Goal: Task Accomplishment & Management: Manage account settings

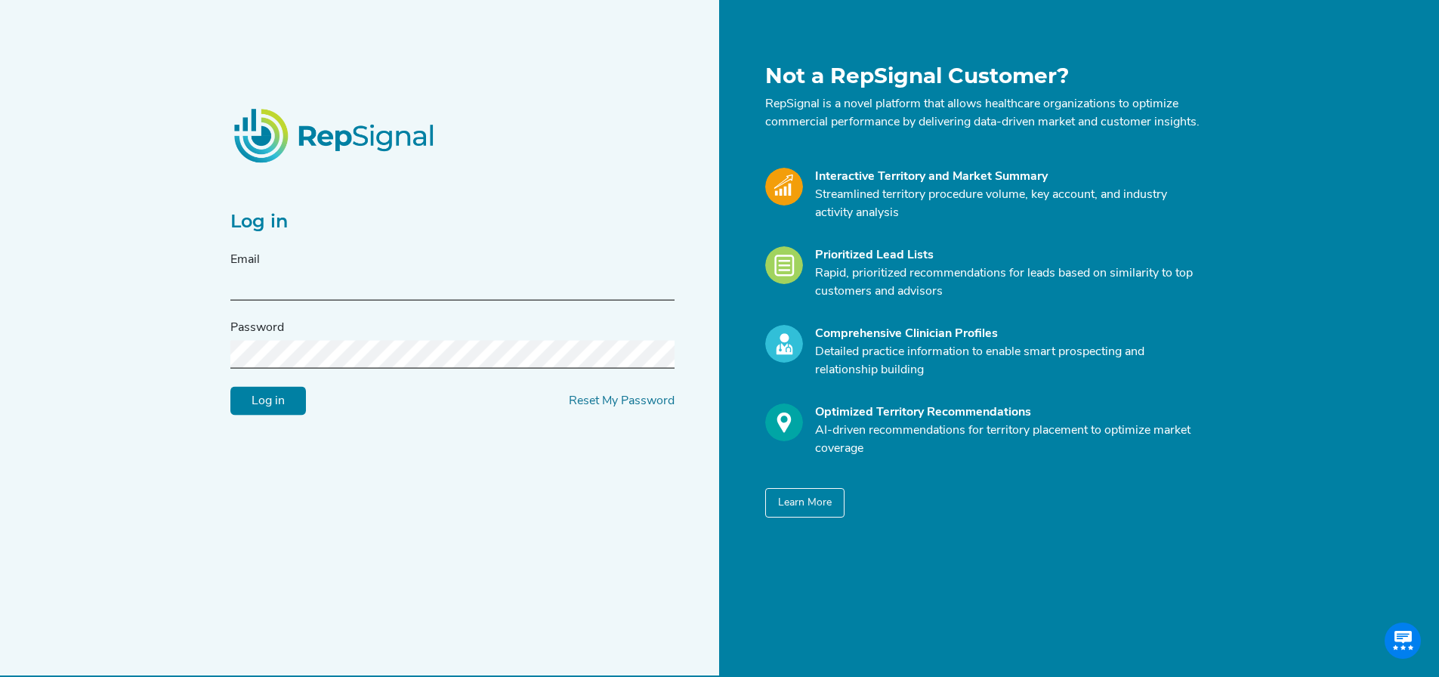
click at [348, 292] on input "text" at bounding box center [452, 287] width 444 height 28
type input "[PERSON_NAME][EMAIL_ADDRESS][PERSON_NAME][DOMAIN_NAME]"
click at [278, 404] on input "Log in" at bounding box center [268, 401] width 76 height 29
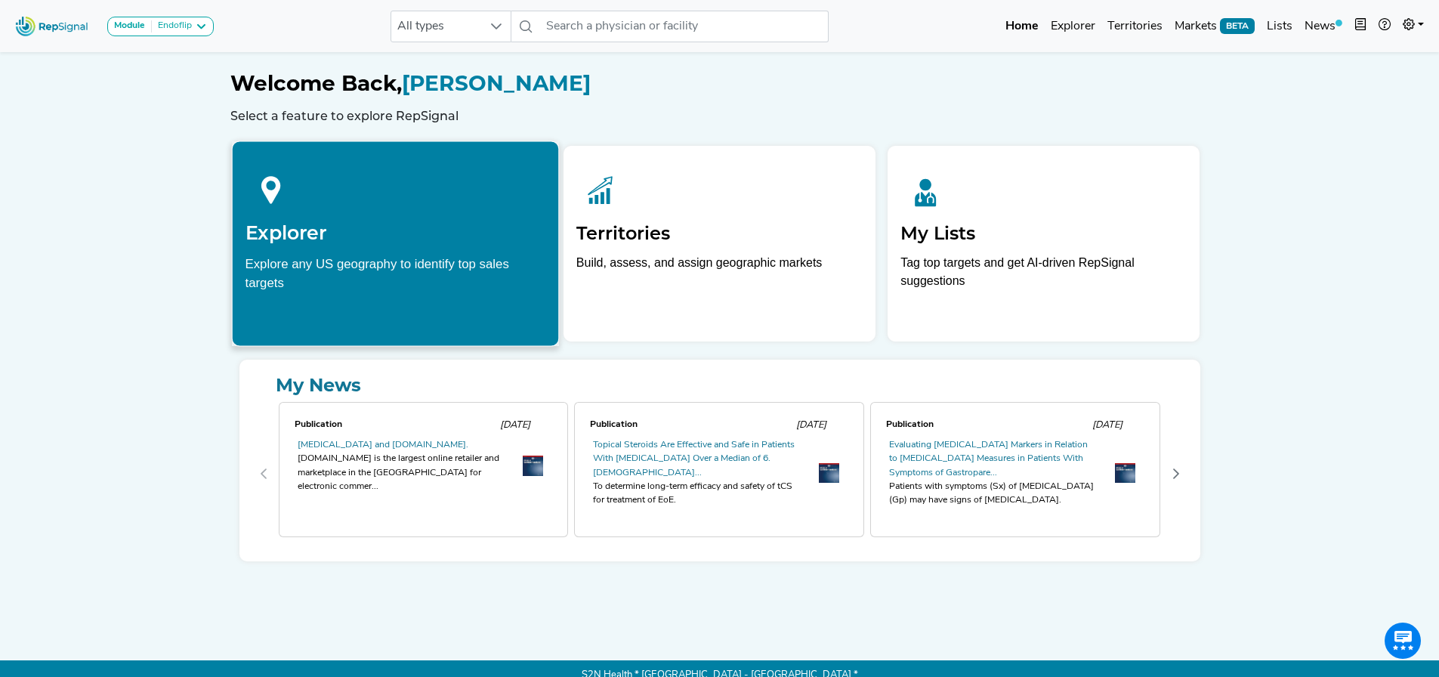
click at [495, 286] on div "Explore any US geography to identify top sales targets" at bounding box center [395, 273] width 301 height 38
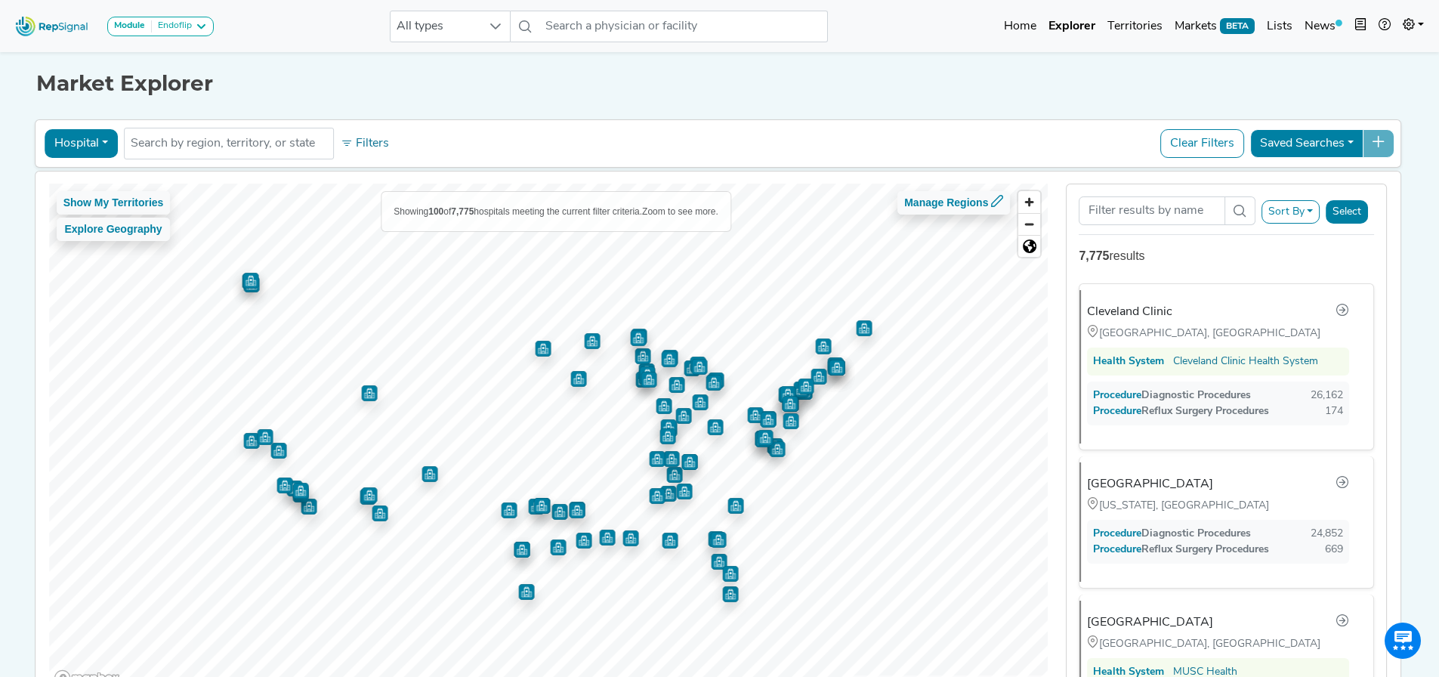
click at [86, 150] on button "Hospital" at bounding box center [81, 143] width 73 height 29
click at [423, 70] on div "Market Explorer" at bounding box center [720, 72] width 1368 height 48
click at [354, 146] on button "Filters" at bounding box center [365, 144] width 56 height 26
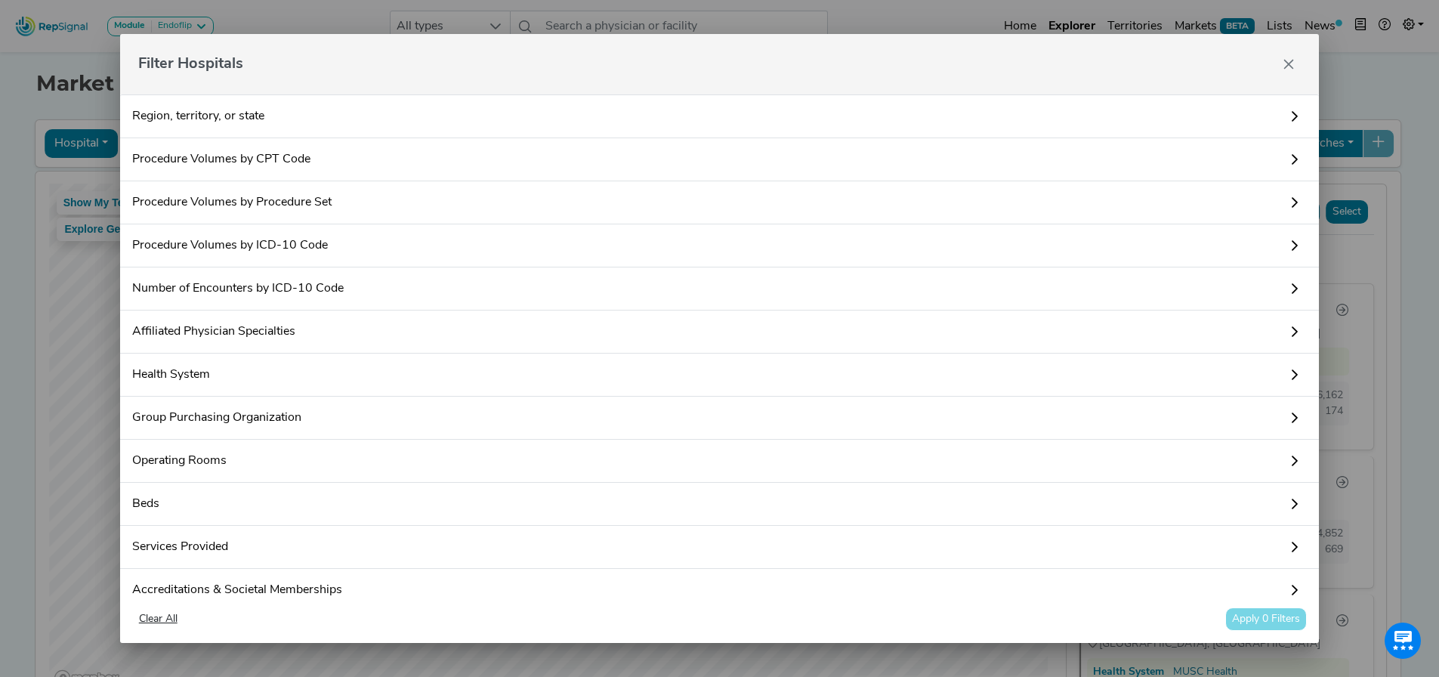
click at [286, 107] on link "Region, territory, or state" at bounding box center [720, 116] width 1200 height 44
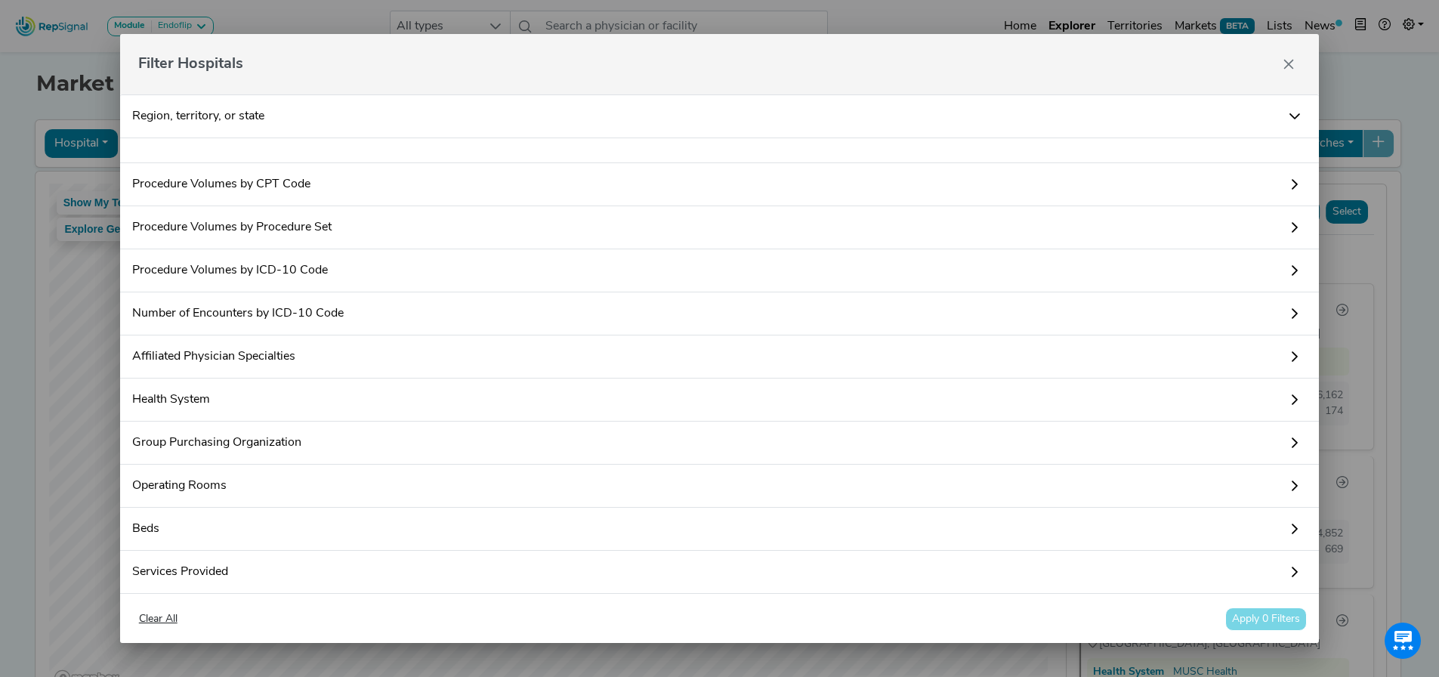
click at [203, 122] on link "Region, territory, or state" at bounding box center [720, 116] width 1200 height 44
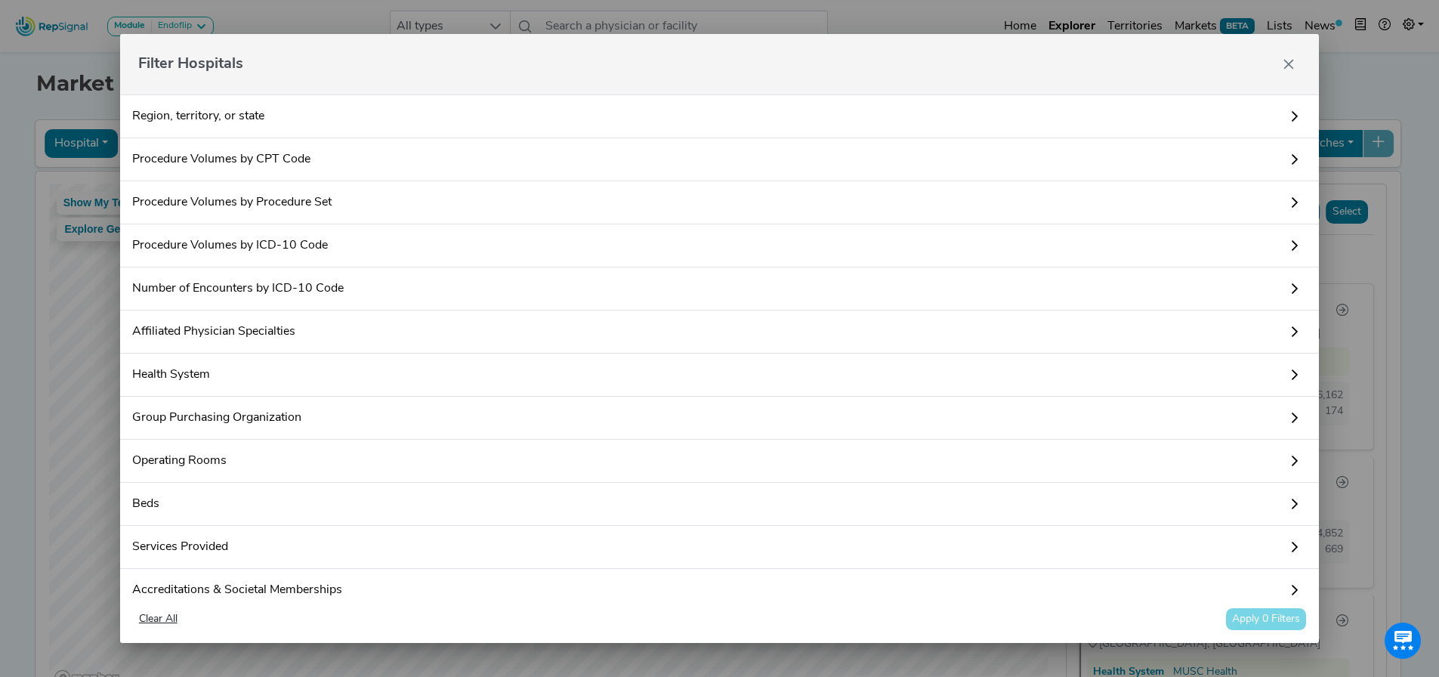
click at [203, 122] on link "Region, territory, or state" at bounding box center [720, 116] width 1200 height 44
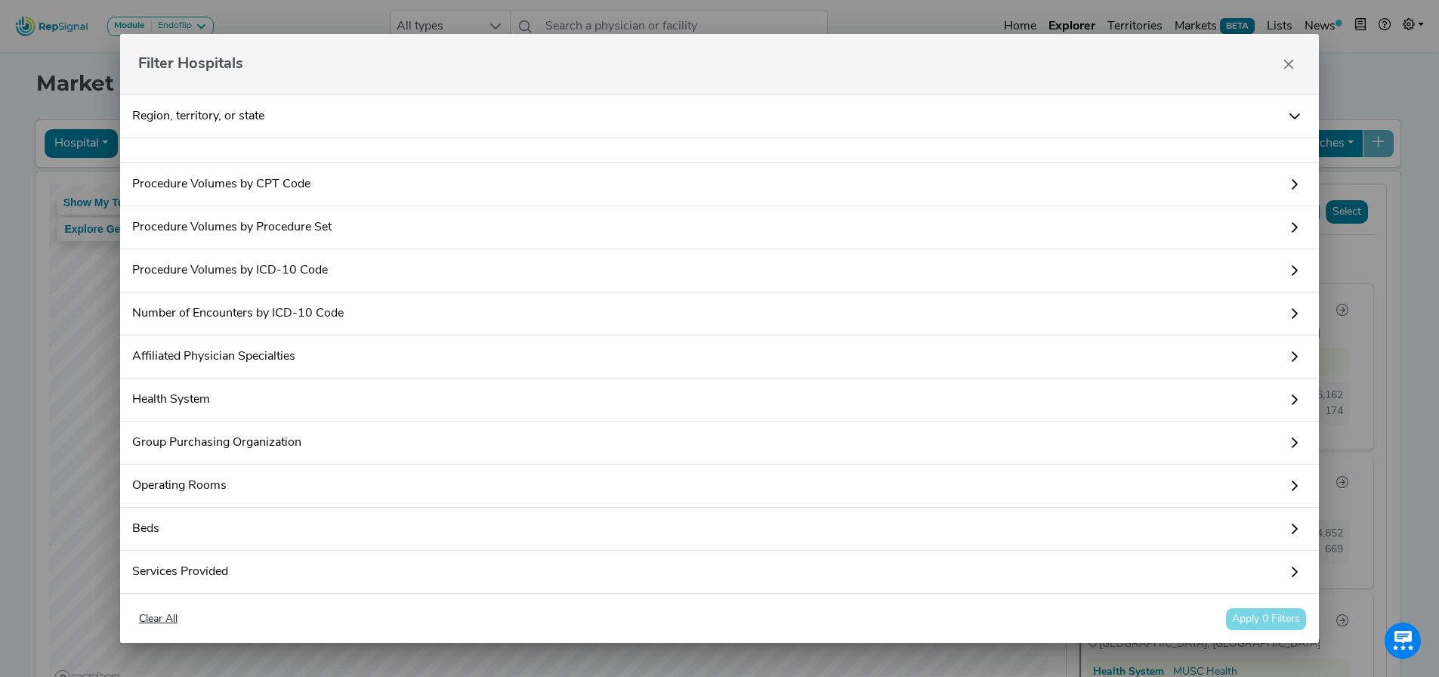
click at [1290, 115] on icon at bounding box center [1295, 116] width 11 height 6
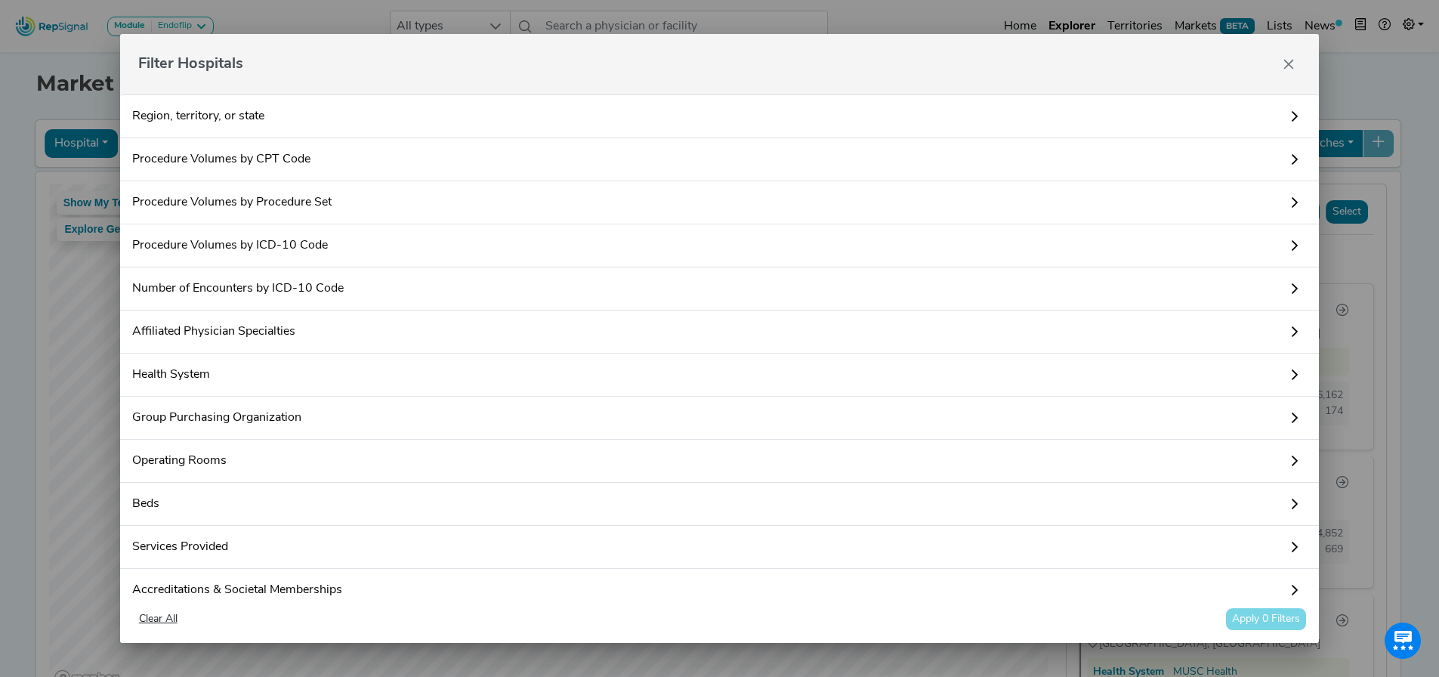
click at [1289, 112] on icon at bounding box center [1295, 116] width 12 height 12
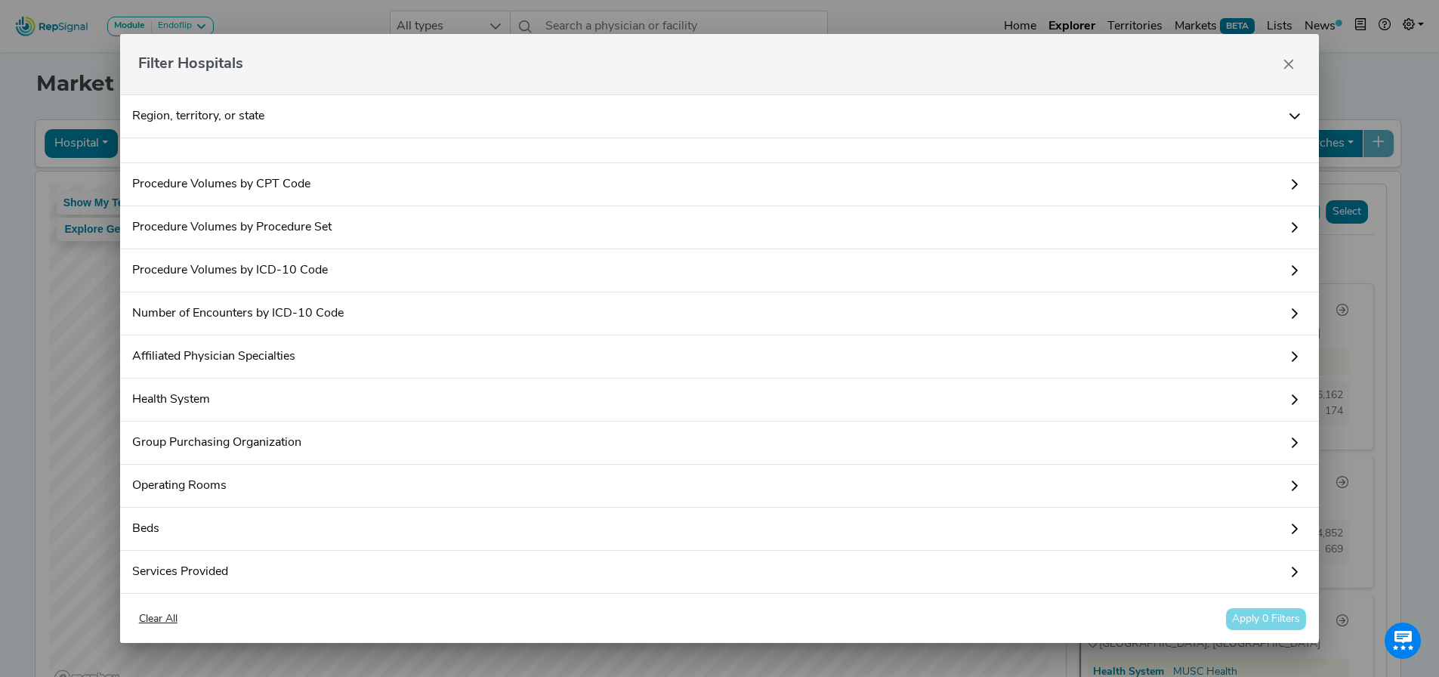
click at [315, 181] on link "Procedure Volumes by CPT Code" at bounding box center [720, 184] width 1200 height 43
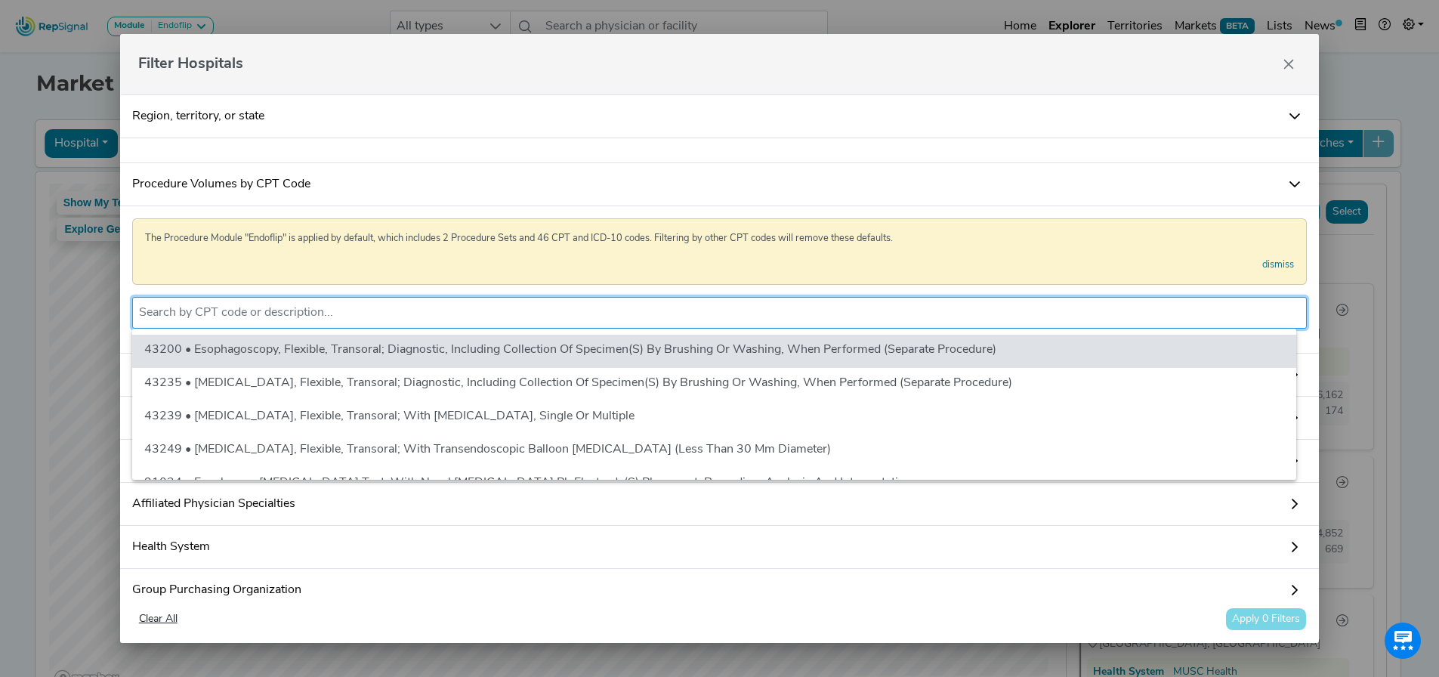
click at [211, 311] on input "text" at bounding box center [720, 313] width 1162 height 18
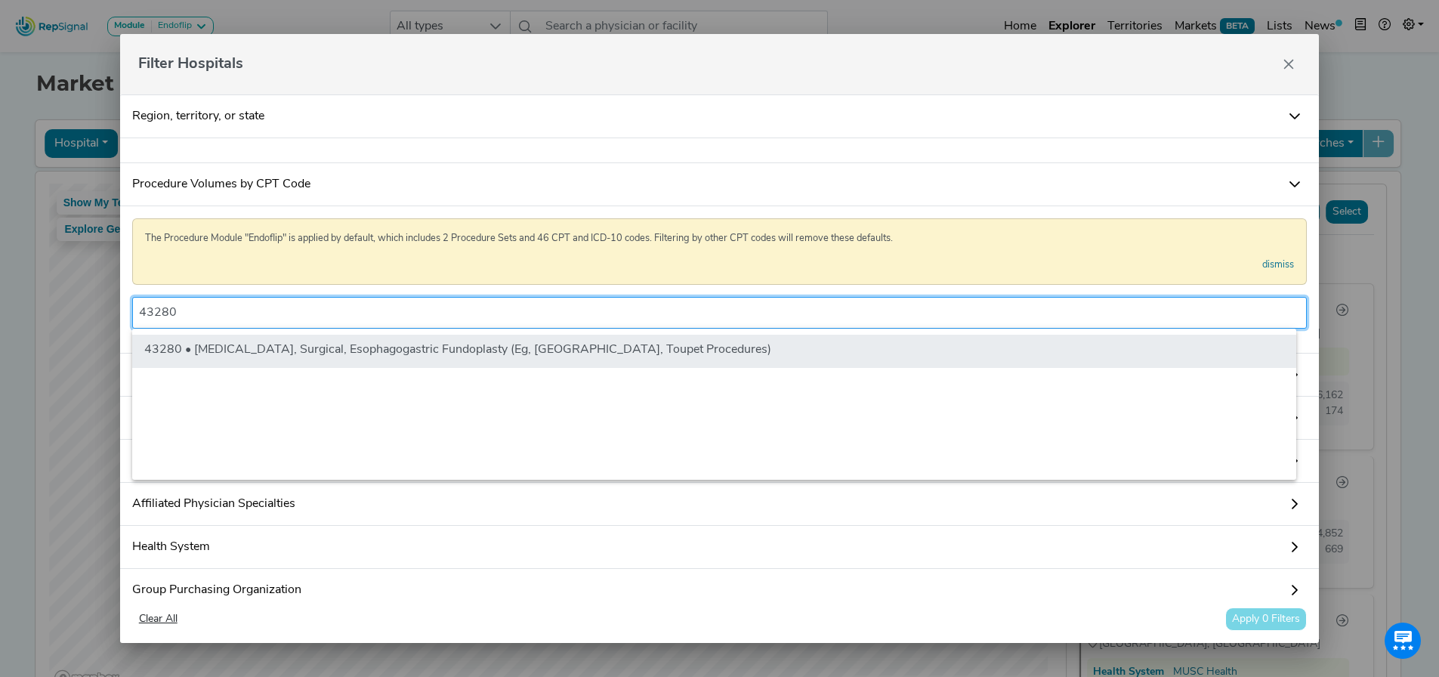
type input "43280"
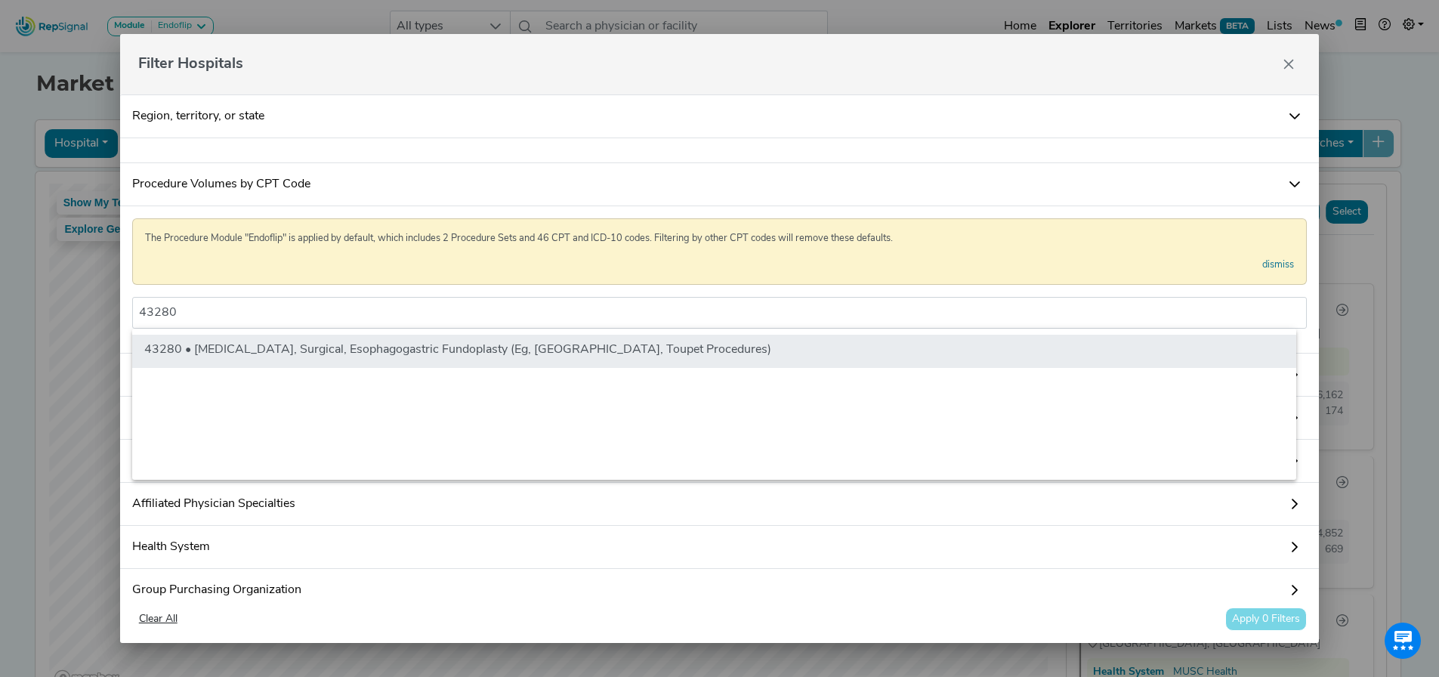
click at [217, 347] on li "43280 • Laparoscopy, Surgical, Esophagogastric Fundoplasty (Eg, Nissen, Toupet …" at bounding box center [714, 351] width 1164 height 33
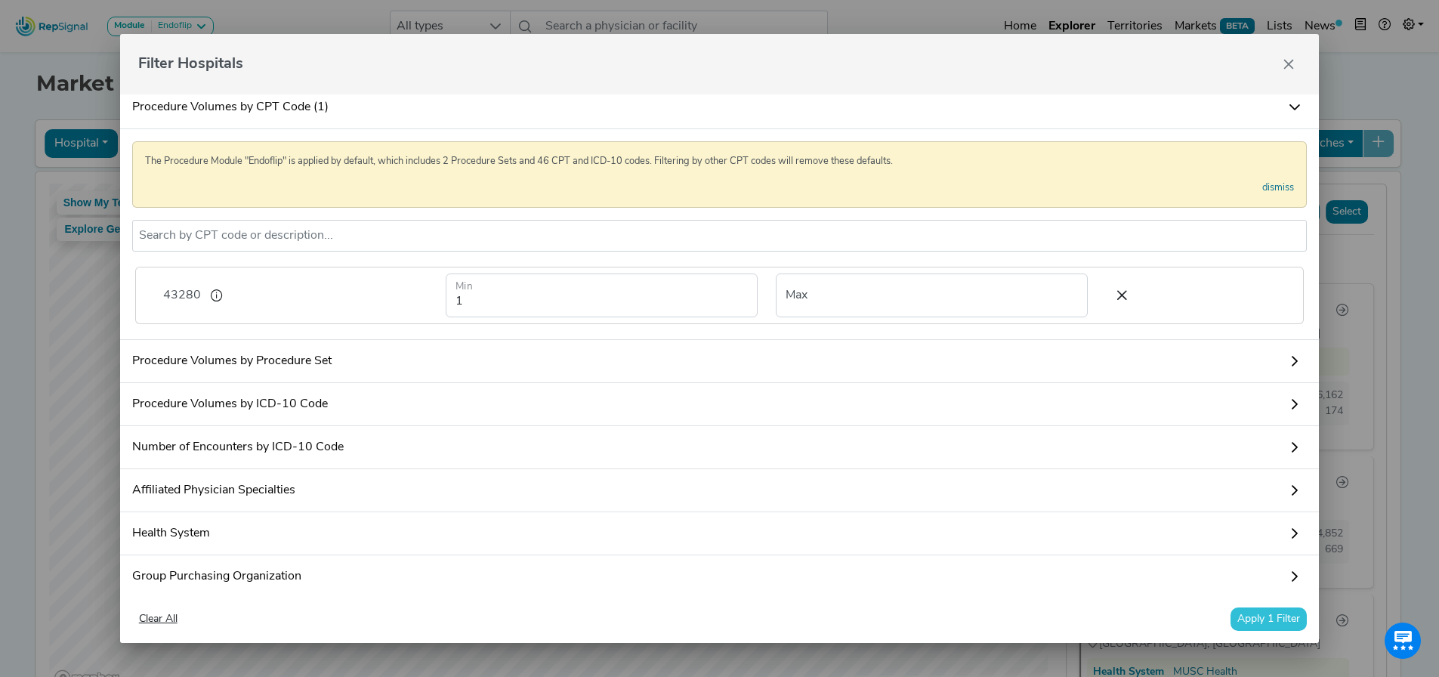
scroll to position [76, 0]
click at [1271, 613] on button "Apply 1 Filter" at bounding box center [1269, 619] width 76 height 23
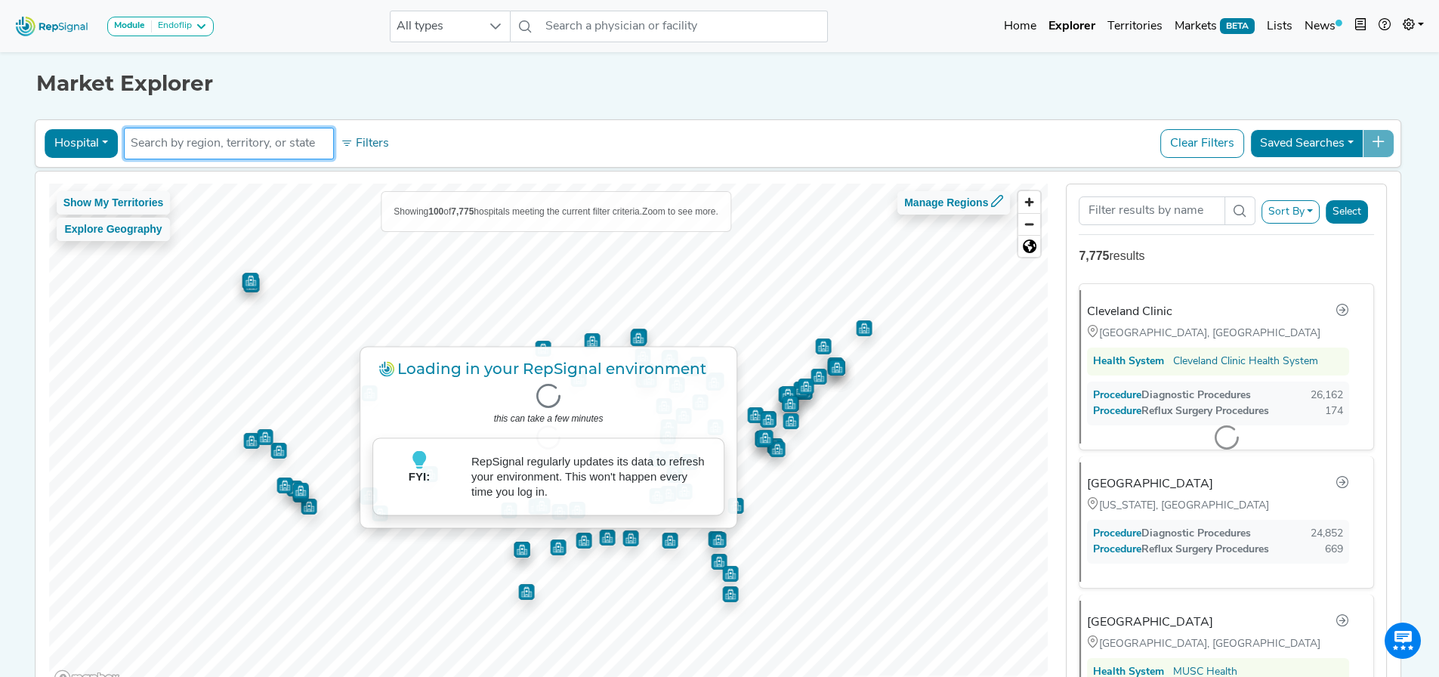
click at [281, 140] on input "text" at bounding box center [229, 143] width 196 height 18
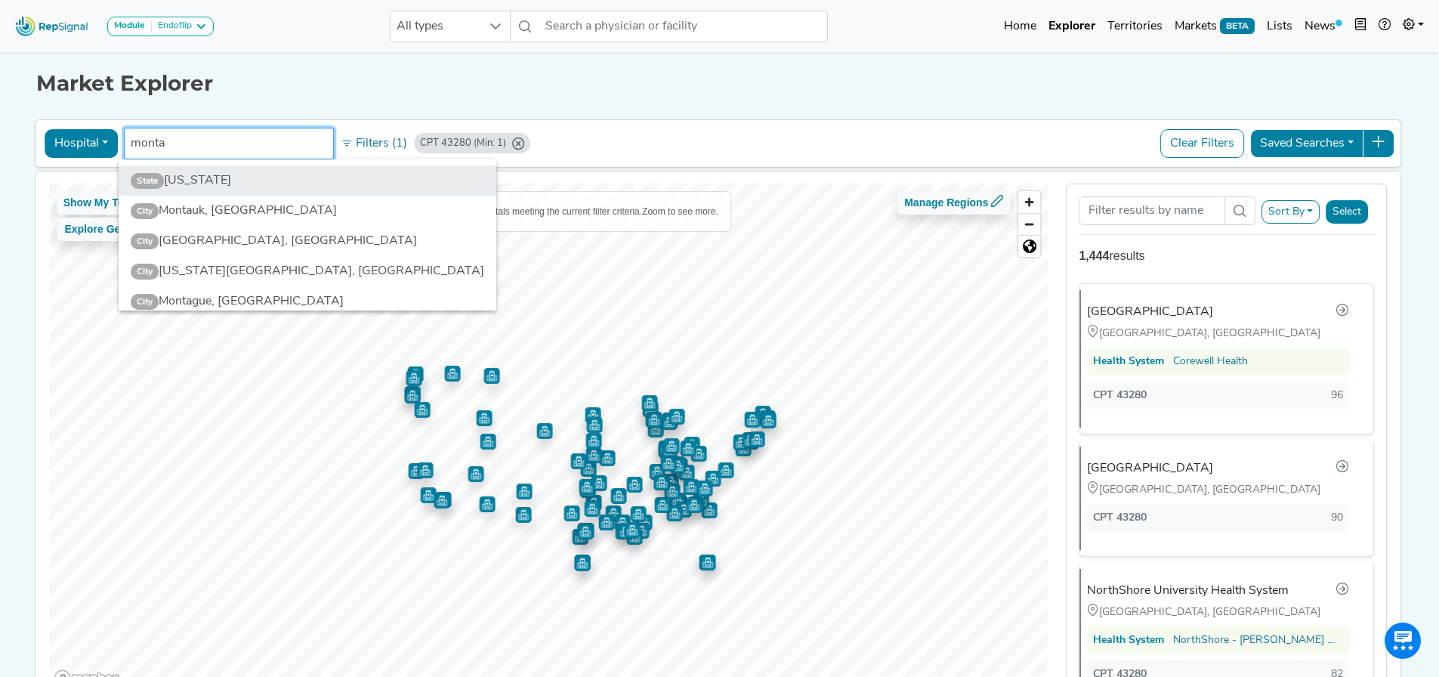
type input "monta"
click at [238, 170] on li "State Montana" at bounding box center [308, 180] width 378 height 30
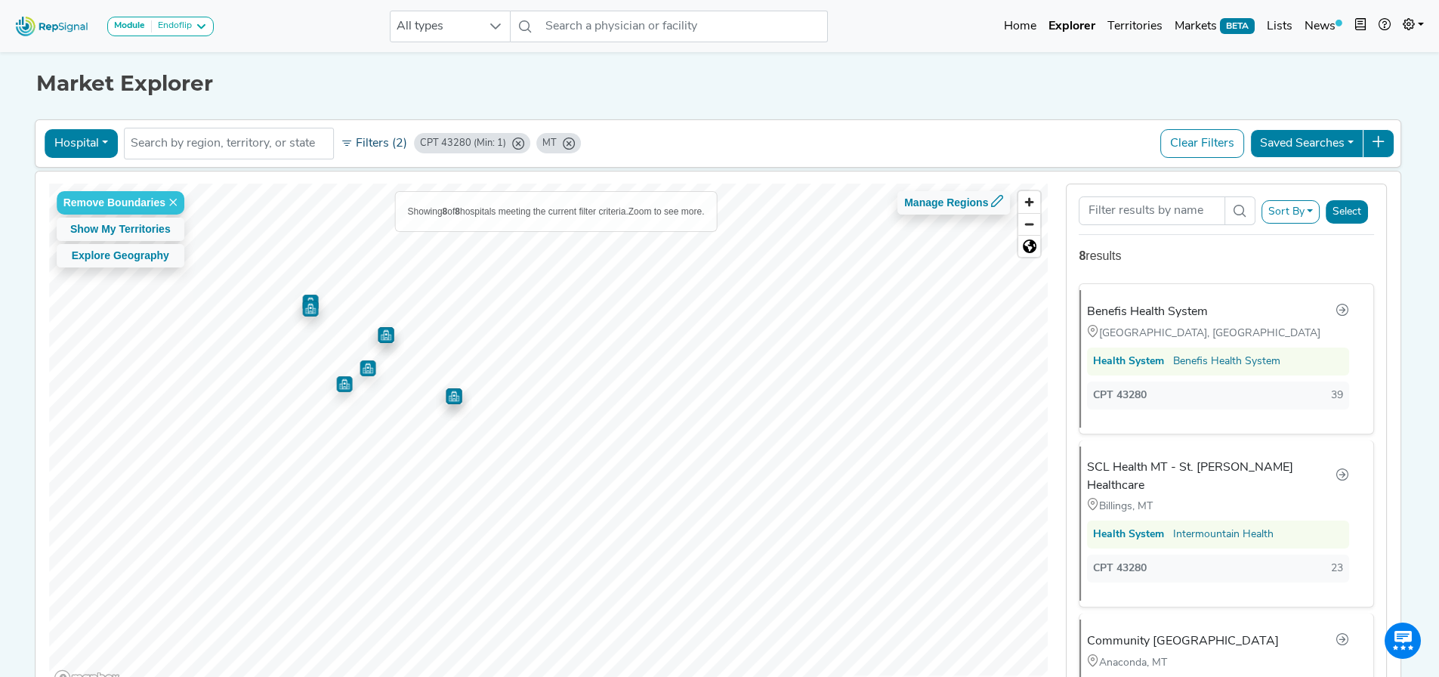
click at [372, 138] on button "Filters (2)" at bounding box center [374, 144] width 74 height 26
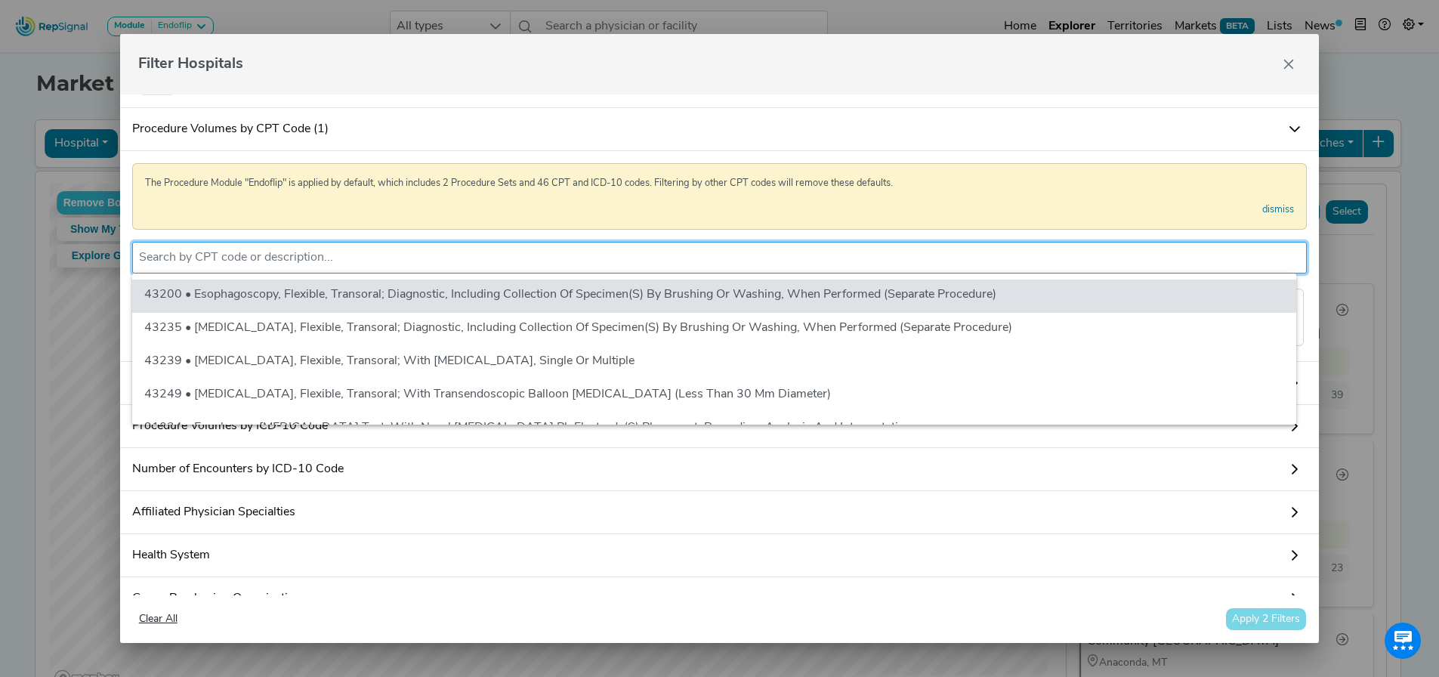
click at [239, 261] on input "text" at bounding box center [720, 258] width 1162 height 18
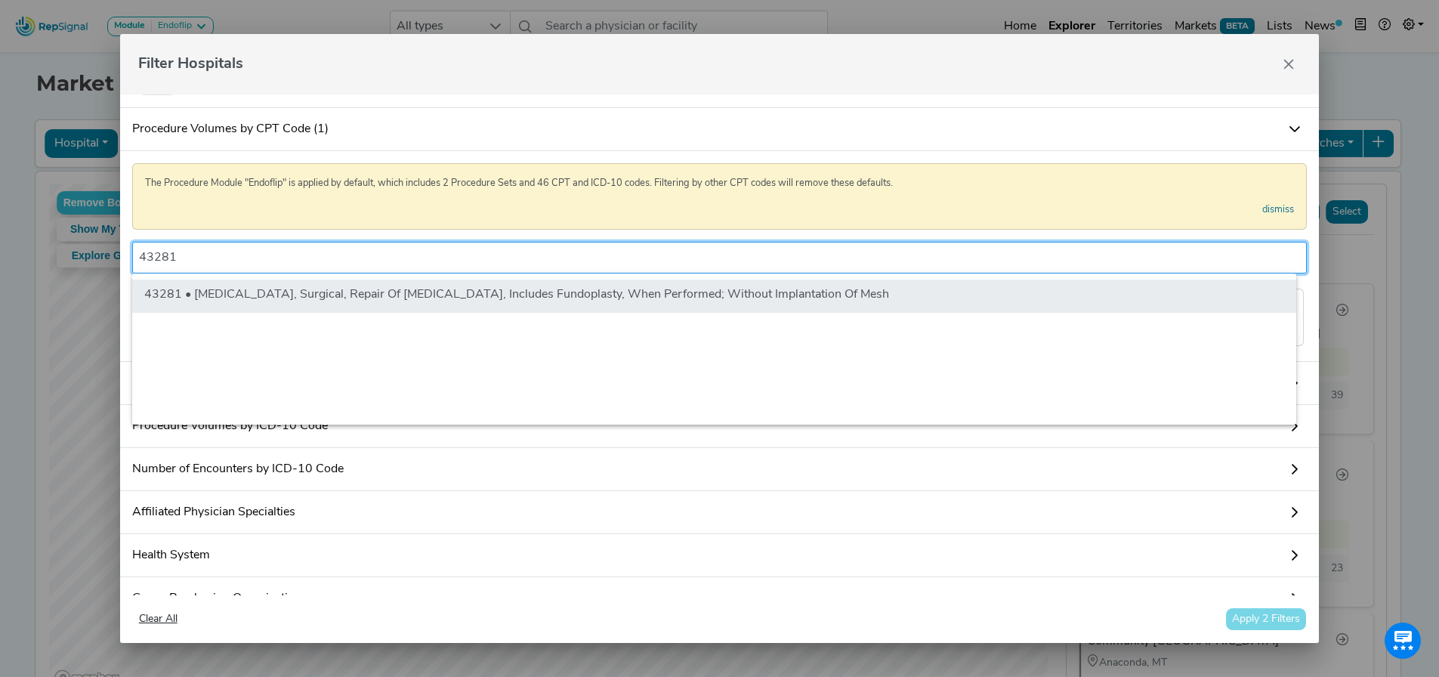
type input "43281"
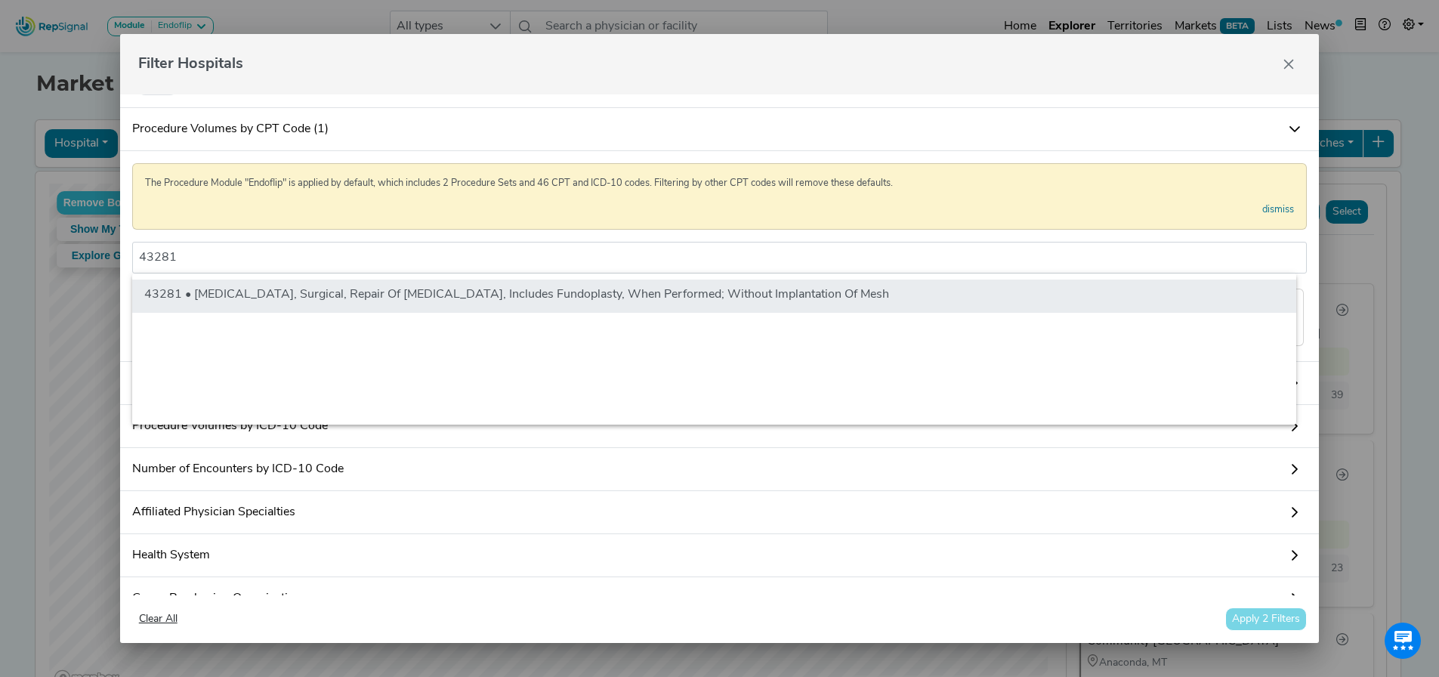
click at [245, 289] on li "43281 • Laparoscopy, Surgical, Repair Of Paraesophageal Hernia, Includes Fundop…" at bounding box center [714, 296] width 1164 height 33
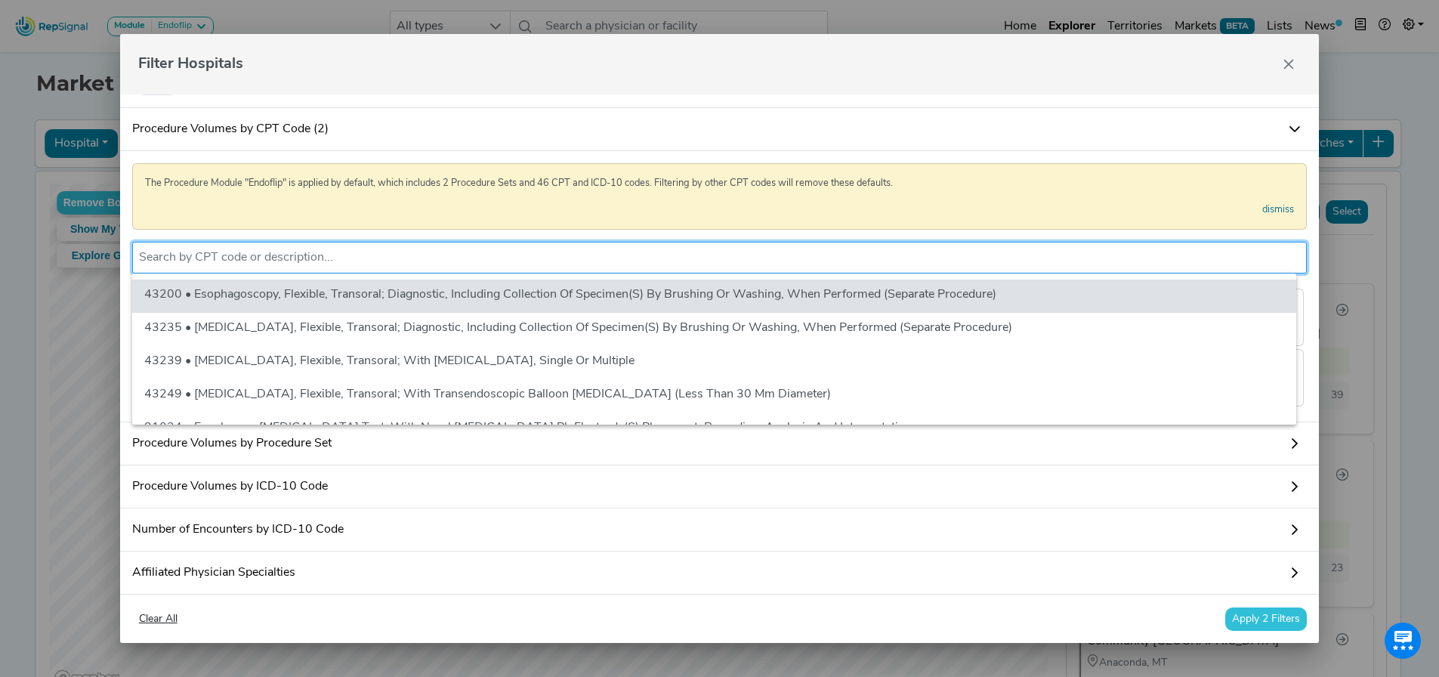
click at [229, 250] on input "text" at bounding box center [720, 258] width 1162 height 18
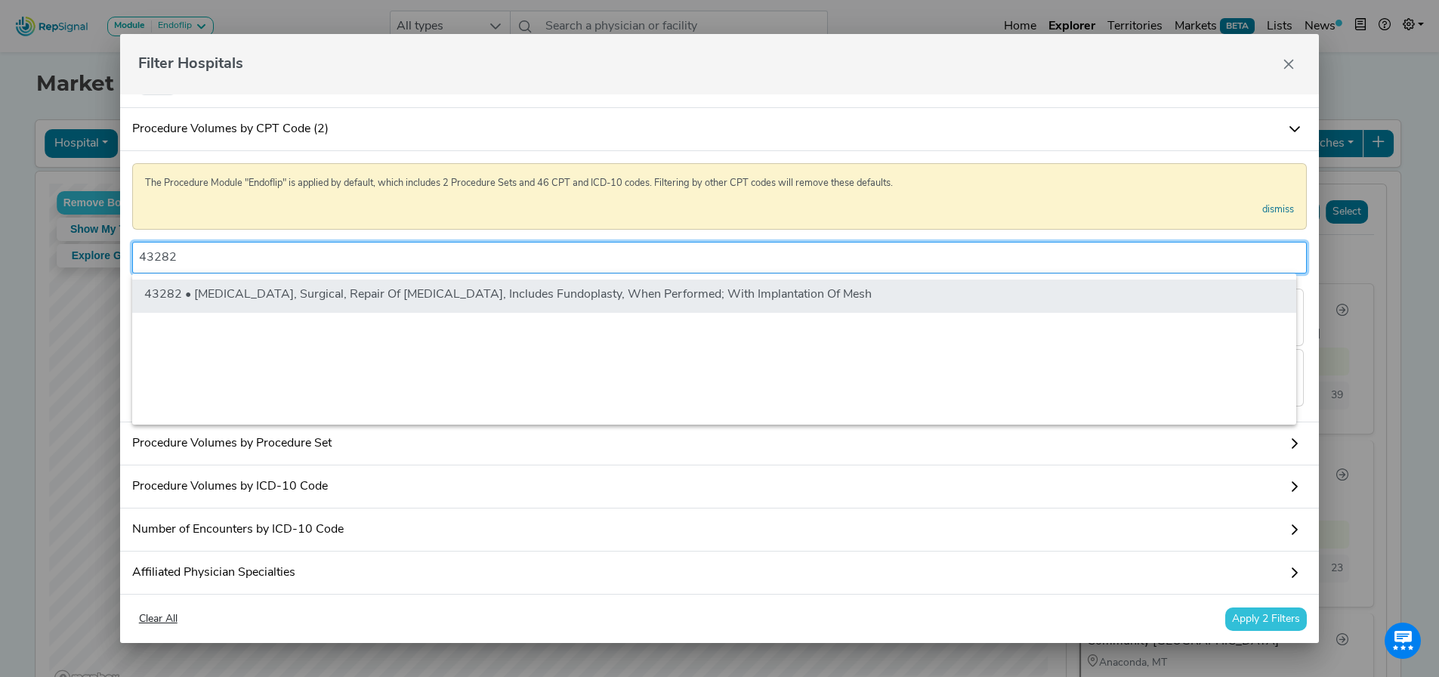
type input "43282"
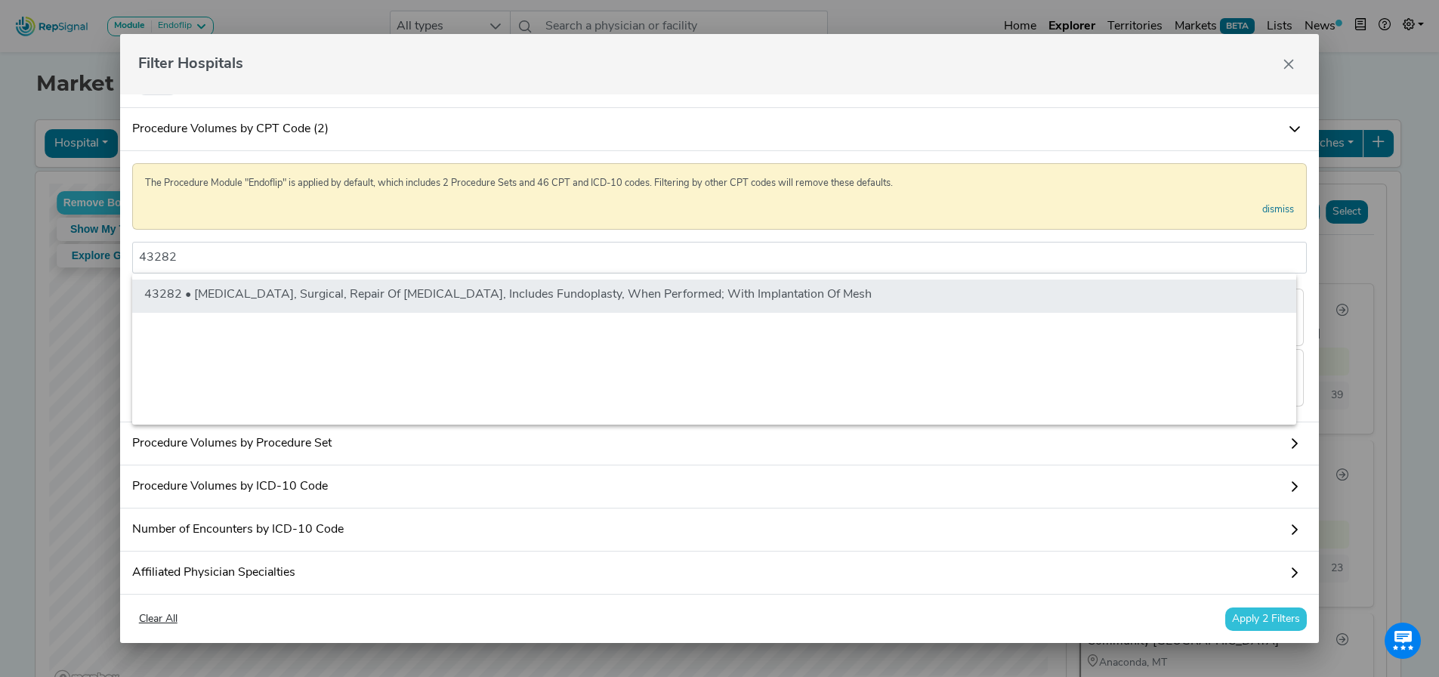
click at [361, 295] on li "43282 • Laparoscopy, Surgical, Repair Of Paraesophageal Hernia, Includes Fundop…" at bounding box center [714, 296] width 1164 height 33
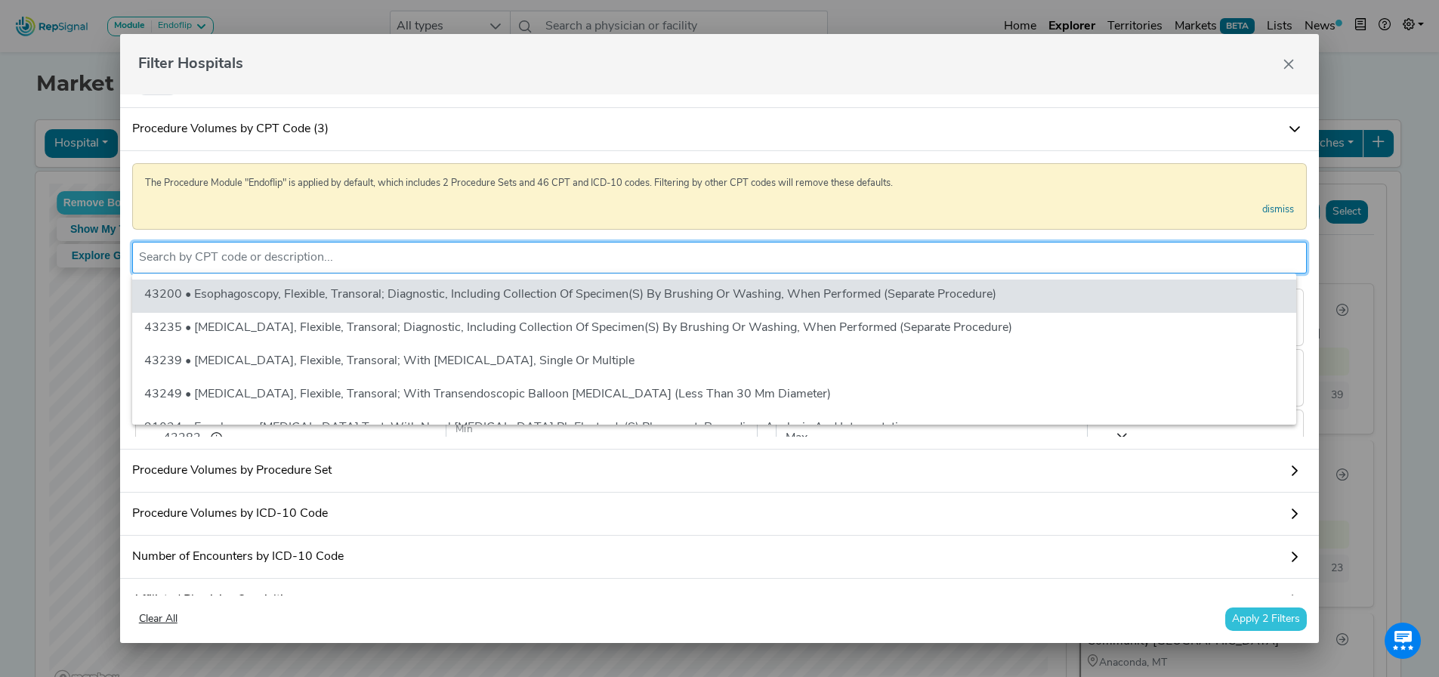
click at [273, 258] on input "text" at bounding box center [720, 258] width 1162 height 18
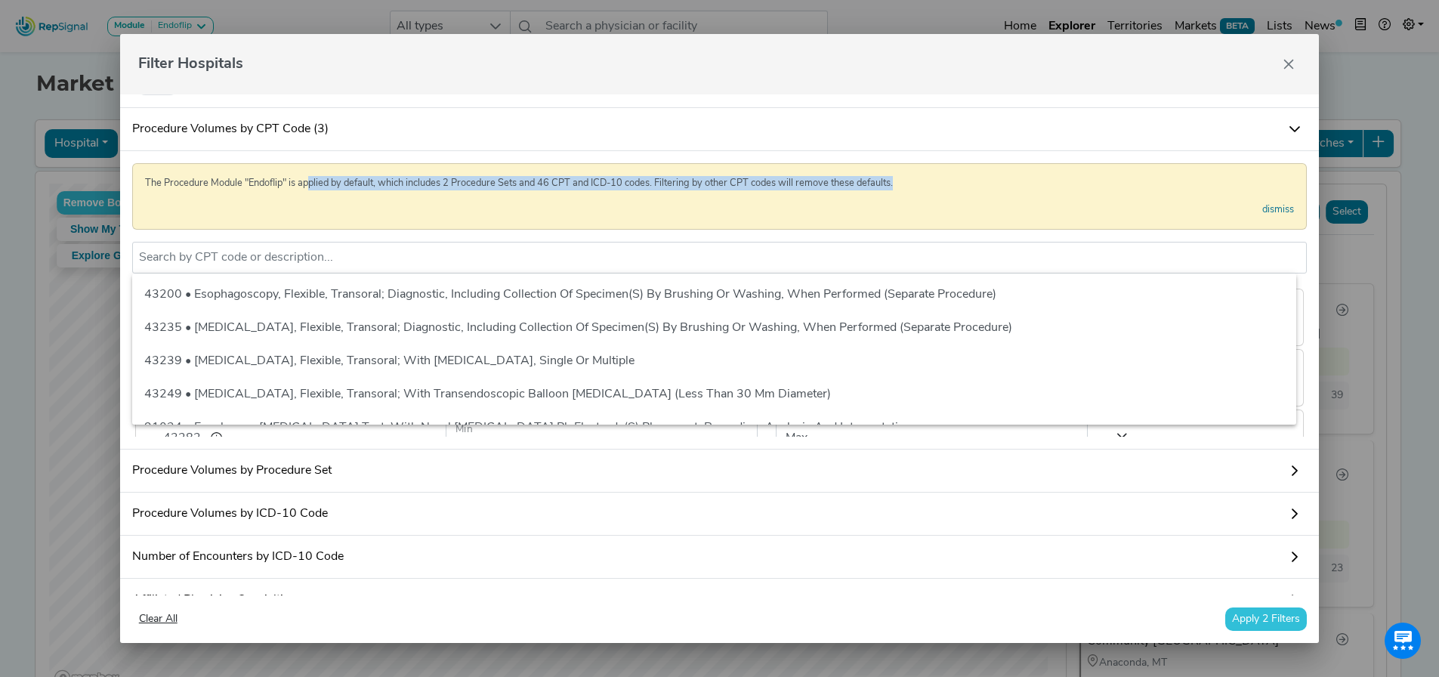
drag, startPoint x: 308, startPoint y: 180, endPoint x: 1176, endPoint y: 176, distance: 868.2
click at [960, 180] on p "The Procedure Module "Endoflip" is applied by default, which includes 2 Procedu…" at bounding box center [720, 183] width 1150 height 14
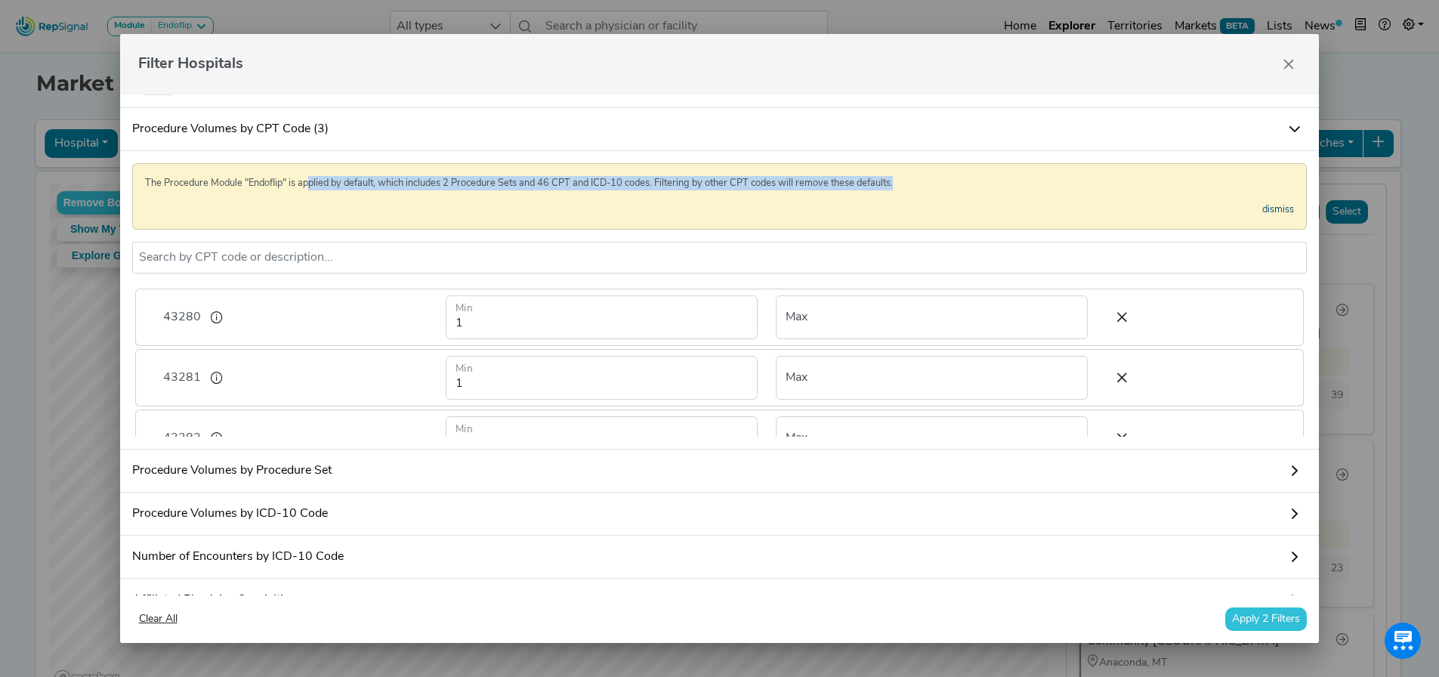
click at [1277, 207] on link "dismiss" at bounding box center [1279, 210] width 32 height 14
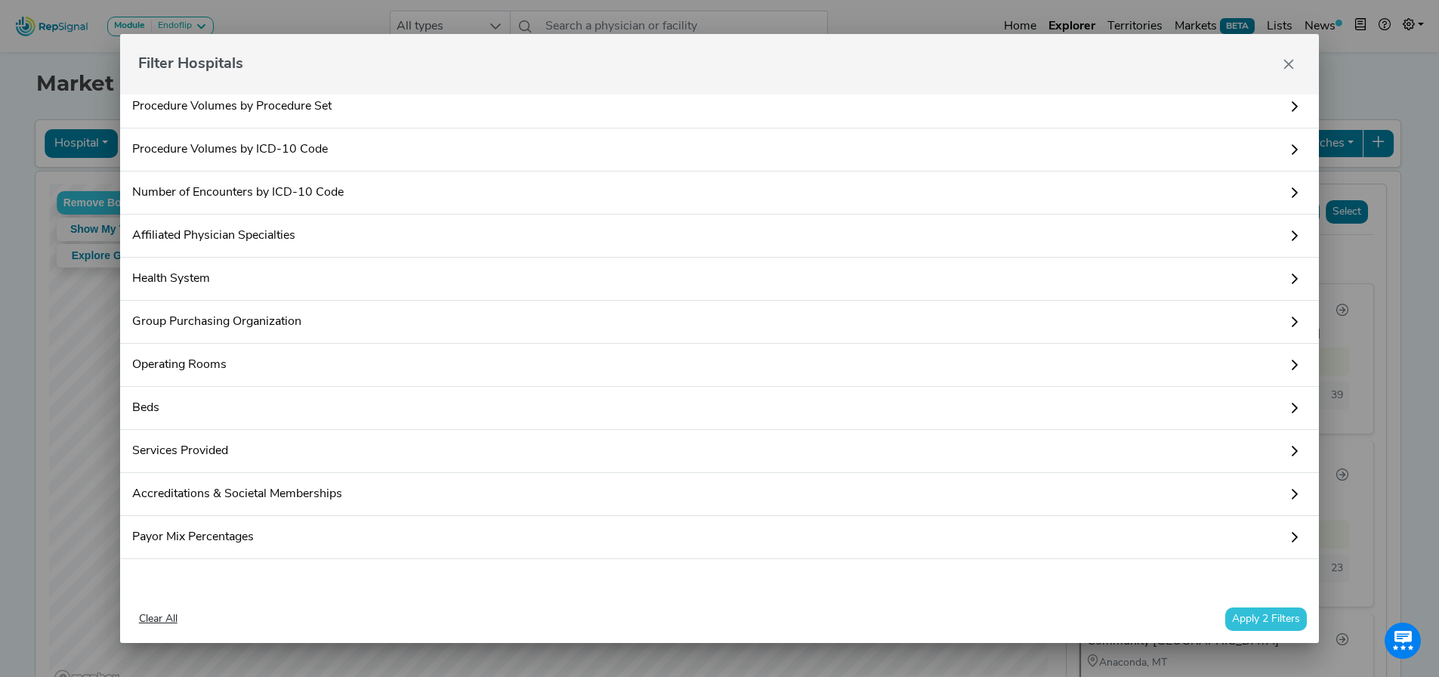
scroll to position [298, 0]
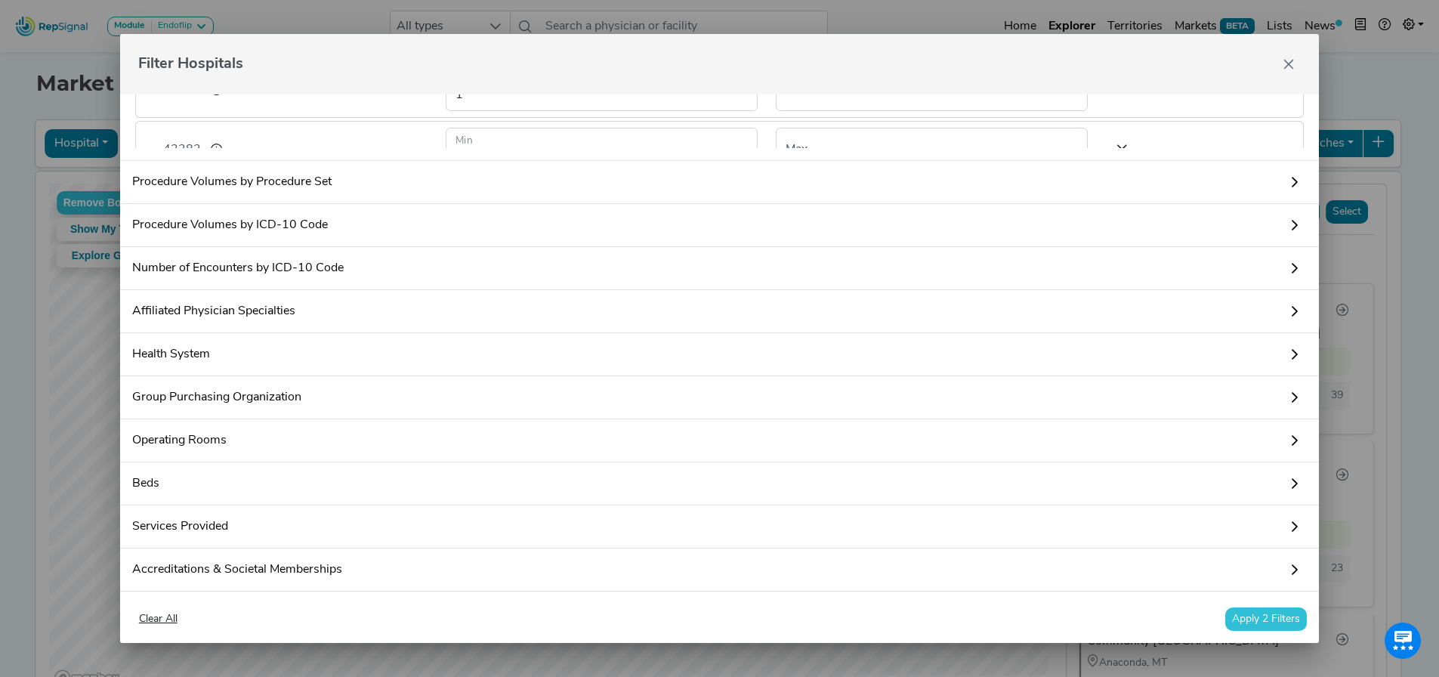
click at [1269, 621] on button "Apply 2 Filters" at bounding box center [1267, 619] width 82 height 23
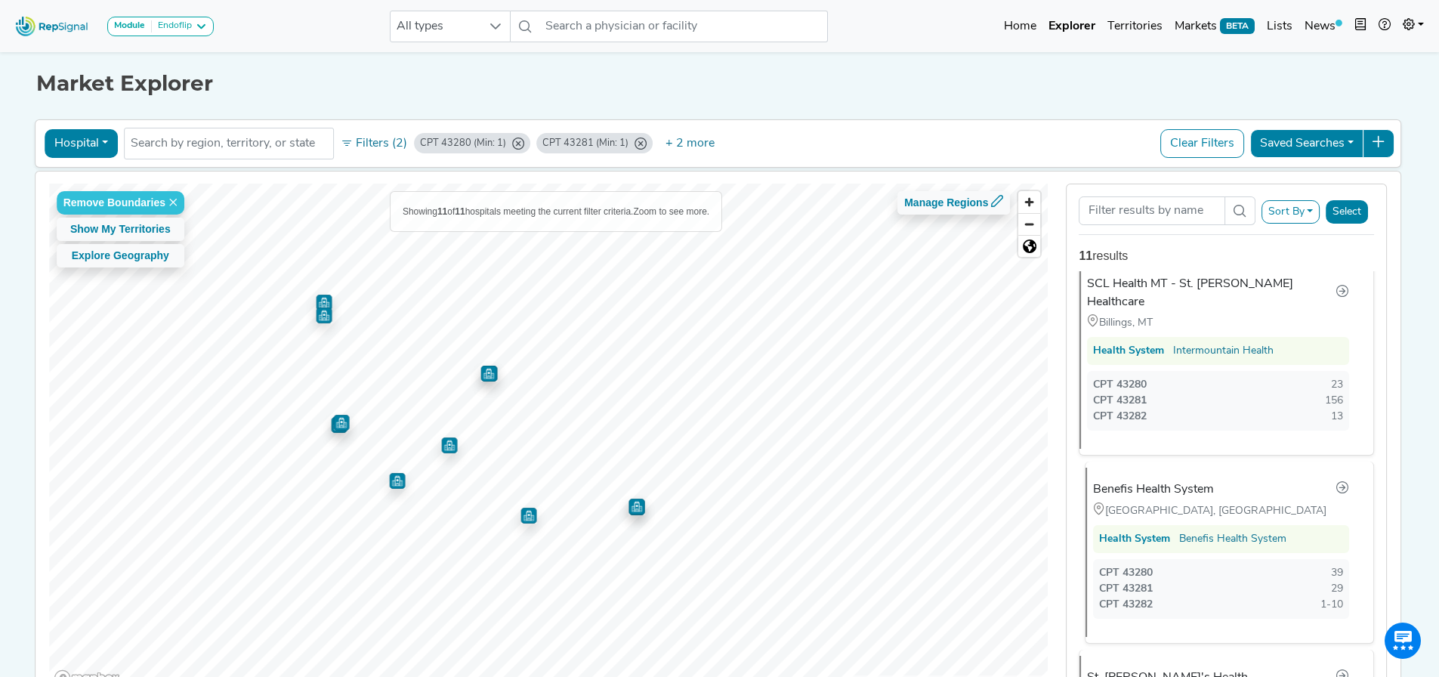
scroll to position [0, 0]
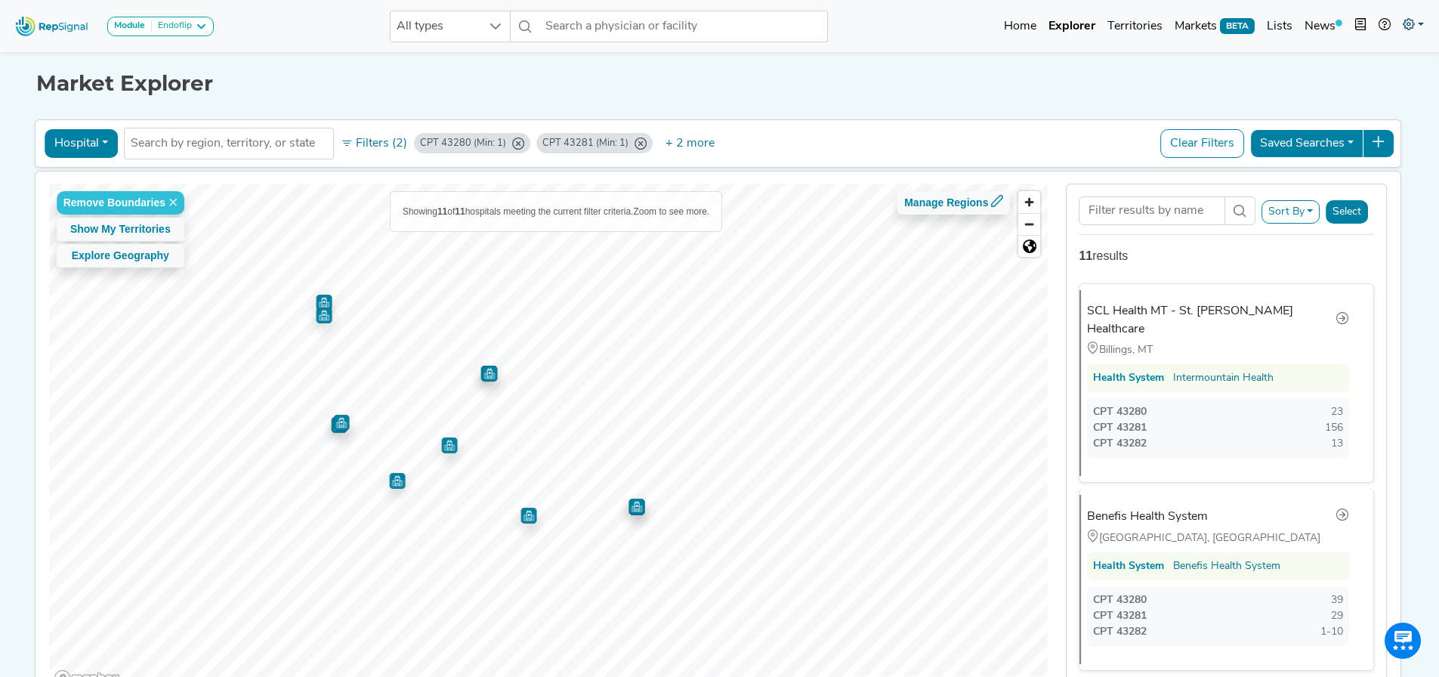
click at [1416, 19] on link at bounding box center [1413, 26] width 33 height 30
click at [901, 83] on h1 "Market Explorer" at bounding box center [720, 84] width 1368 height 26
click at [1222, 137] on button "Clear Filters" at bounding box center [1203, 143] width 84 height 29
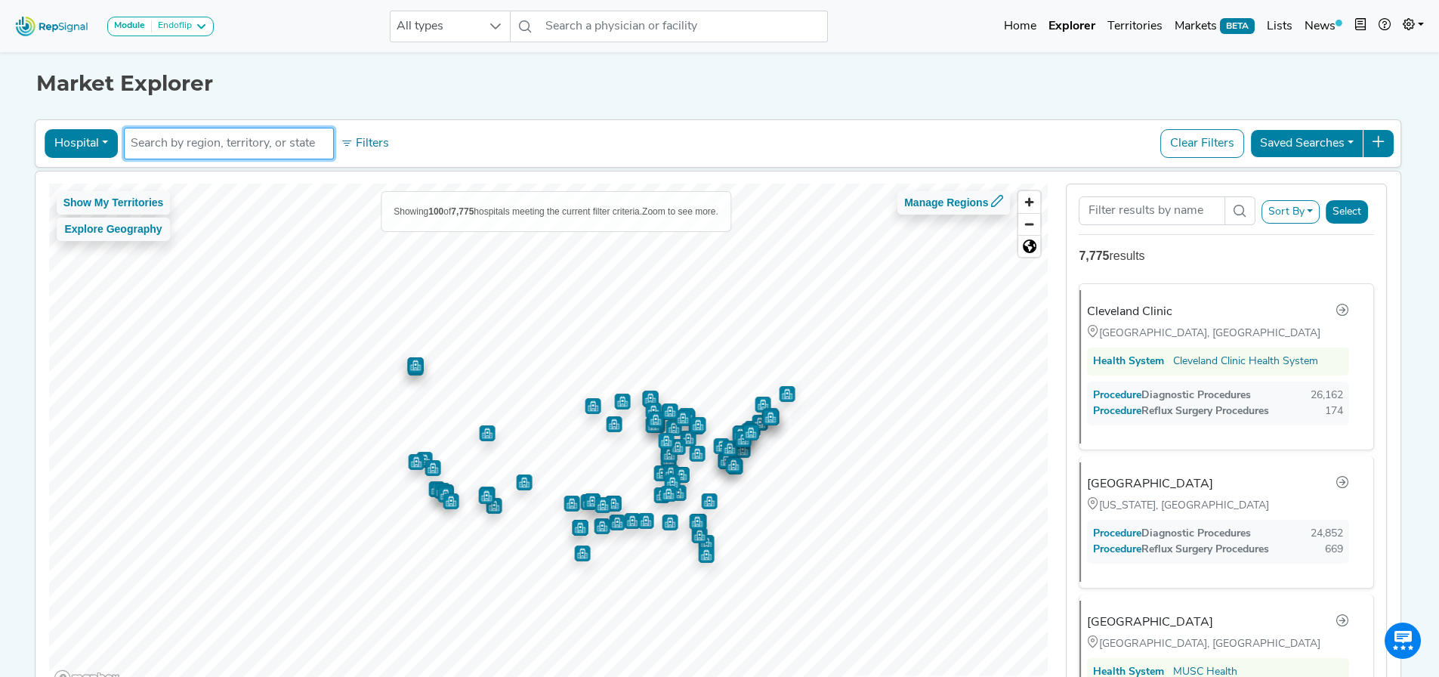
click at [285, 142] on input "text" at bounding box center [229, 143] width 196 height 18
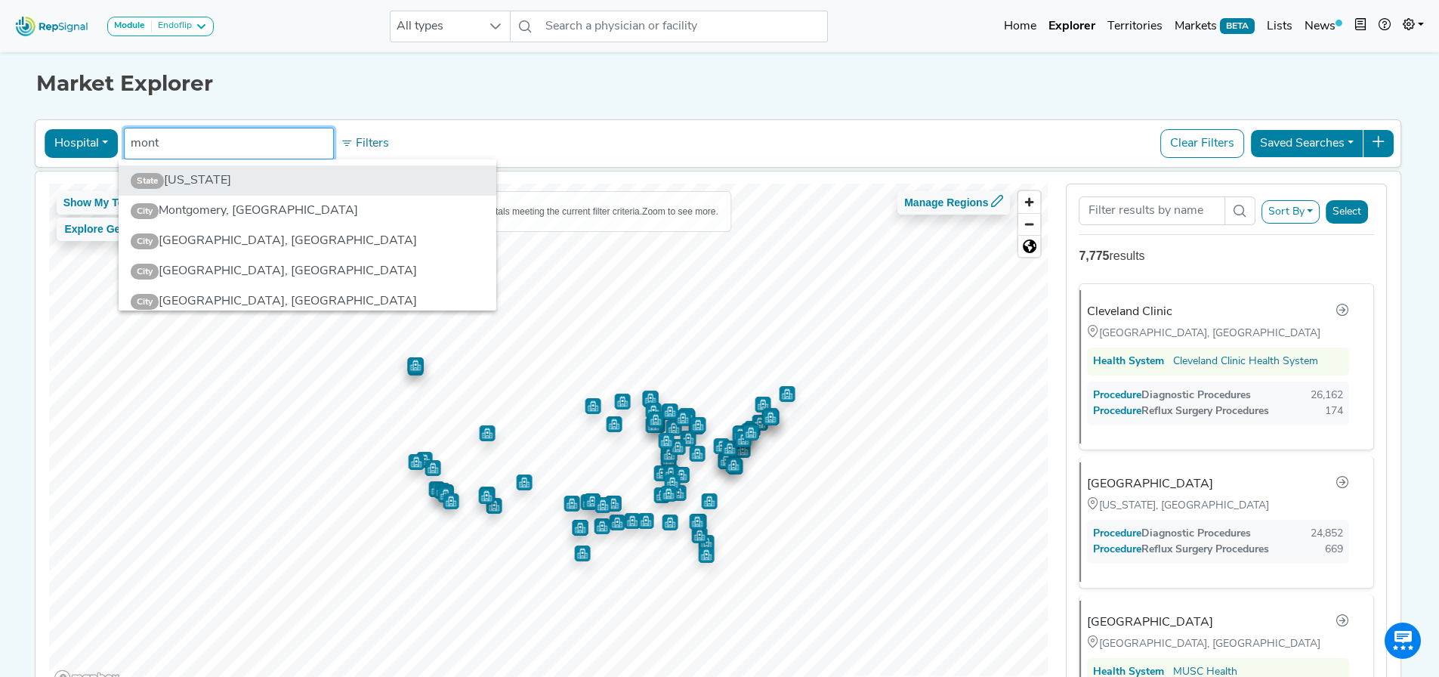
type input "mont"
click at [237, 181] on li "State Montana" at bounding box center [308, 180] width 378 height 30
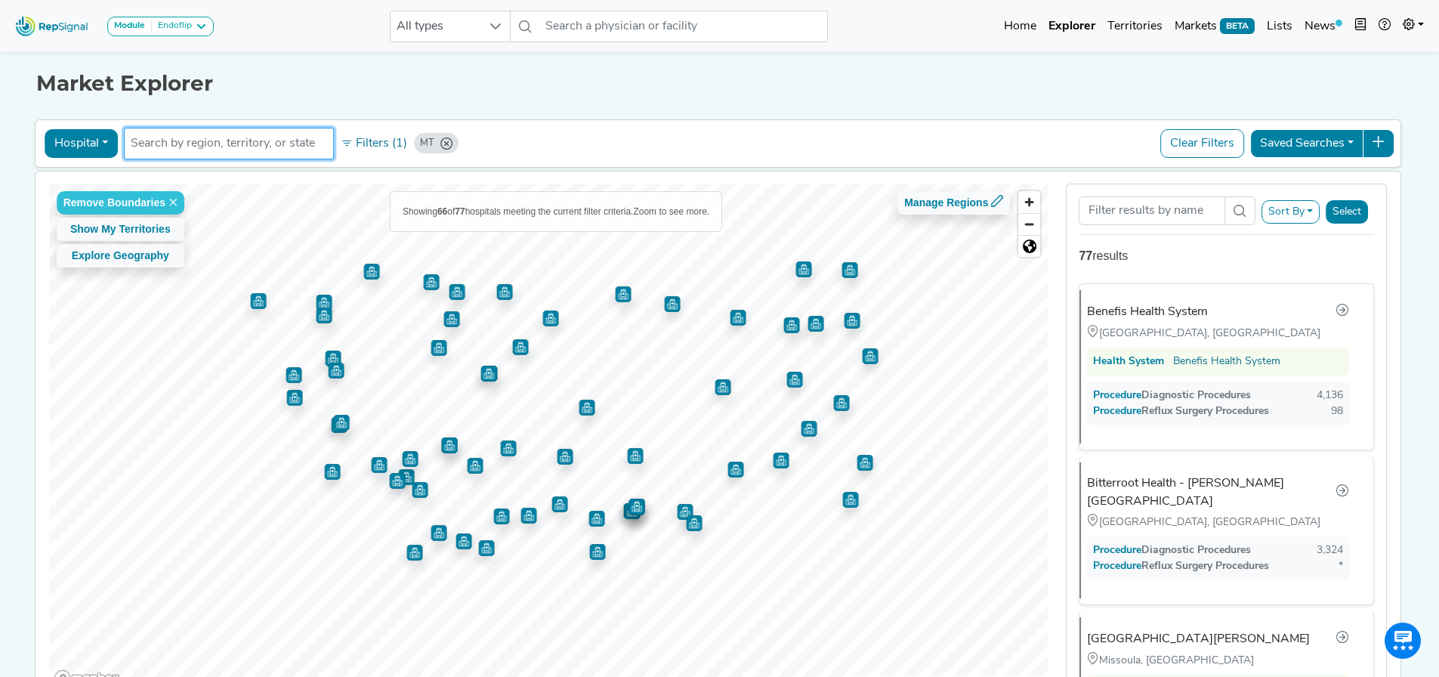
click at [1303, 212] on button "Sort By" at bounding box center [1291, 211] width 59 height 23
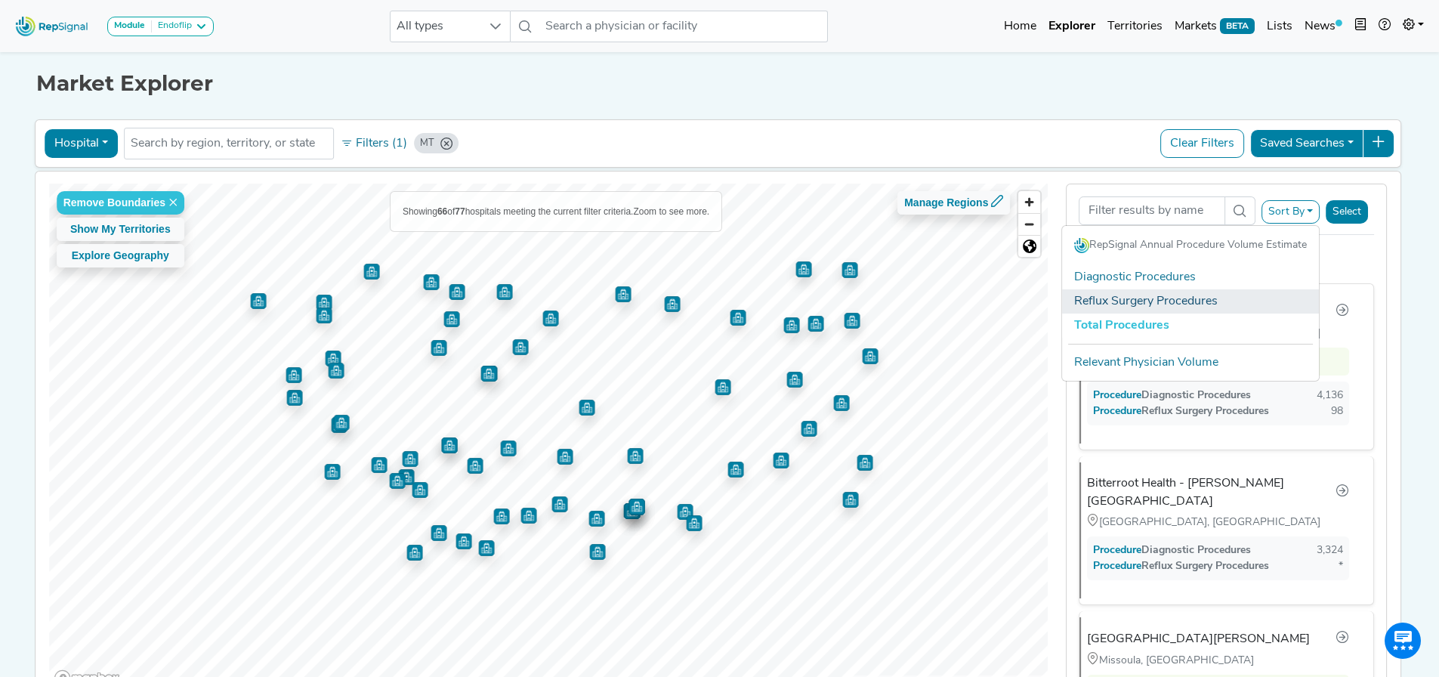
click at [1213, 301] on link "Reflux Surgery Procedures" at bounding box center [1190, 301] width 257 height 24
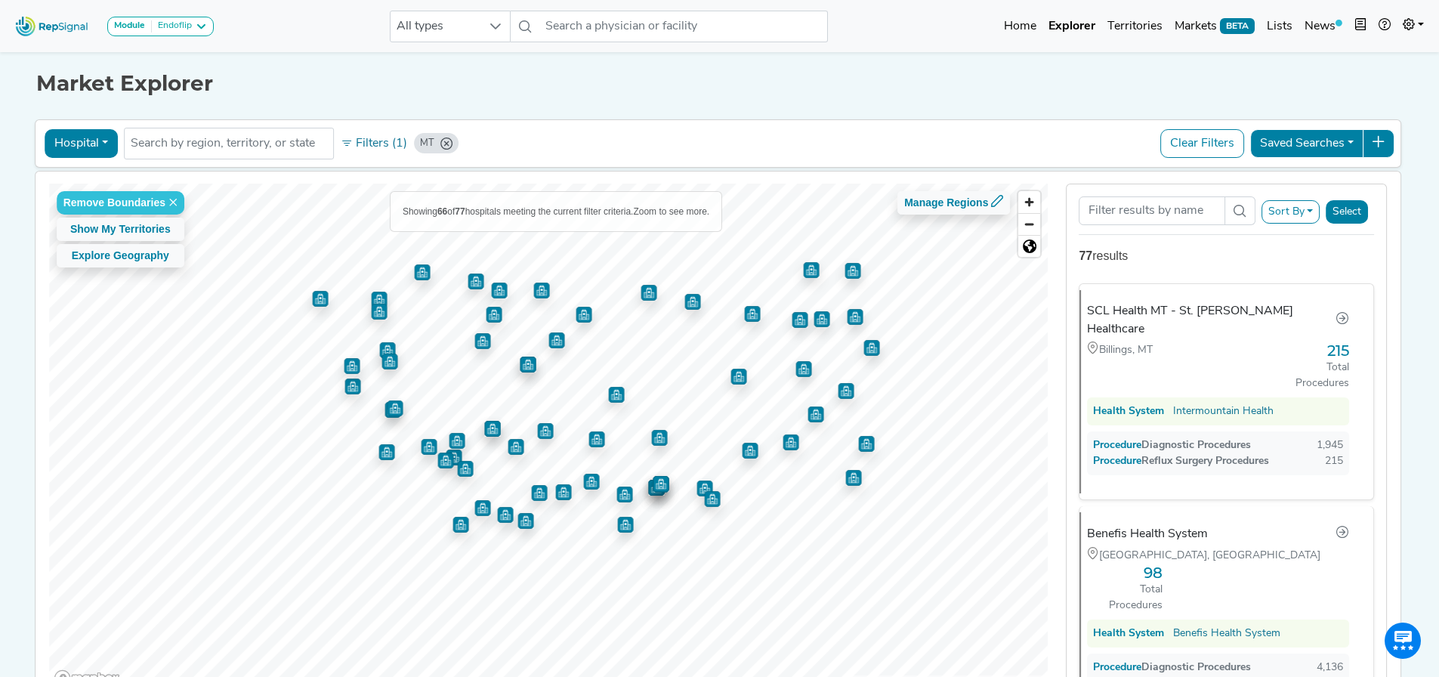
click at [1353, 206] on button "Select" at bounding box center [1347, 211] width 42 height 23
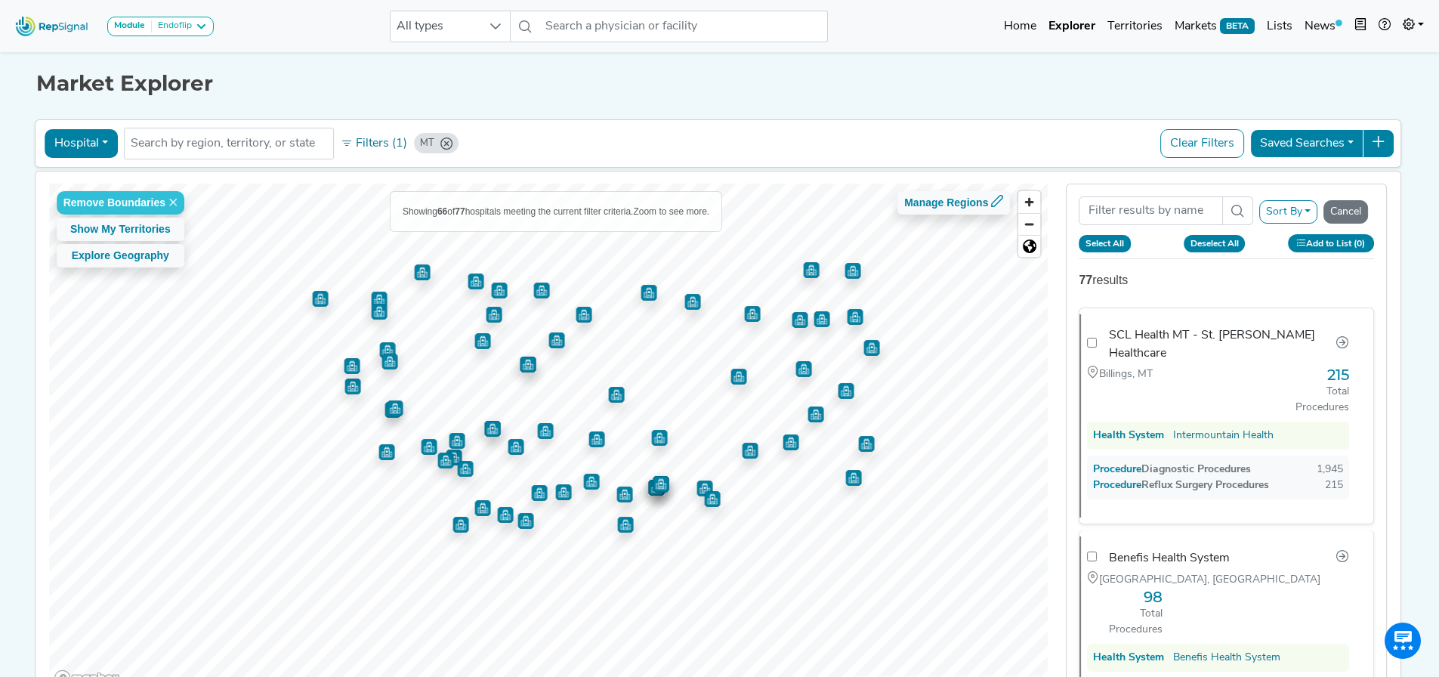
click at [1118, 241] on button "Select All" at bounding box center [1105, 243] width 52 height 17
checkbox input "false"
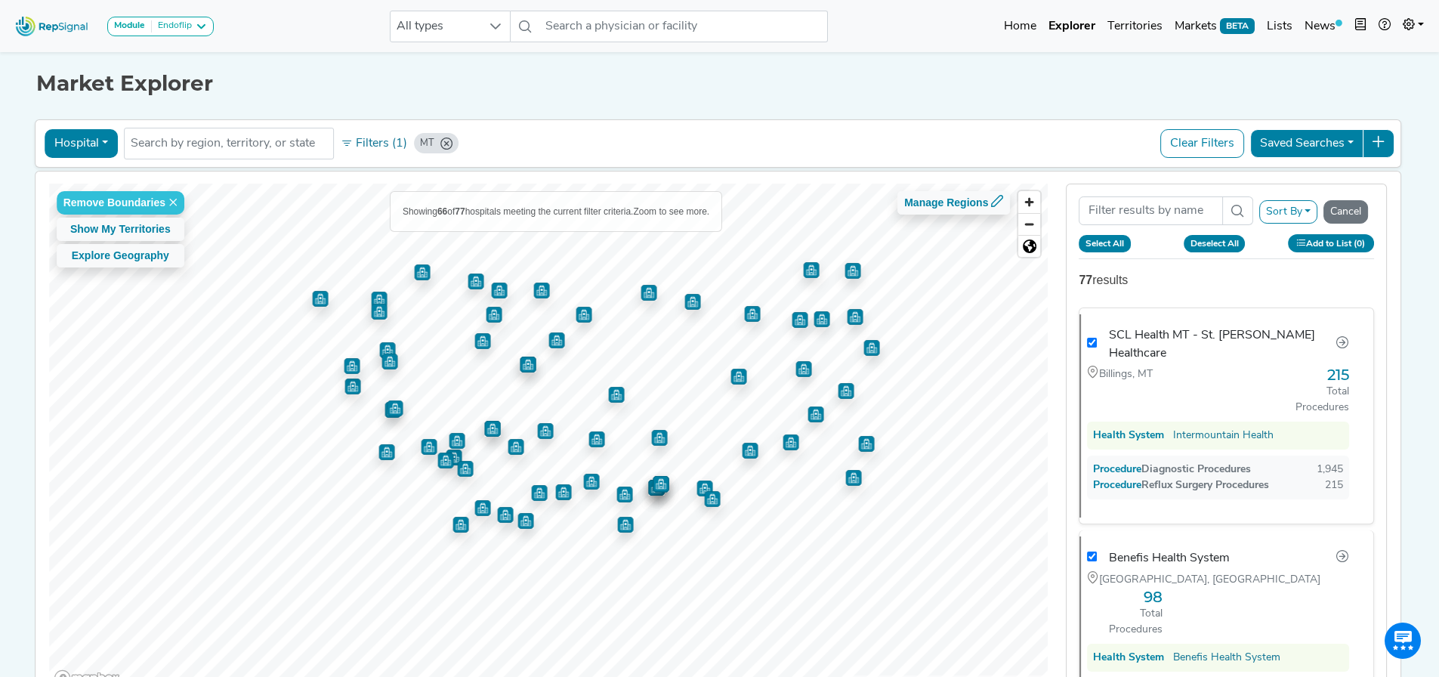
checkbox input "true"
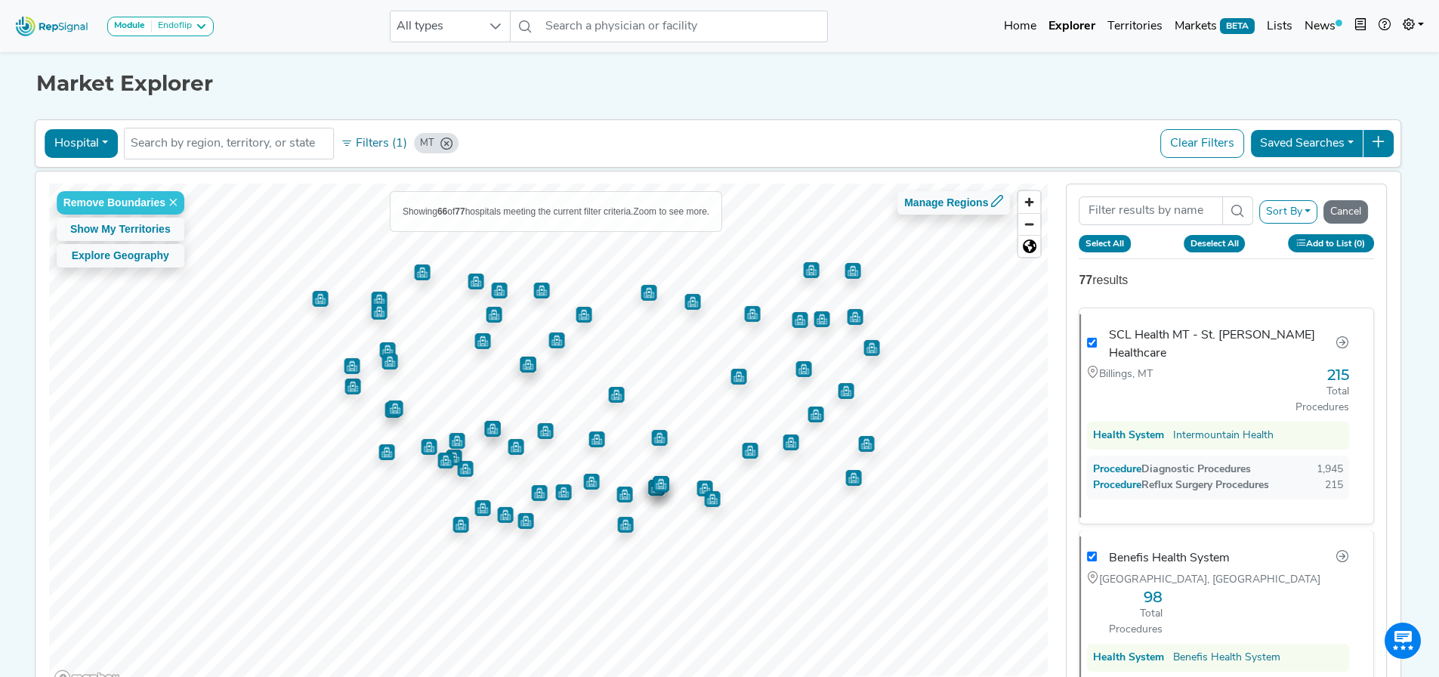
checkbox input "true"
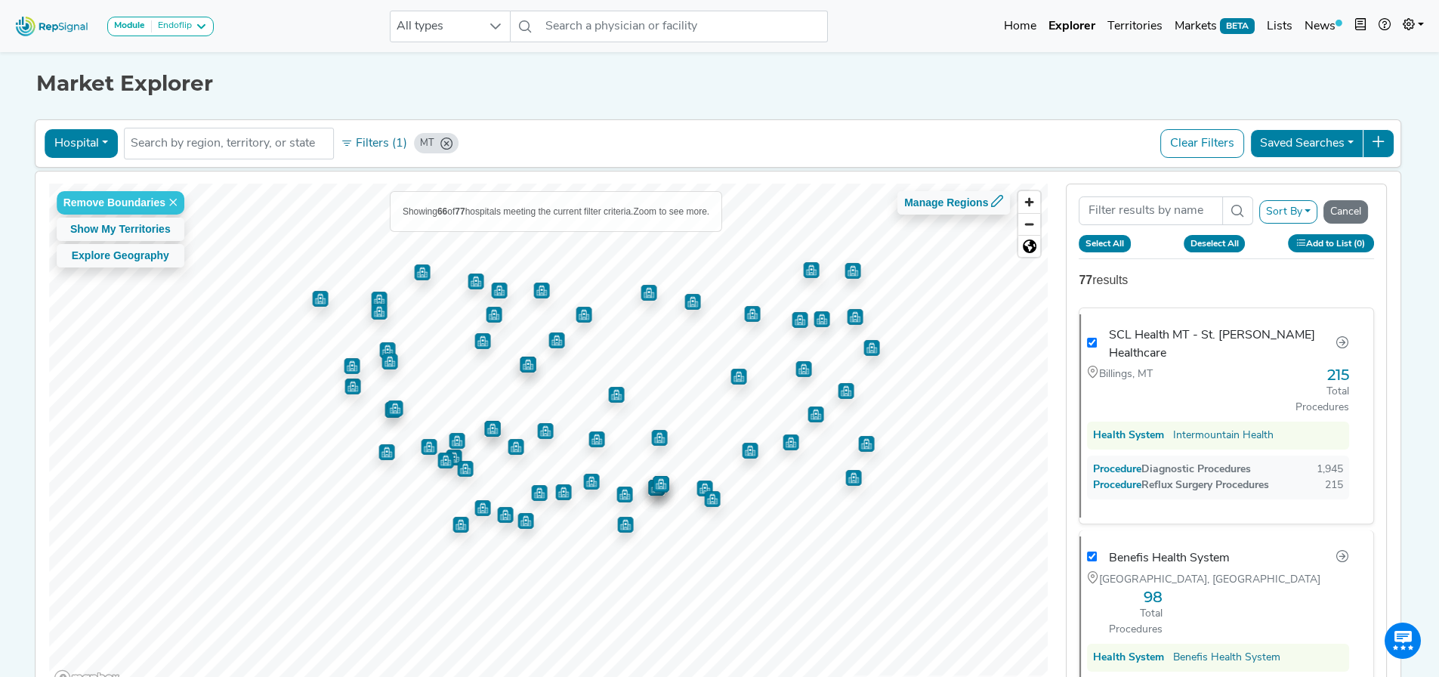
checkbox input "true"
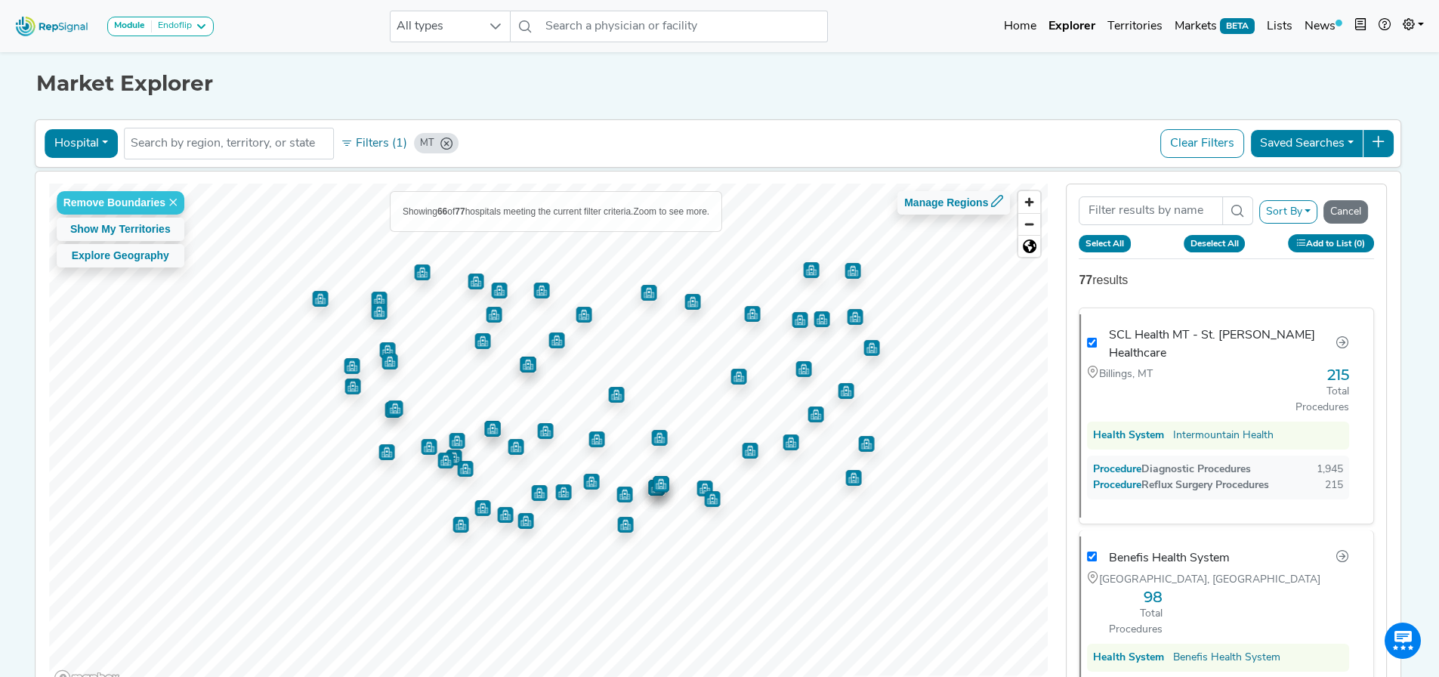
checkbox input "true"
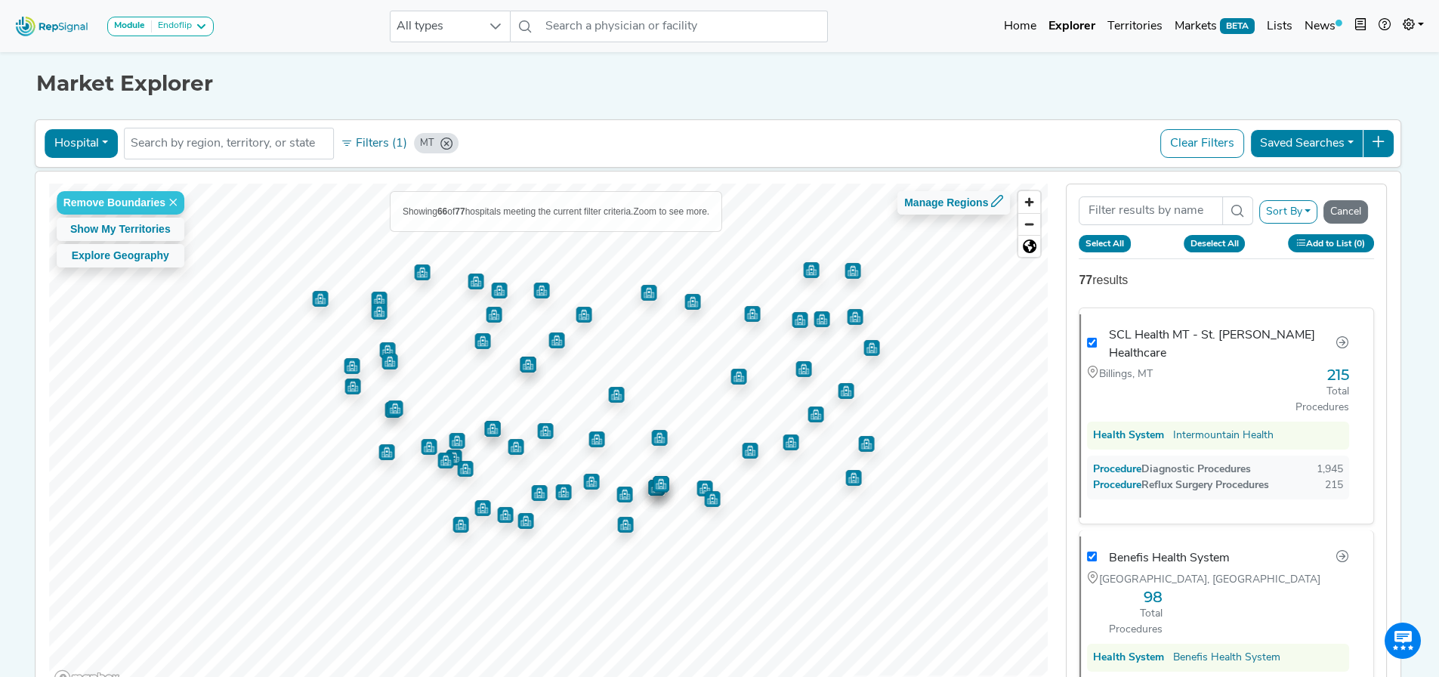
checkbox input "true"
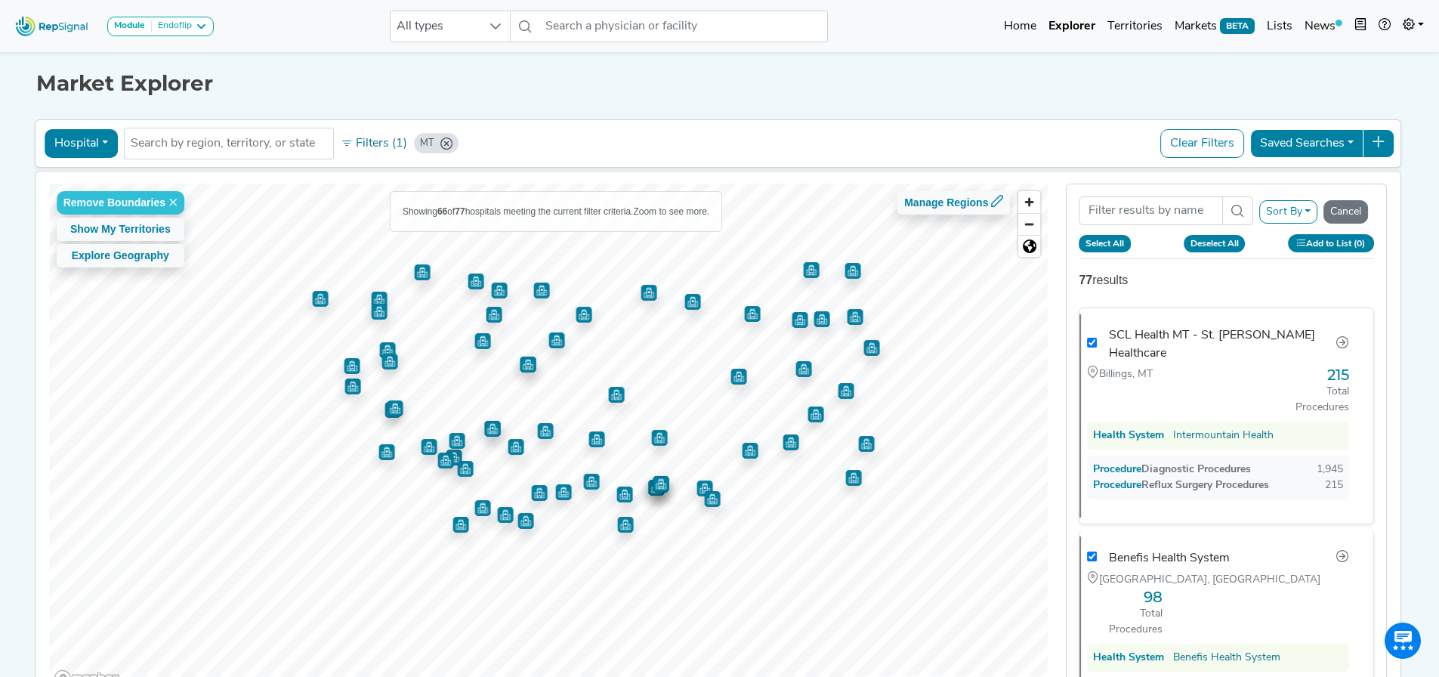
checkbox input "true"
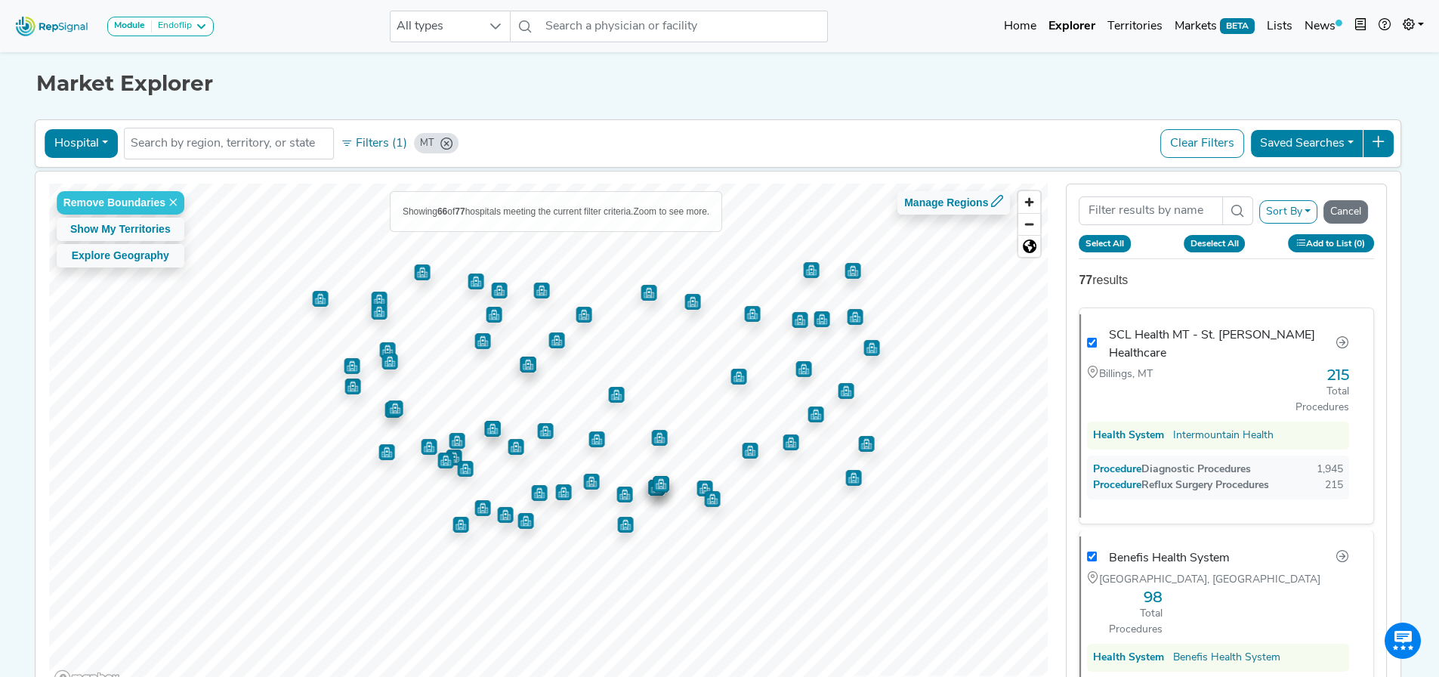
checkbox input "true"
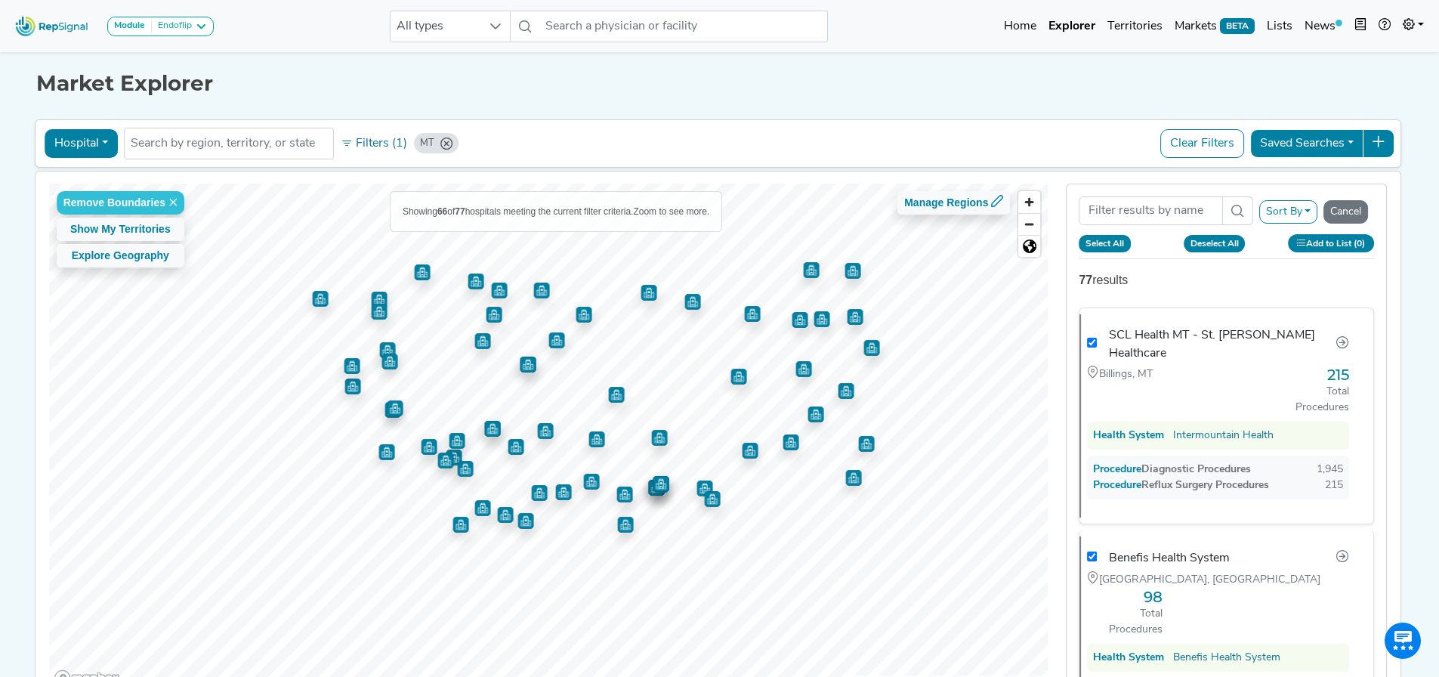
checkbox input "true"
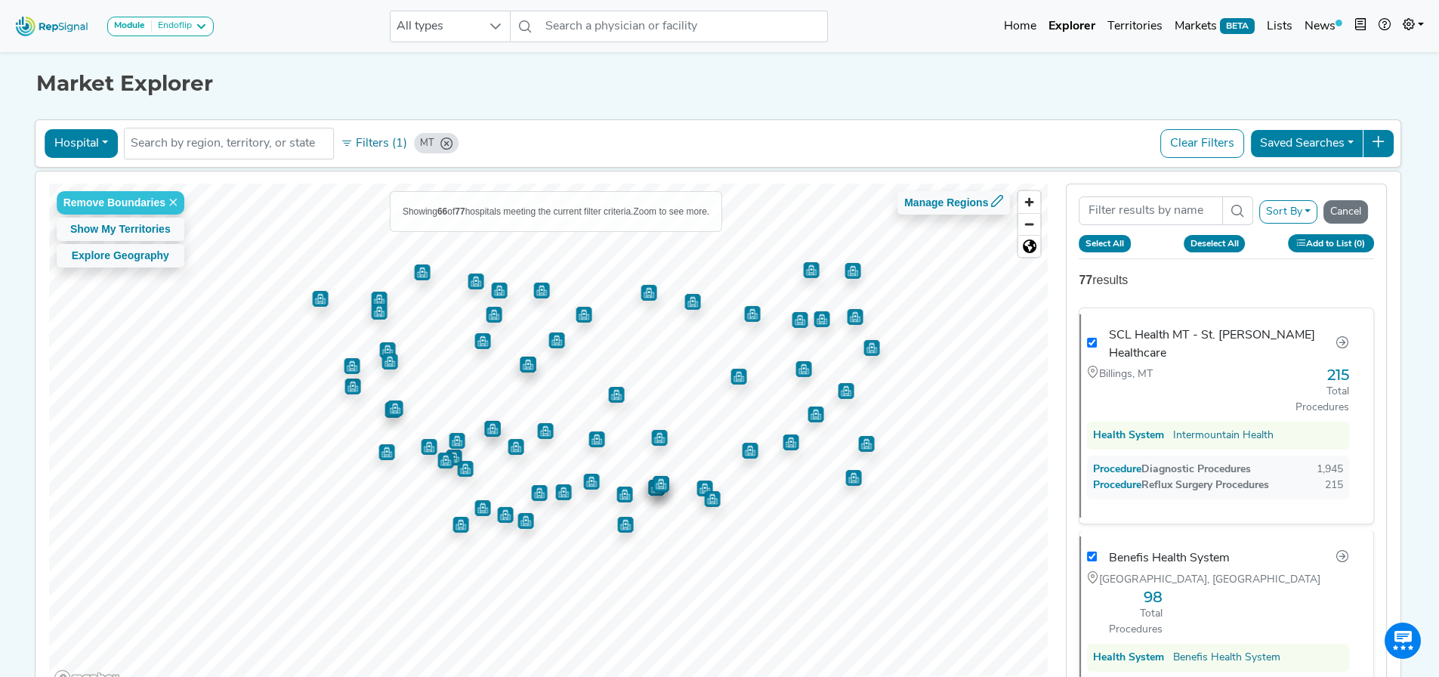
checkbox input "true"
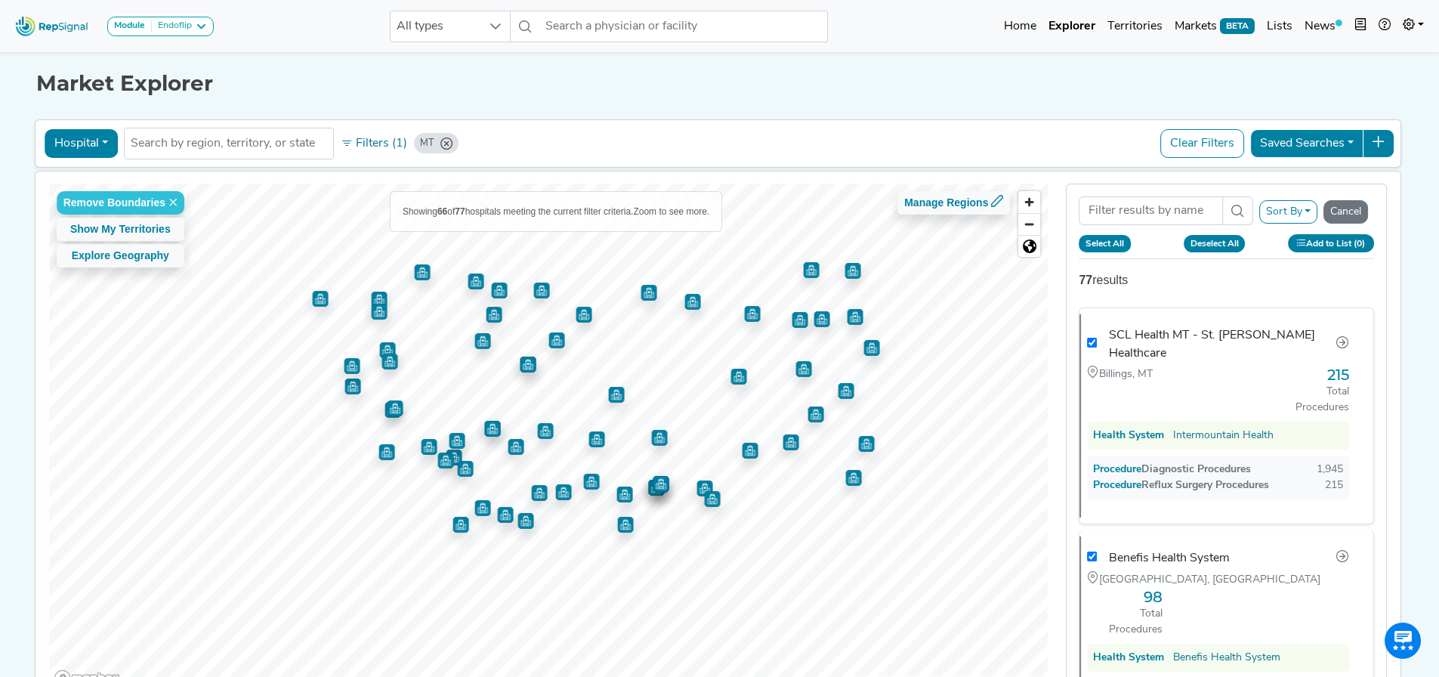
checkbox input "true"
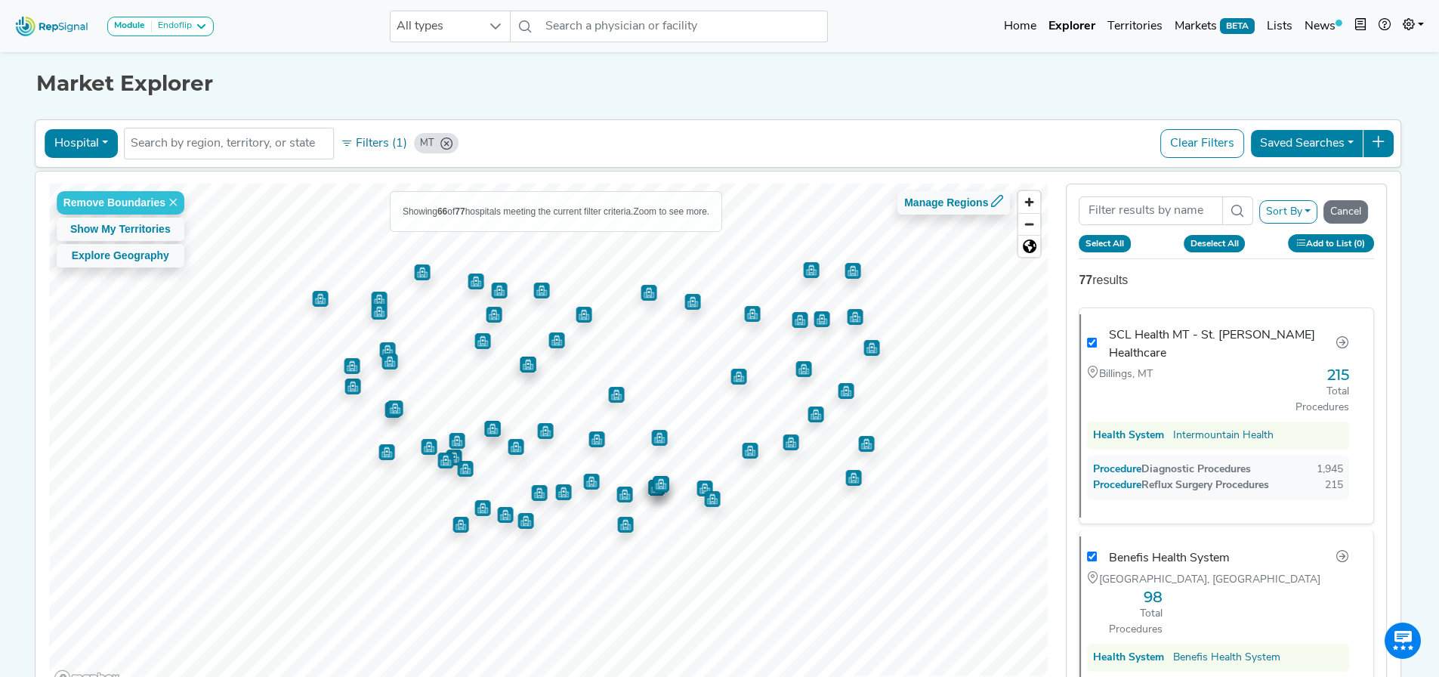
checkbox input "true"
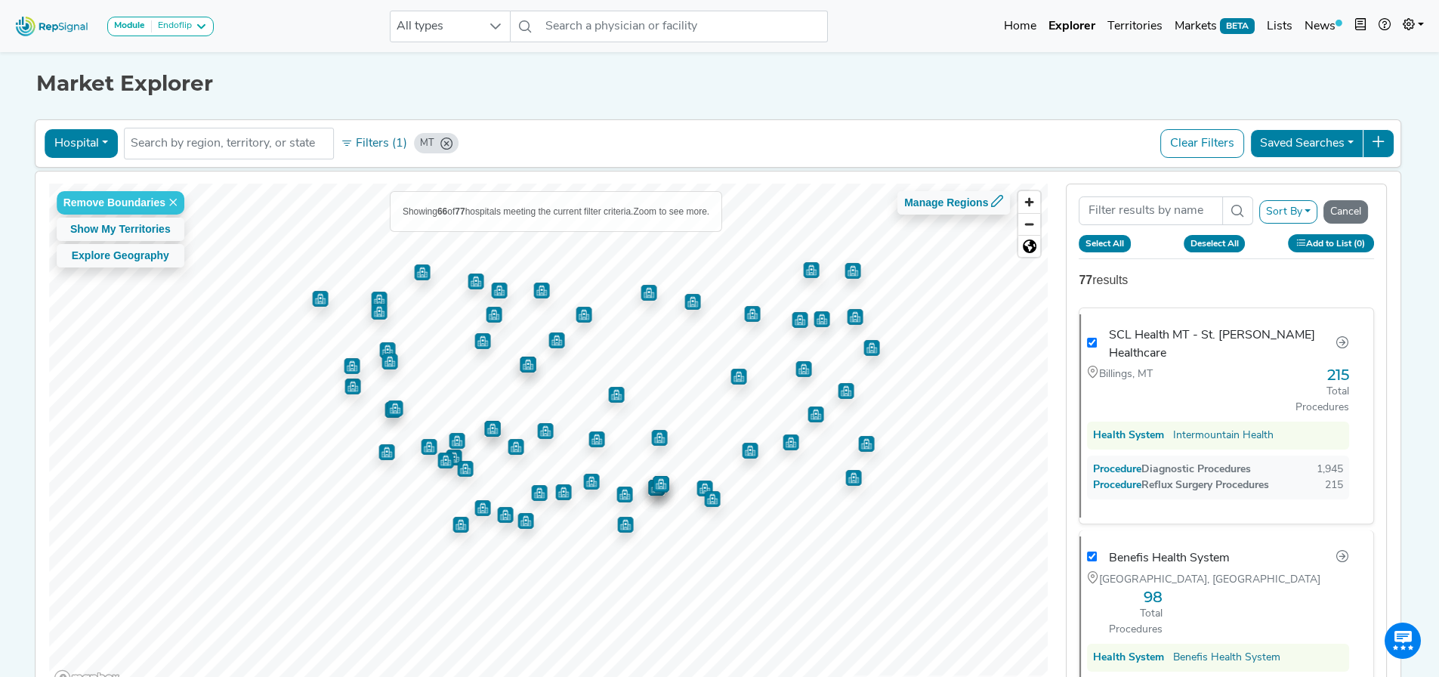
checkbox input "true"
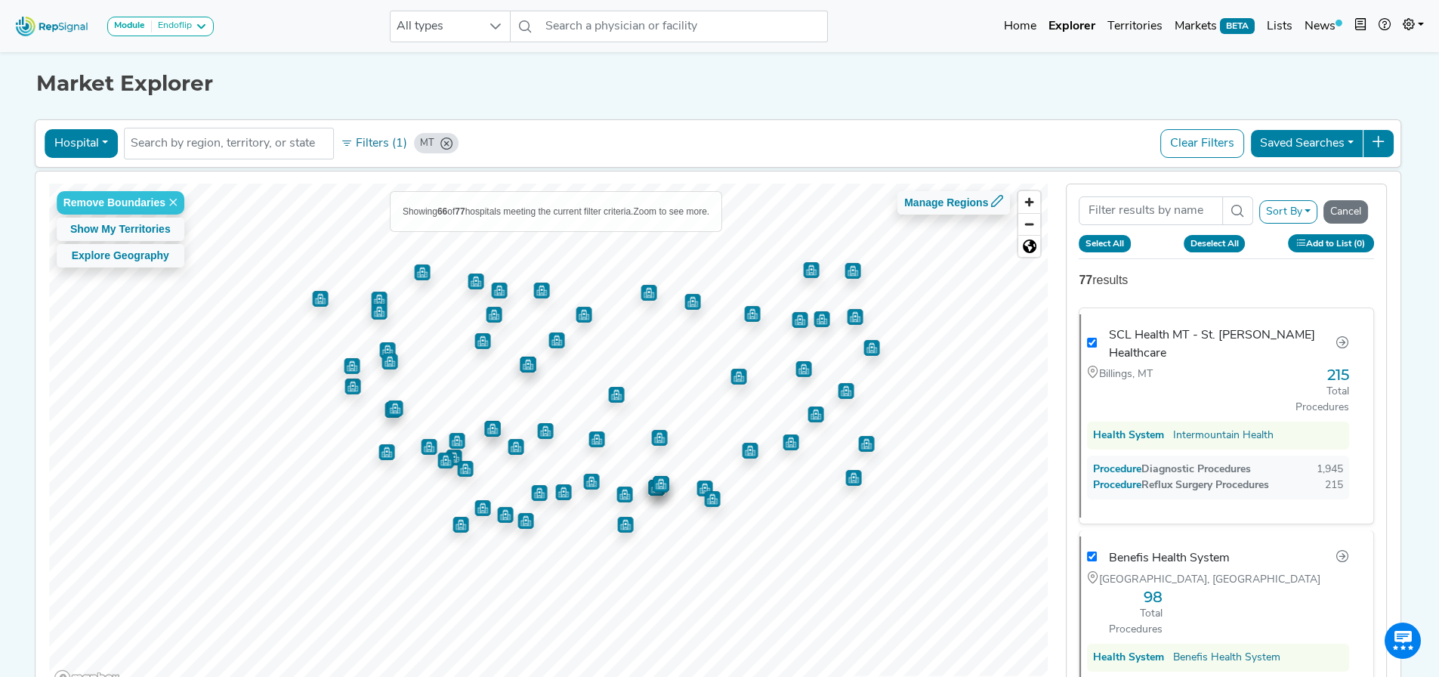
checkbox input "true"
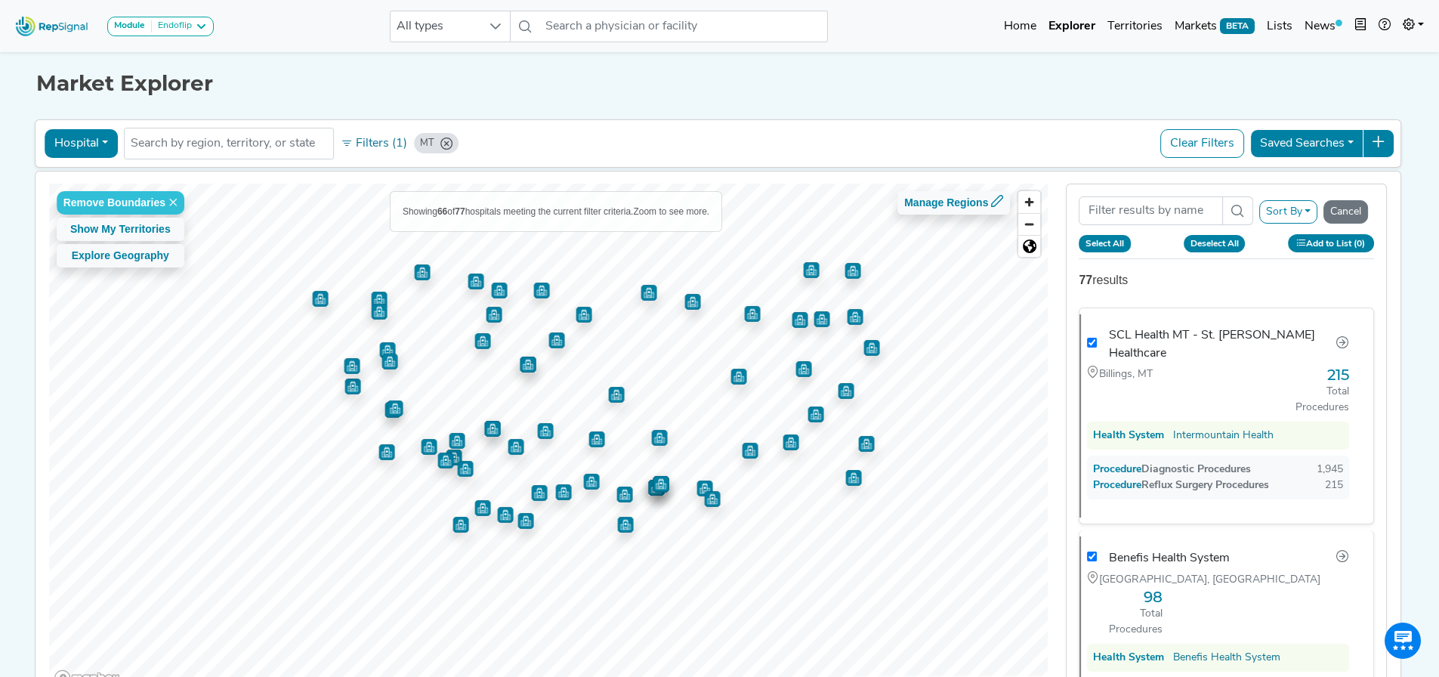
checkbox input "true"
click at [1319, 245] on button "Add to List (66)" at bounding box center [1331, 242] width 87 height 17
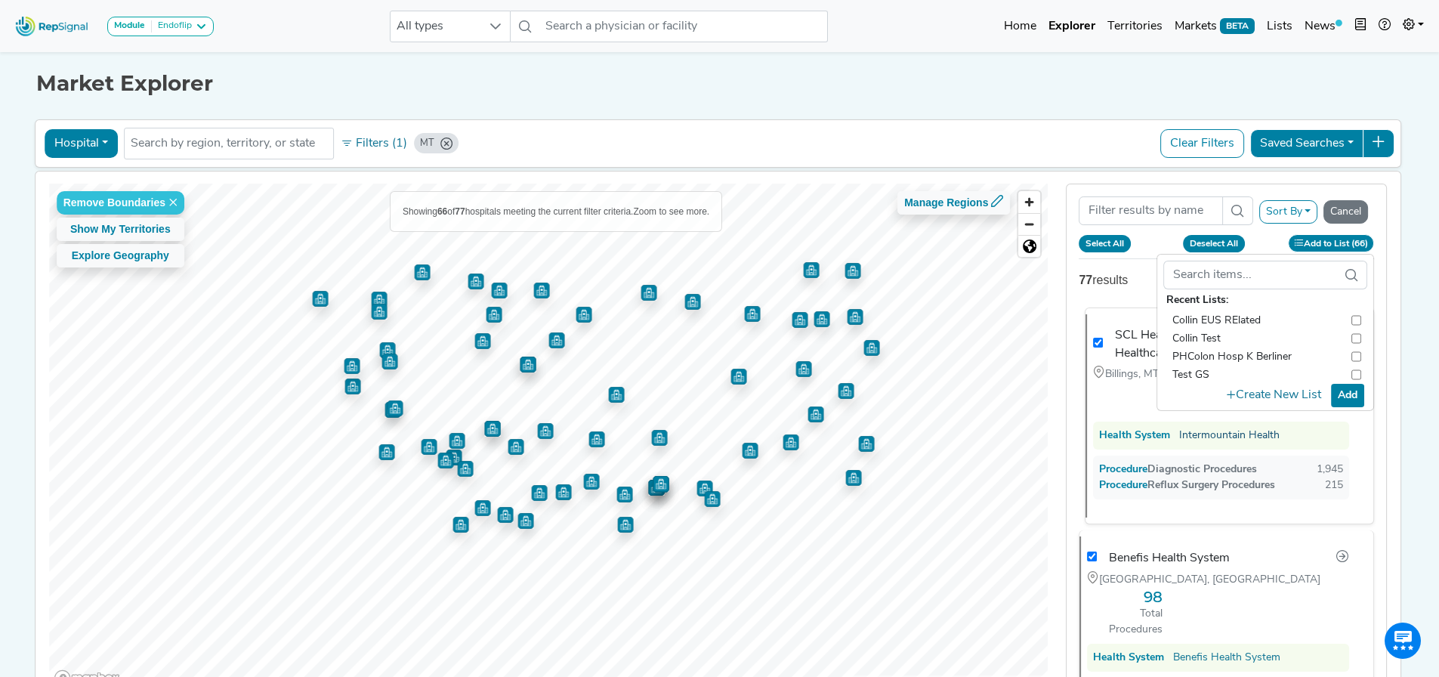
checkbox input "true"
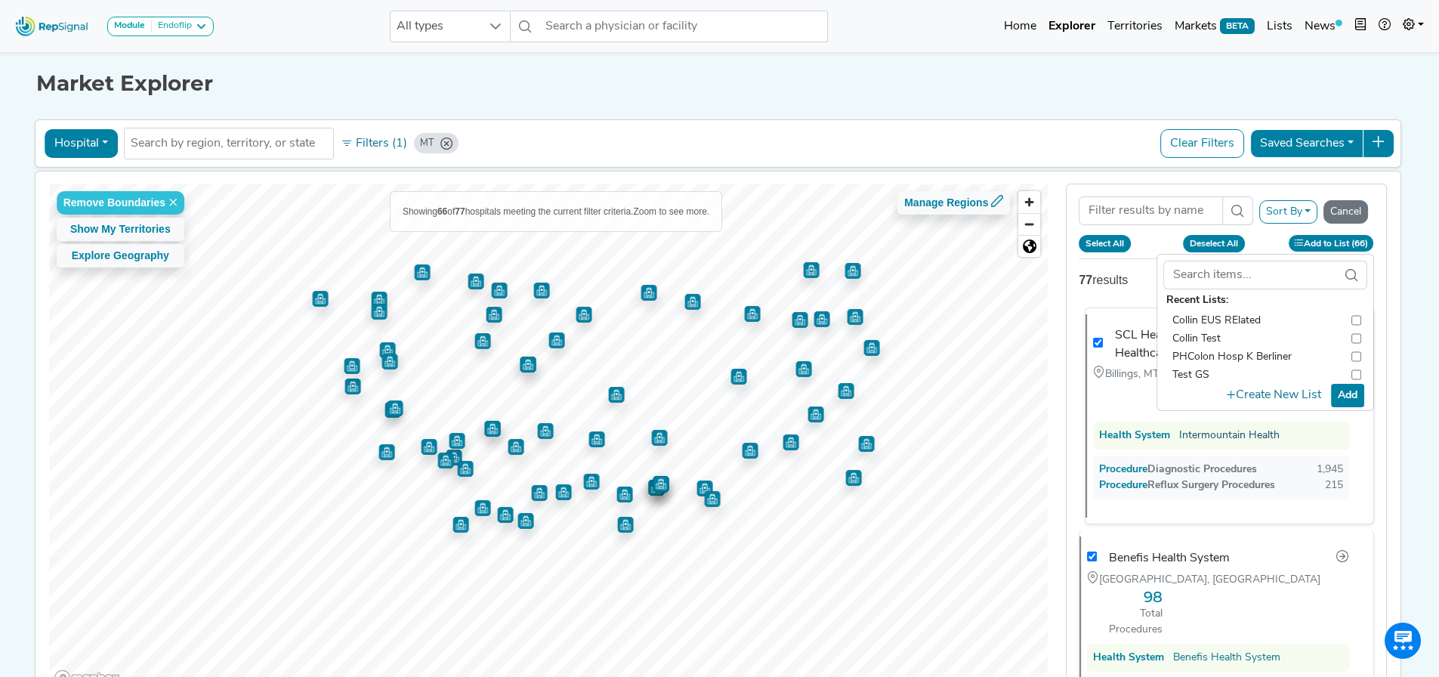
checkbox input "true"
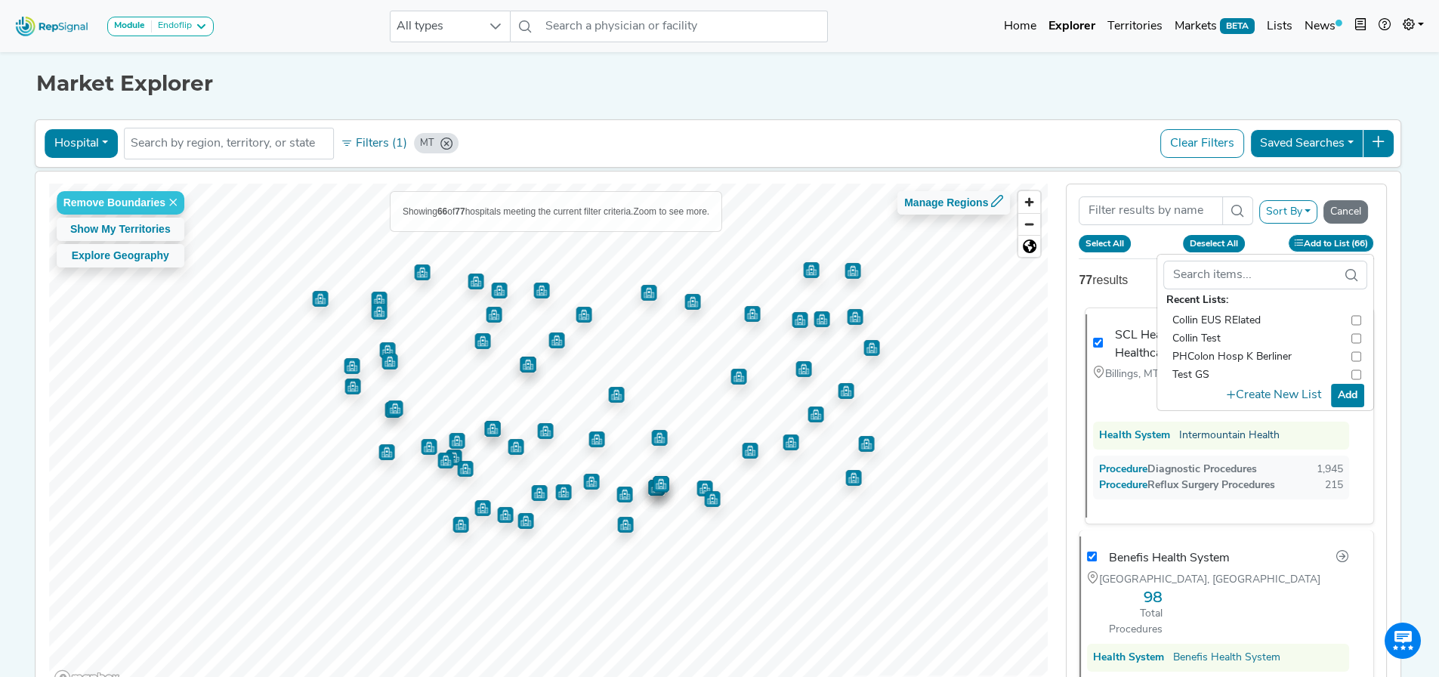
checkbox input "true"
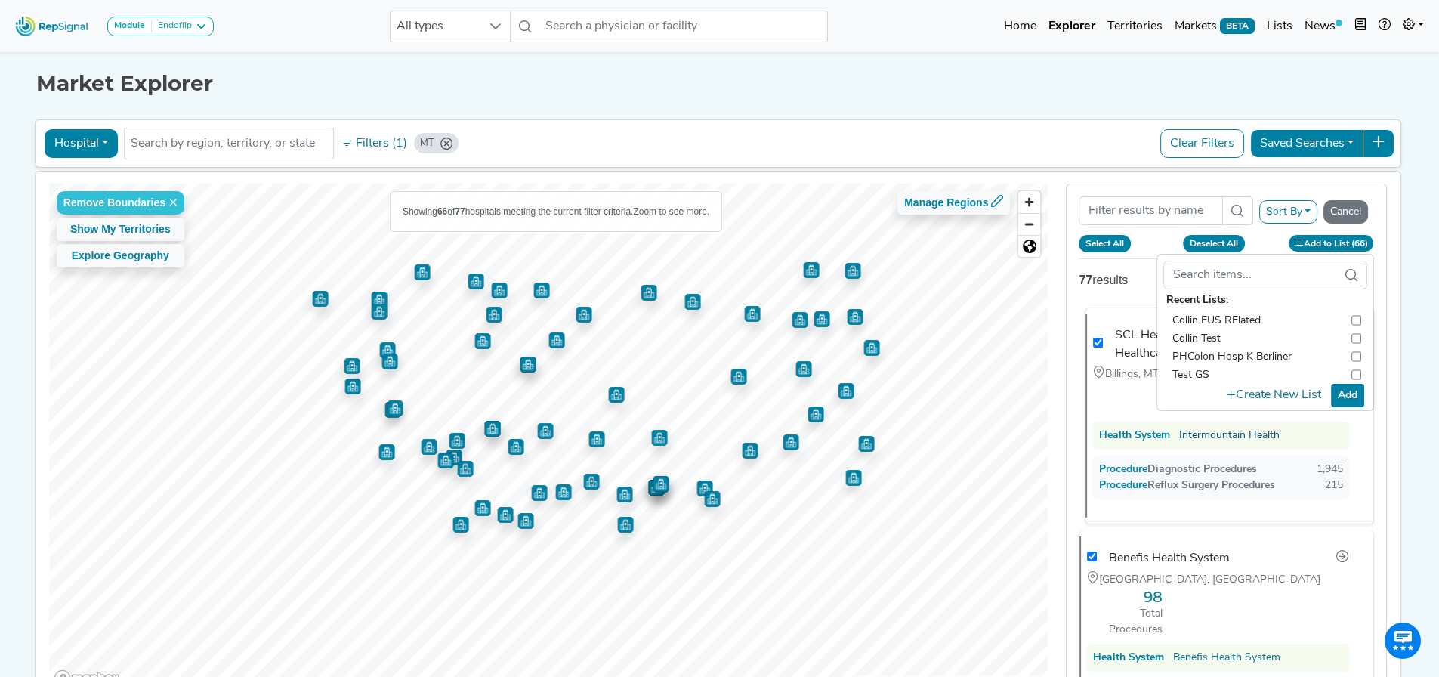
checkbox input "true"
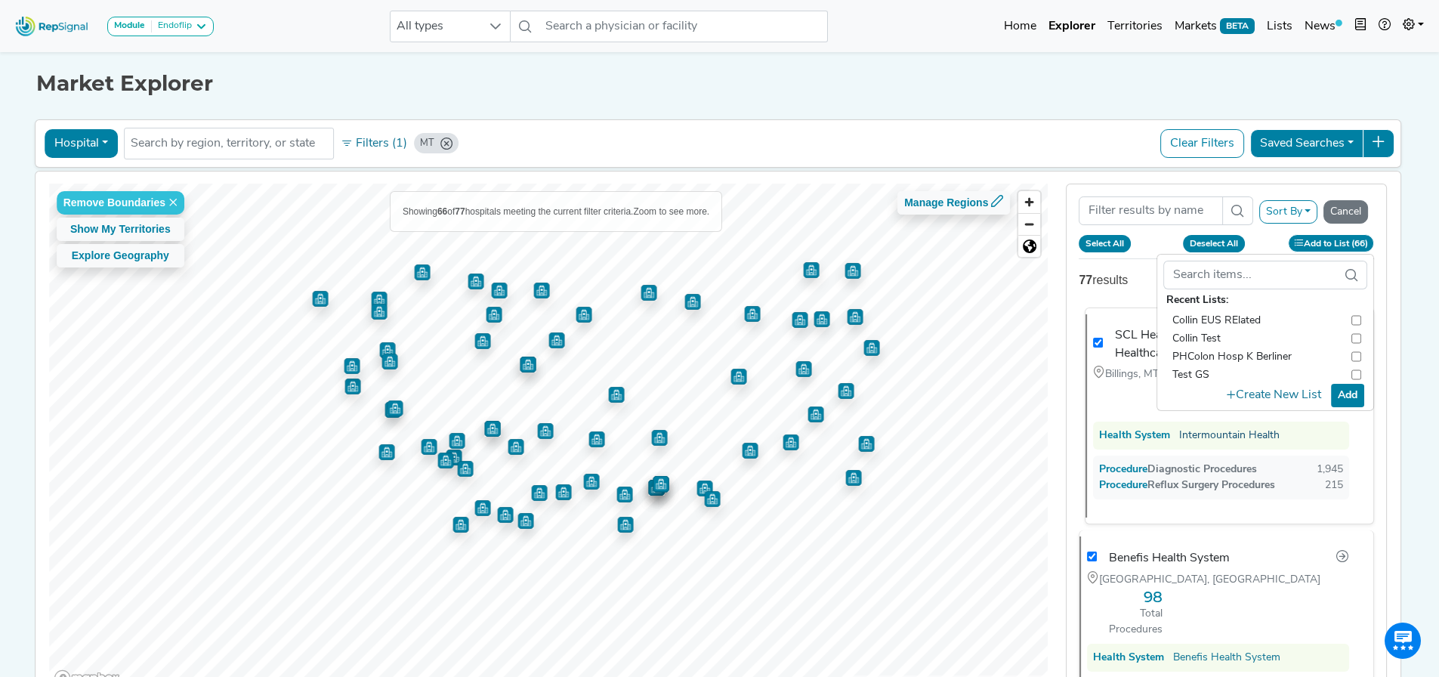
checkbox input "true"
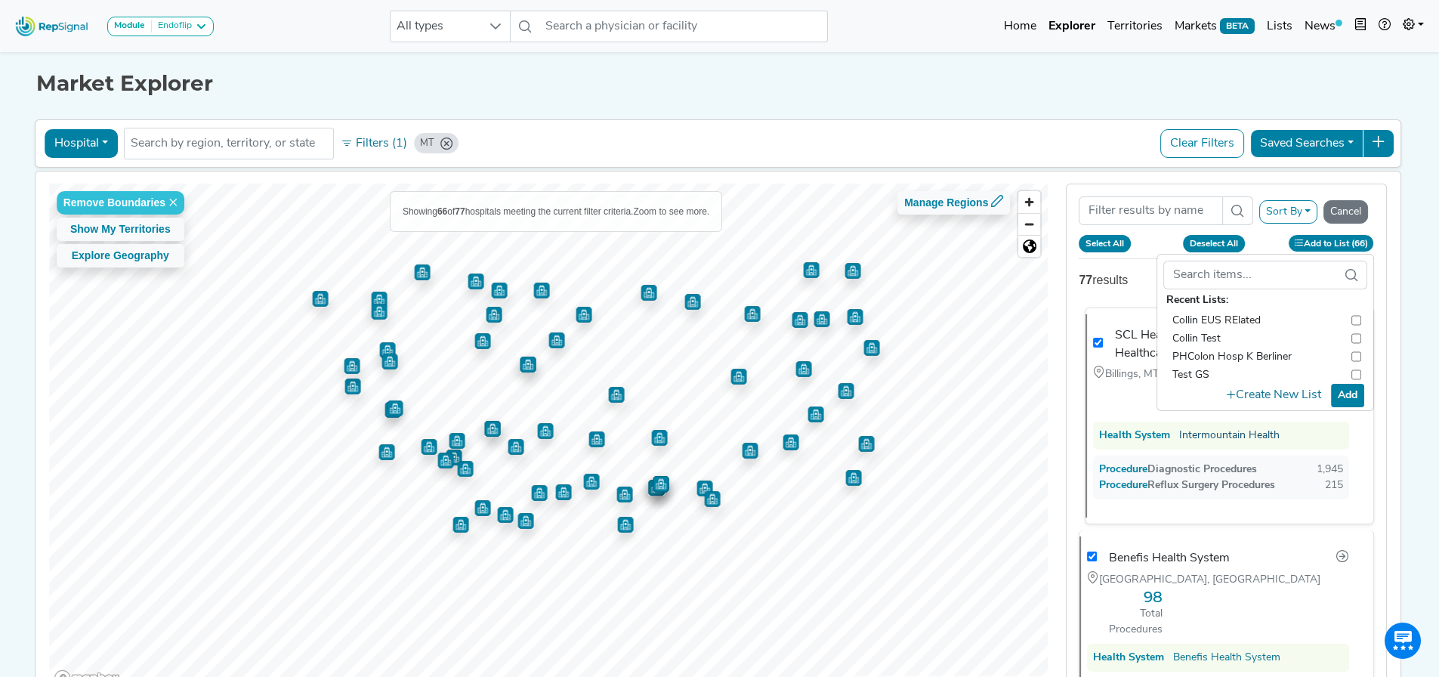
checkbox input "true"
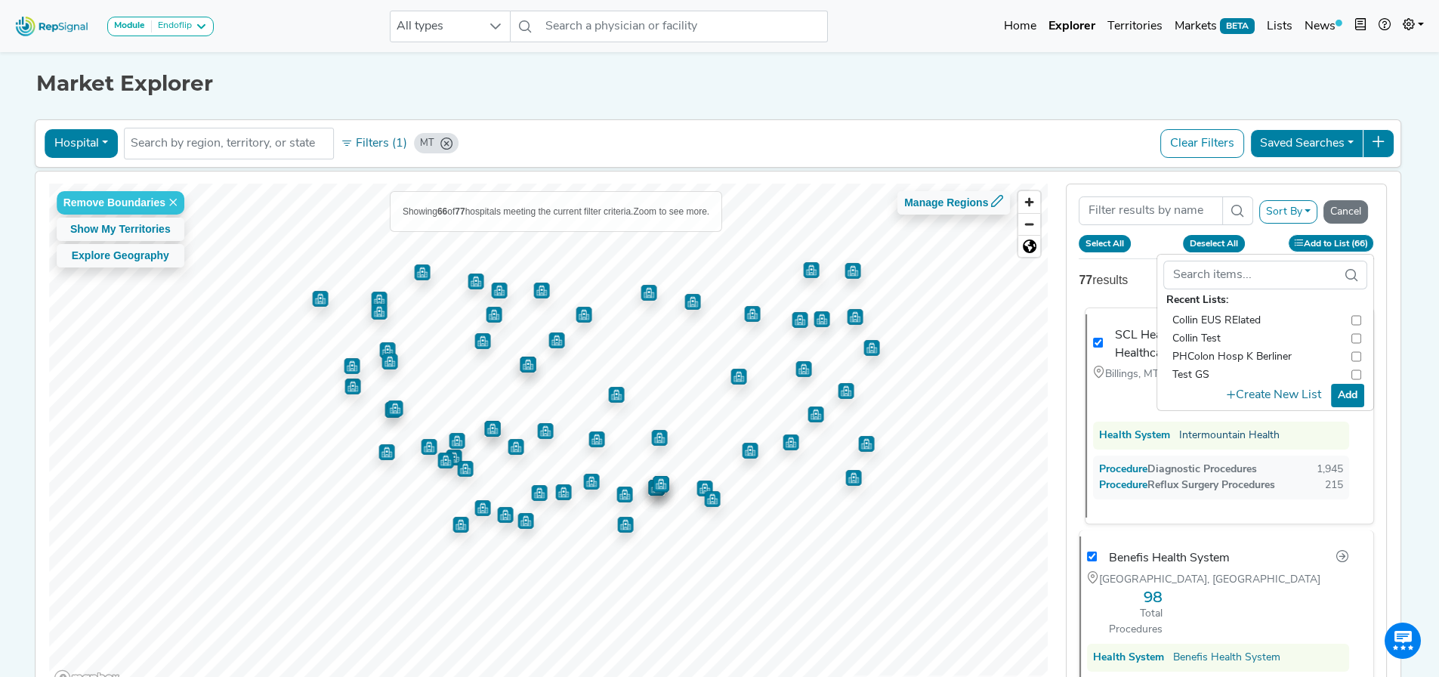
checkbox input "true"
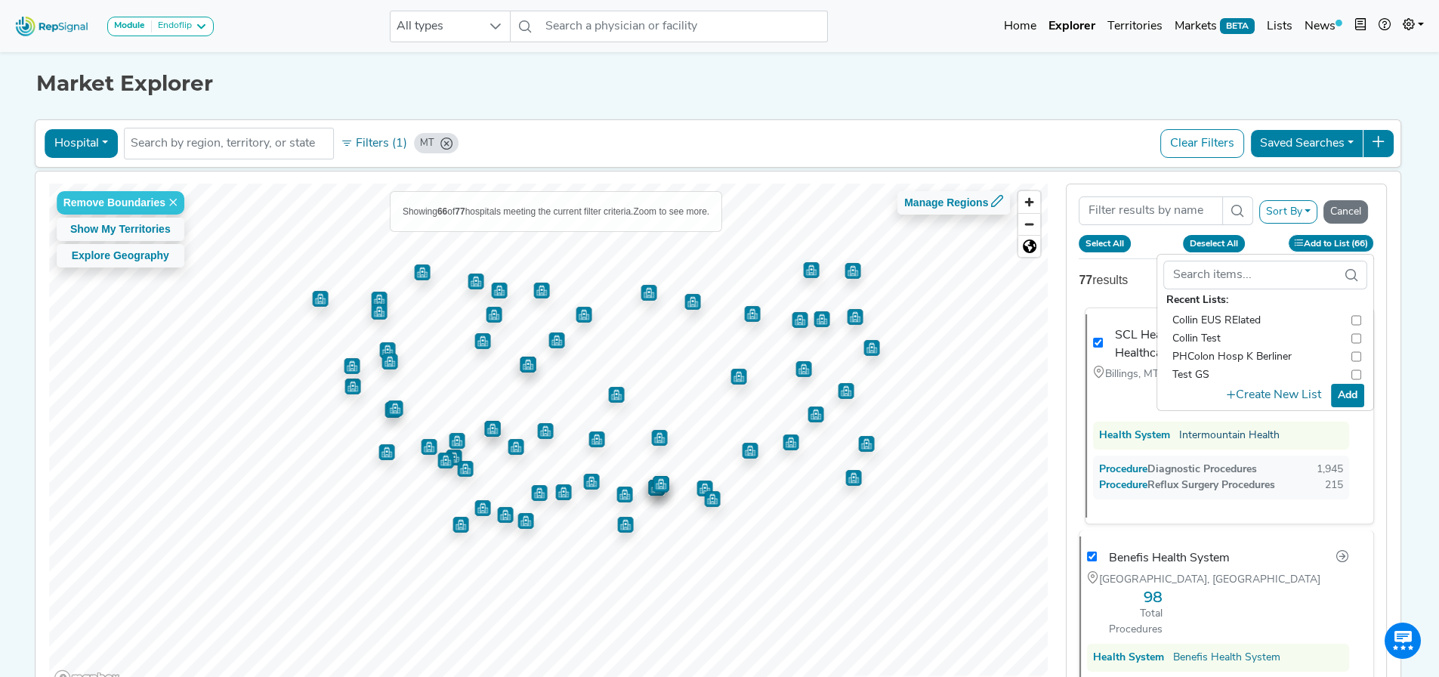
checkbox input "true"
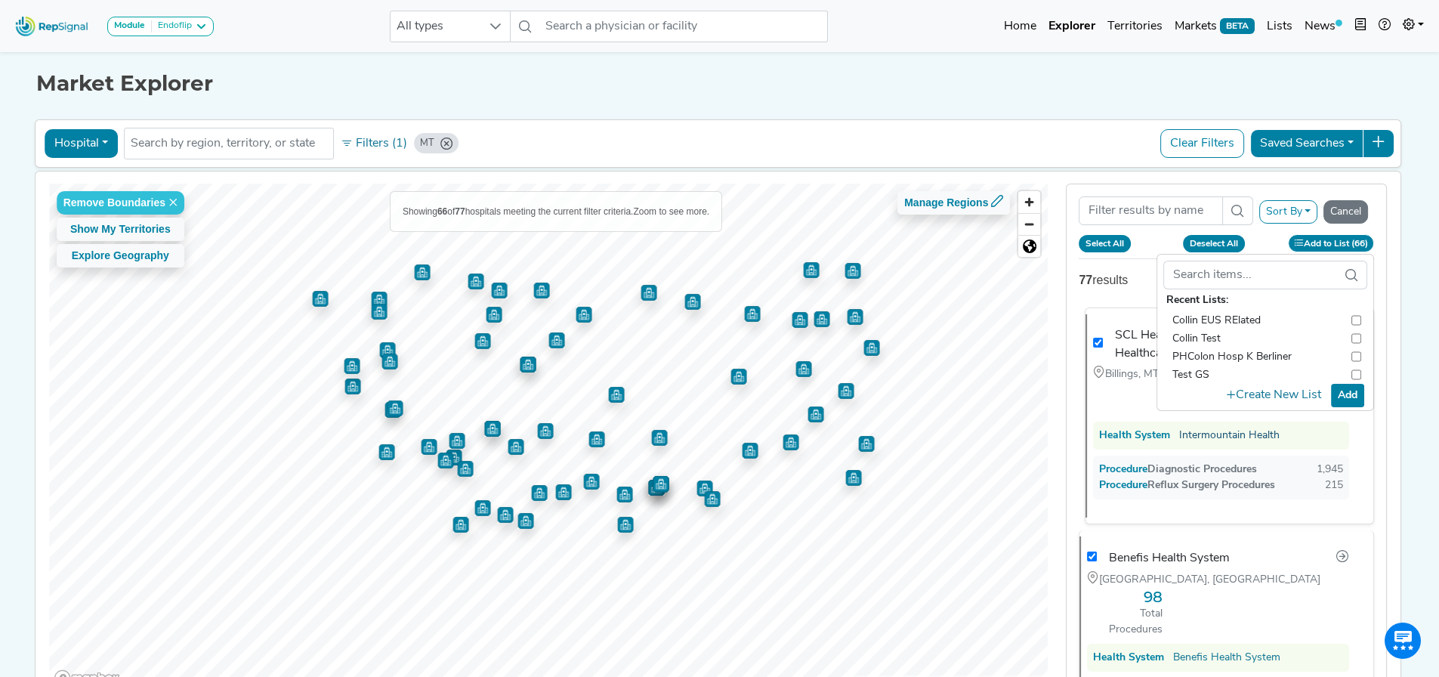
checkbox input "true"
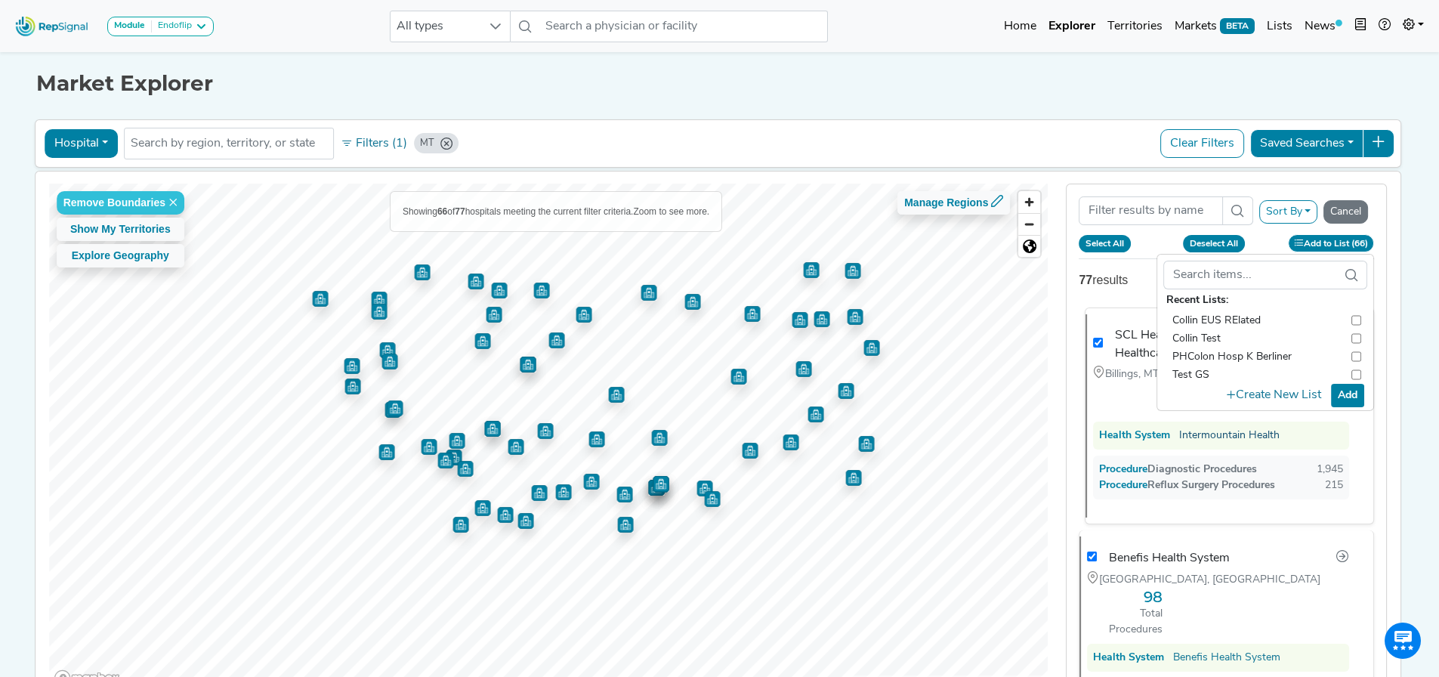
checkbox input "true"
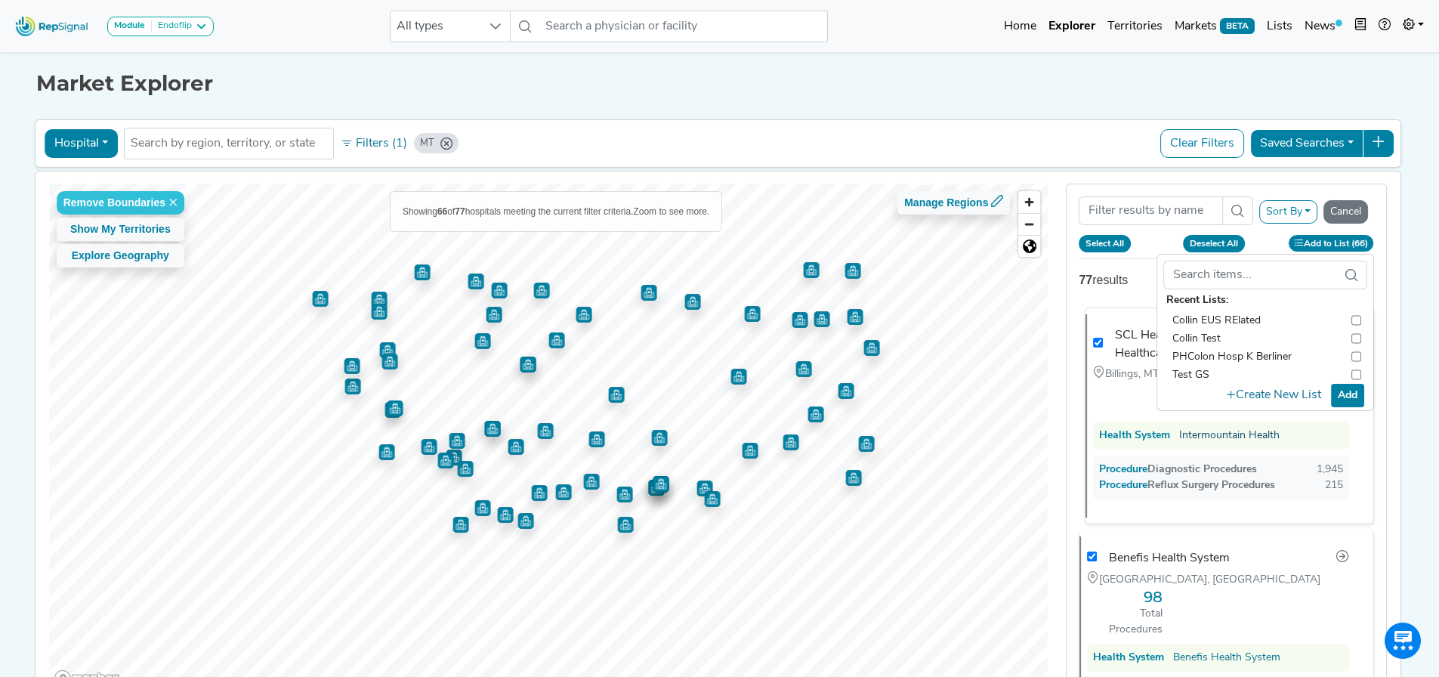
checkbox input "true"
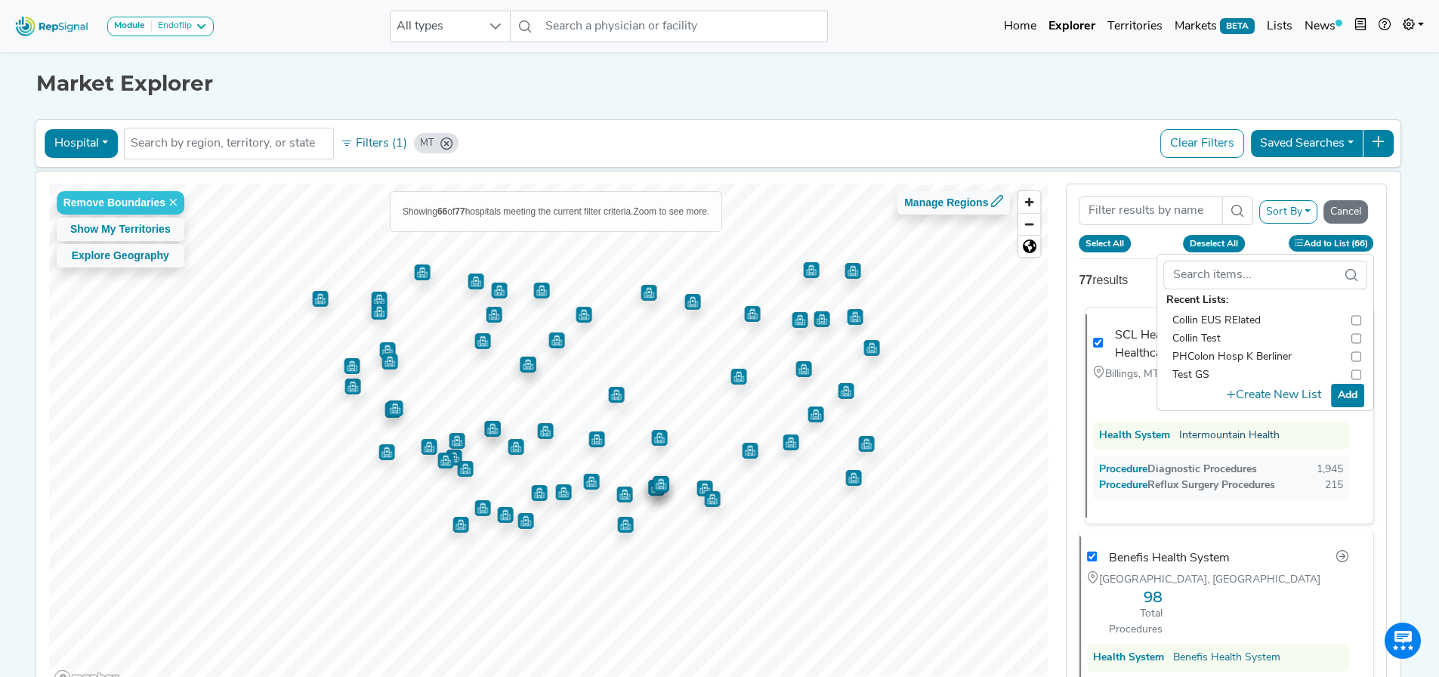
checkbox input "true"
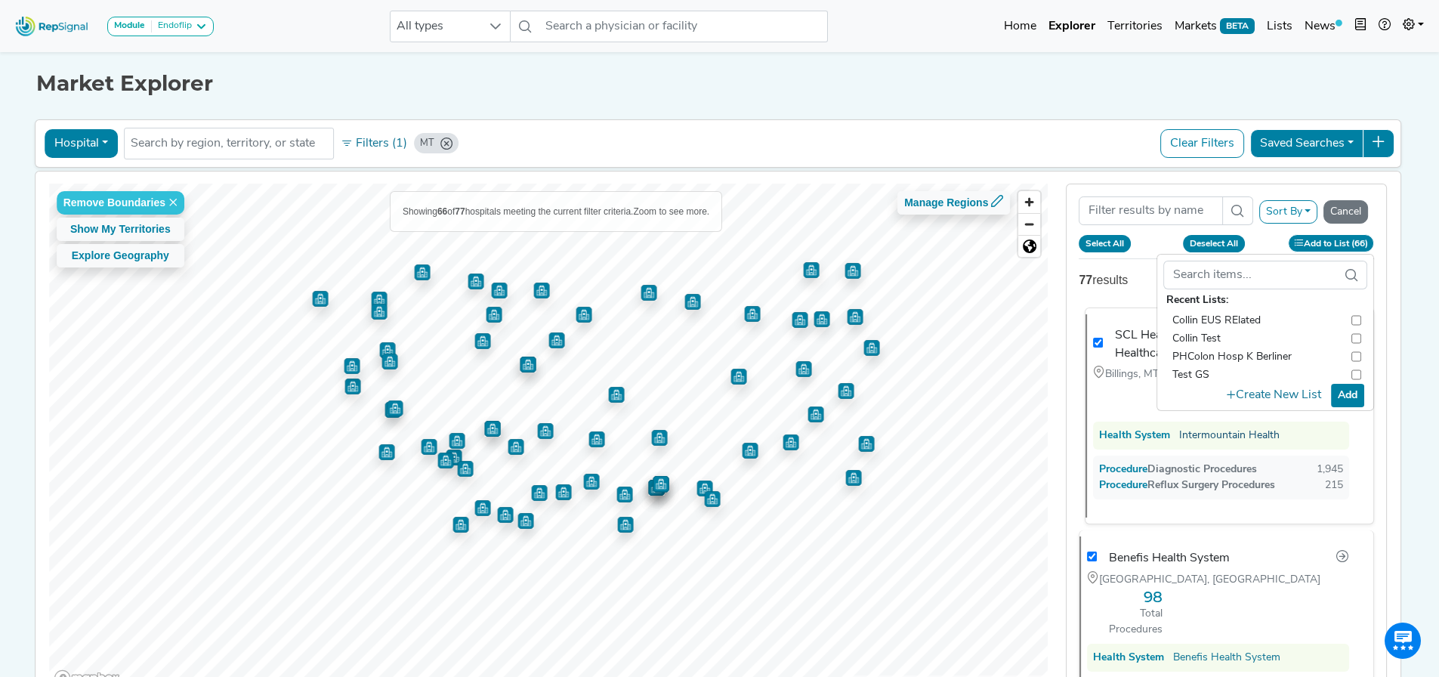
checkbox input "true"
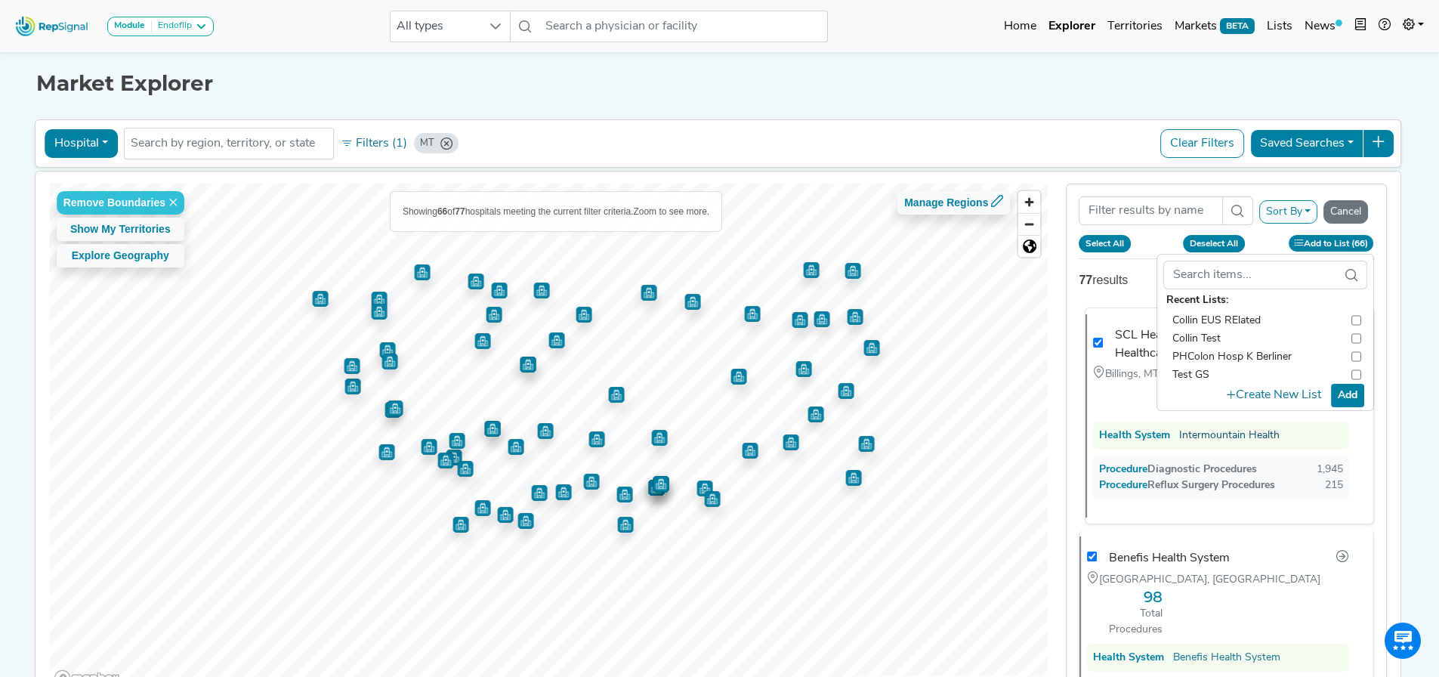
checkbox input "true"
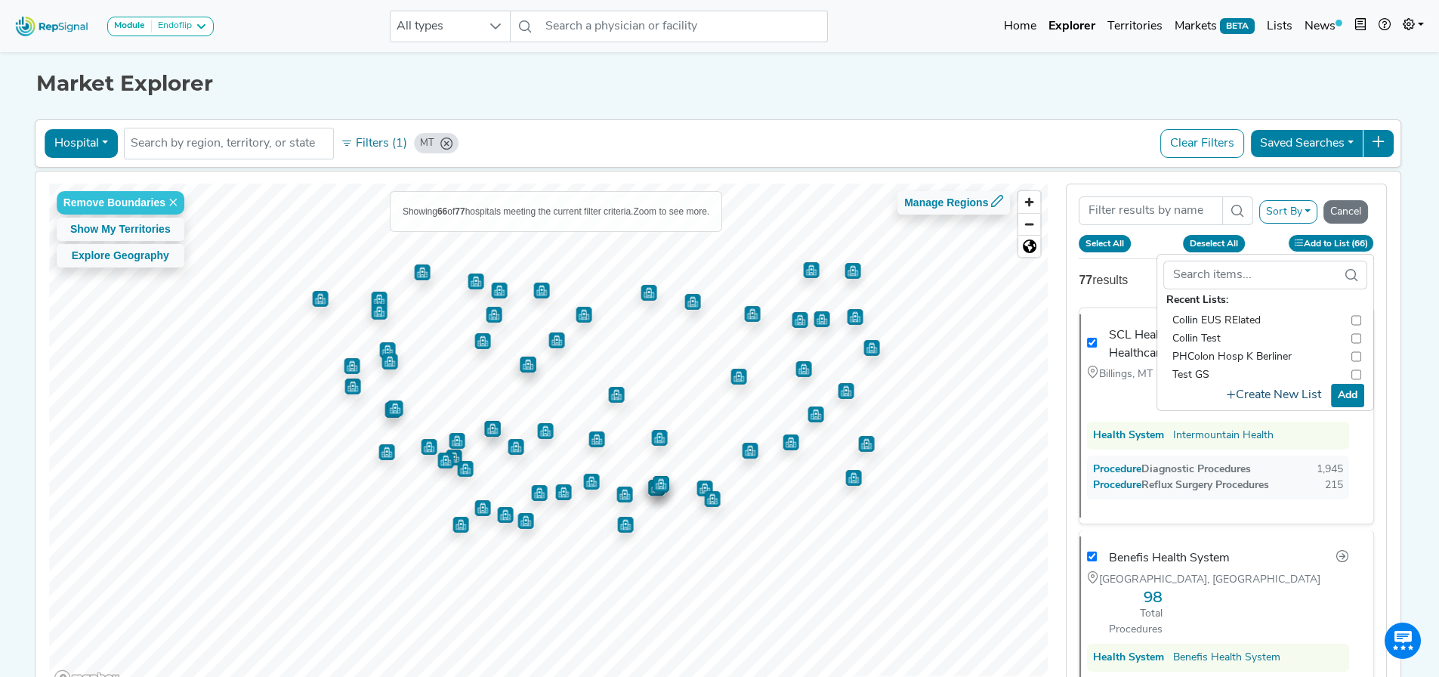
checkbox input "true"
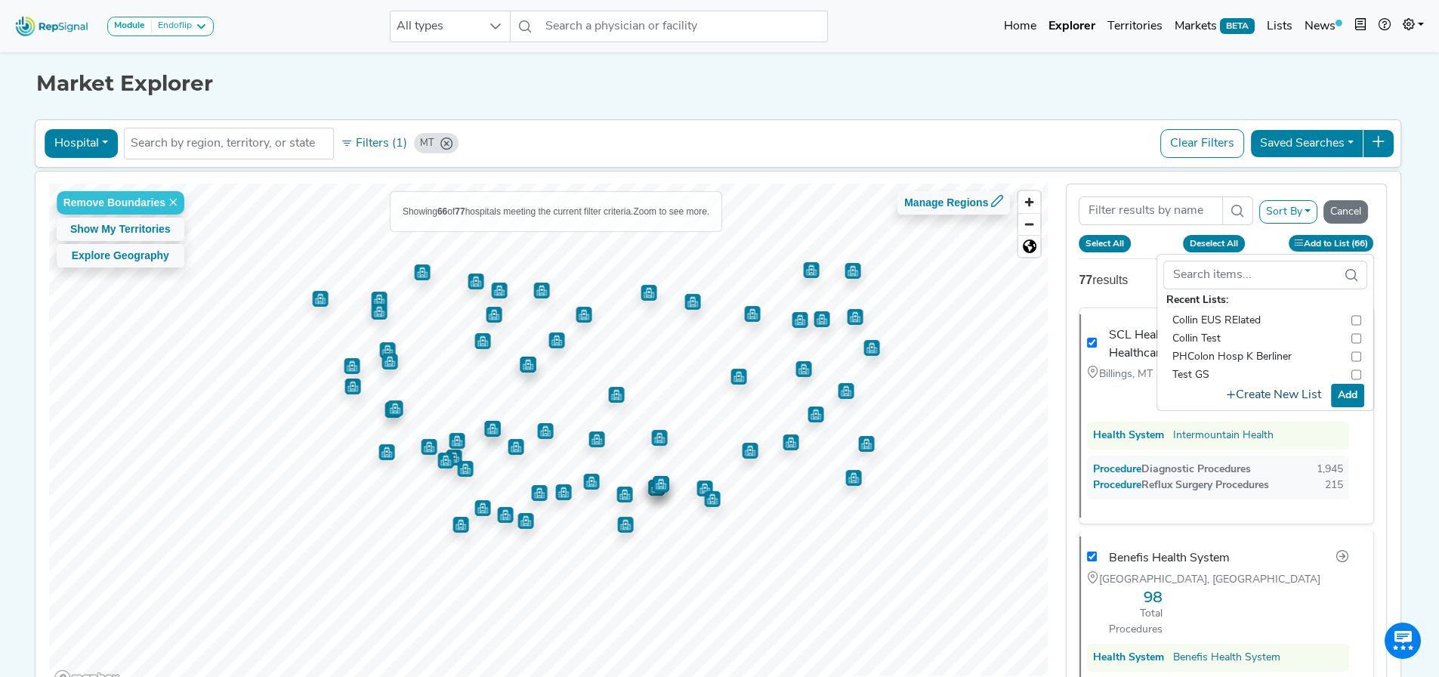
checkbox input "true"
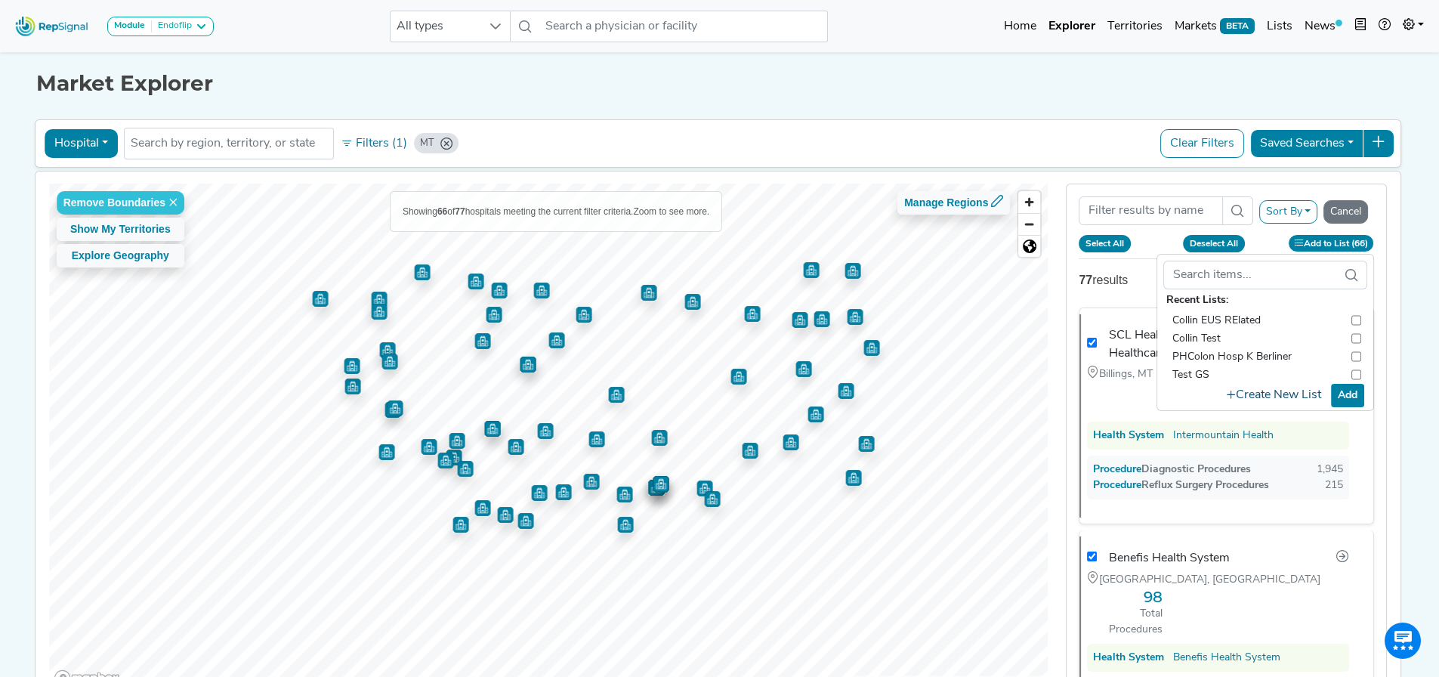
checkbox input "true"
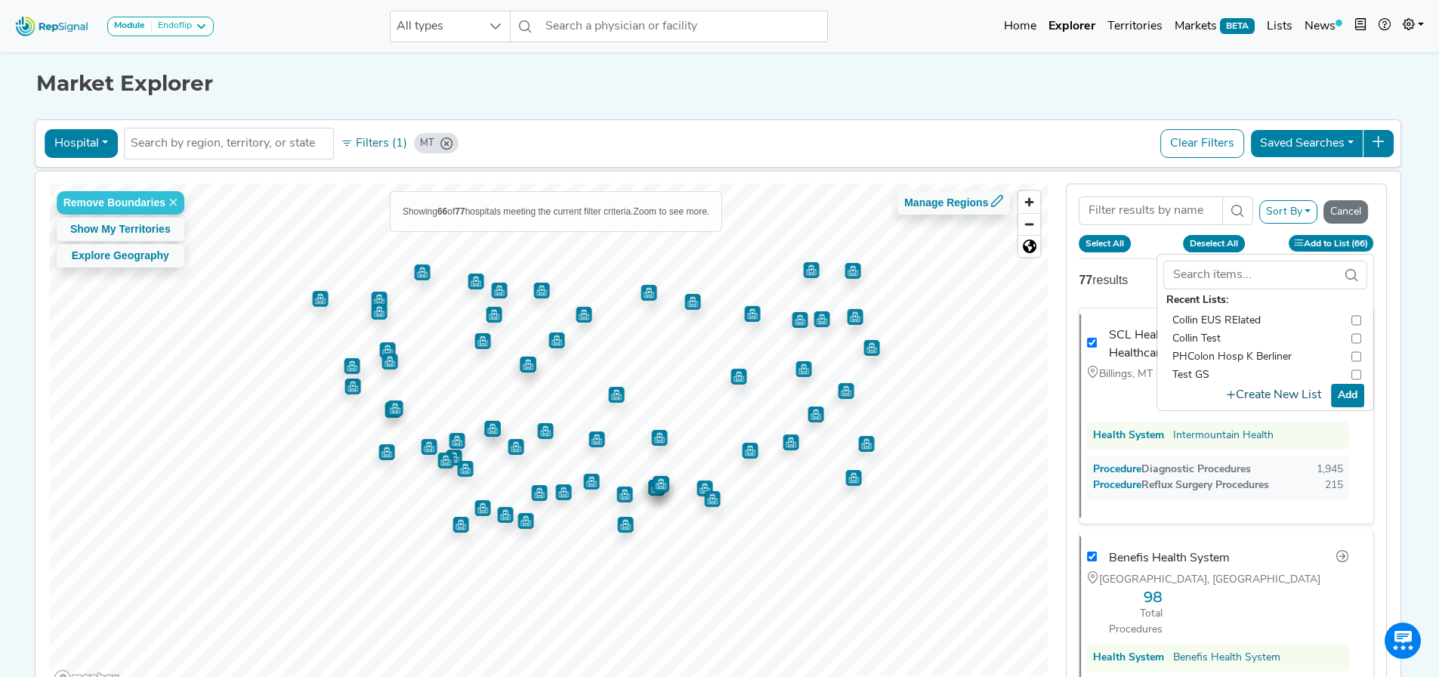
checkbox input "true"
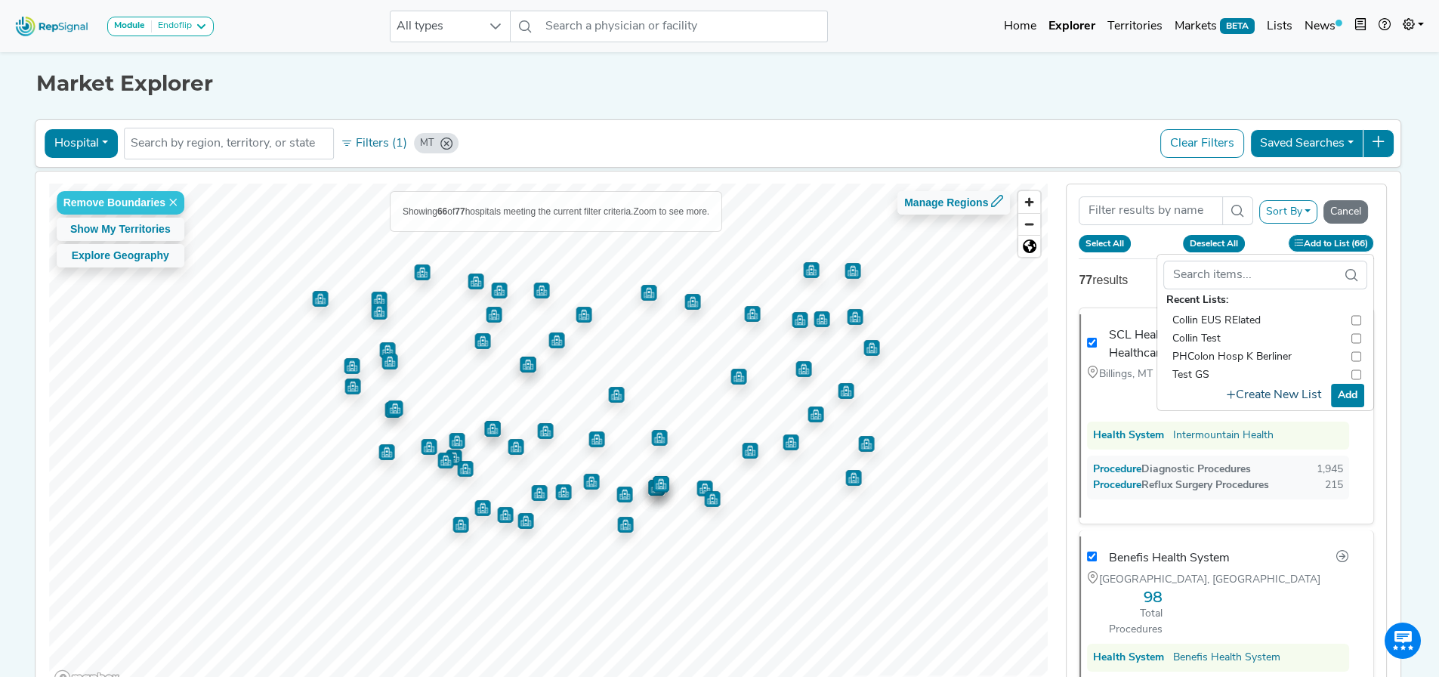
checkbox input "true"
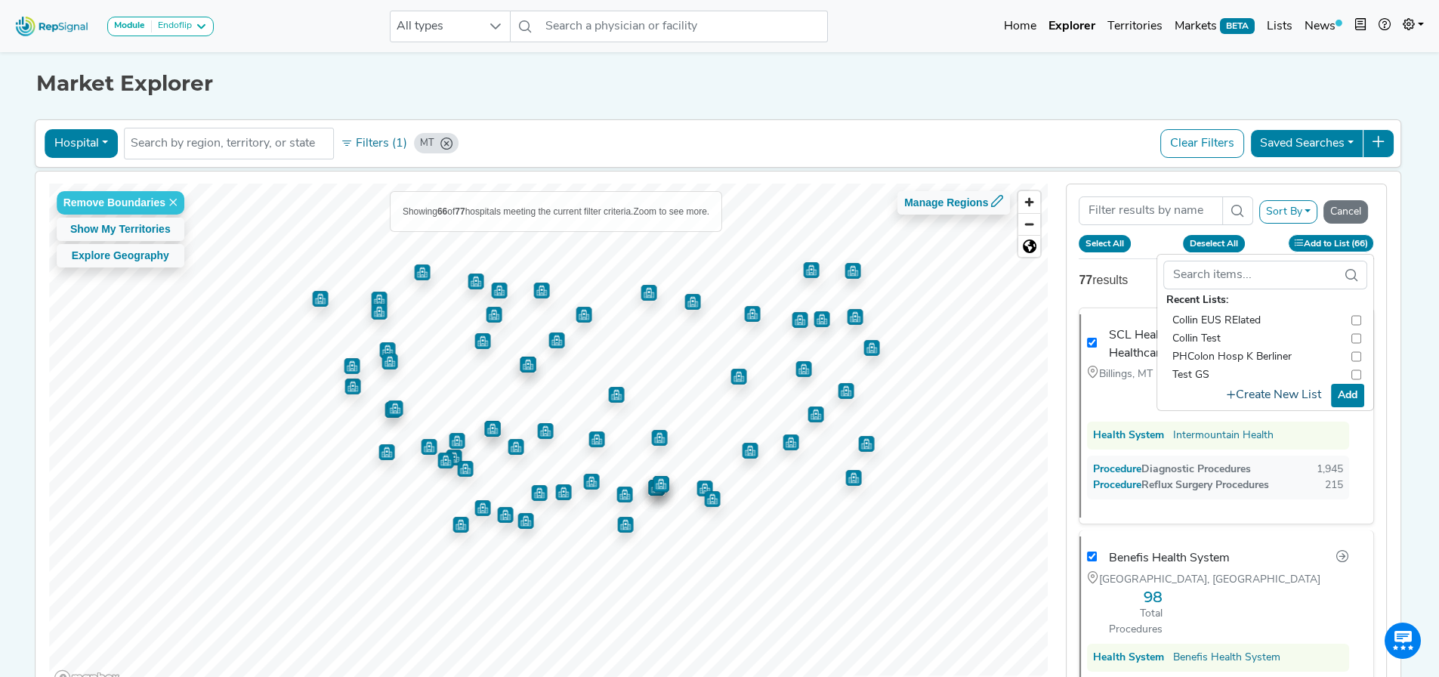
checkbox input "true"
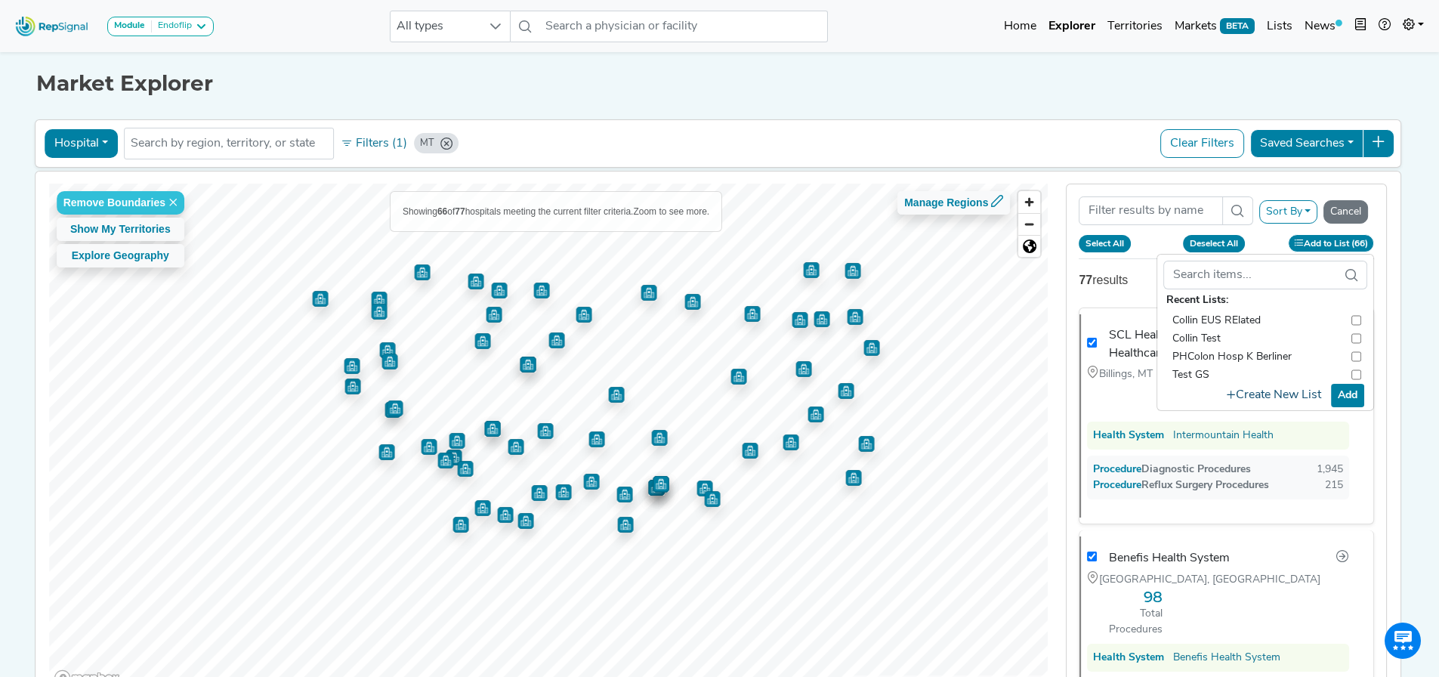
checkbox input "true"
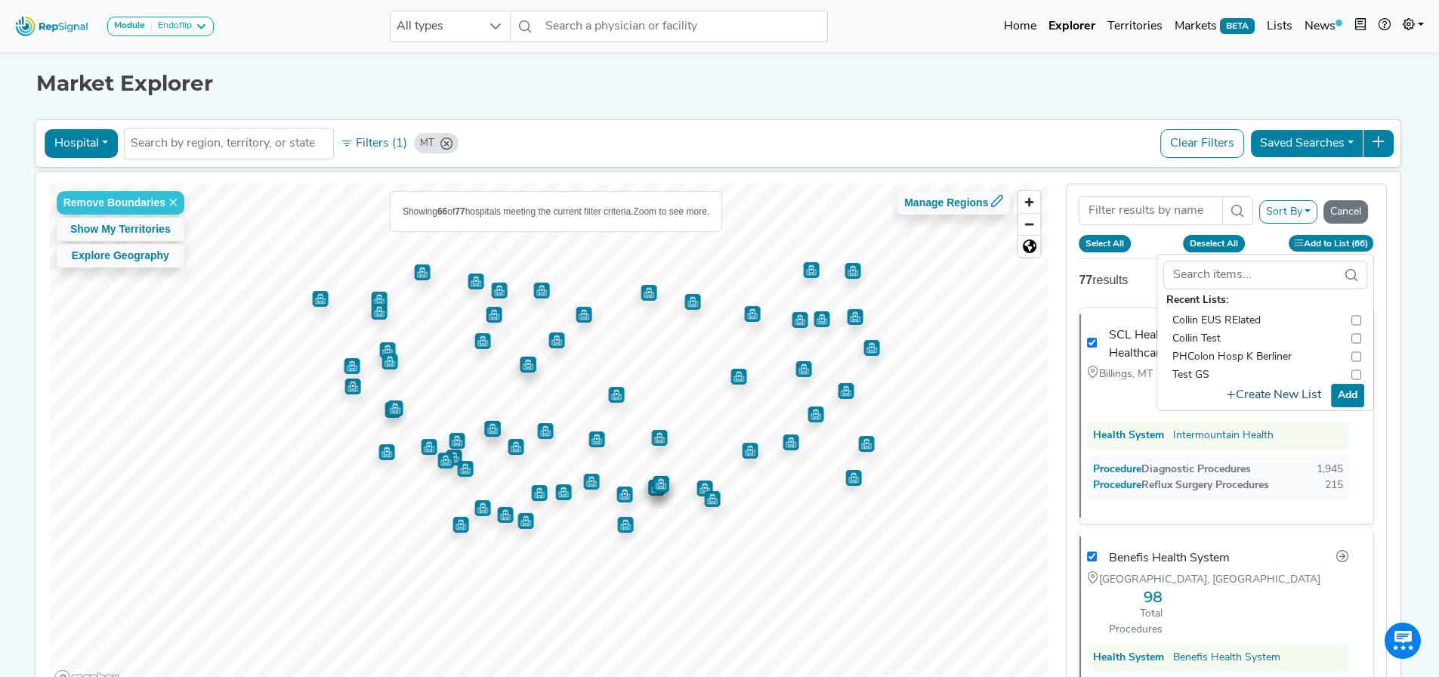
checkbox input "true"
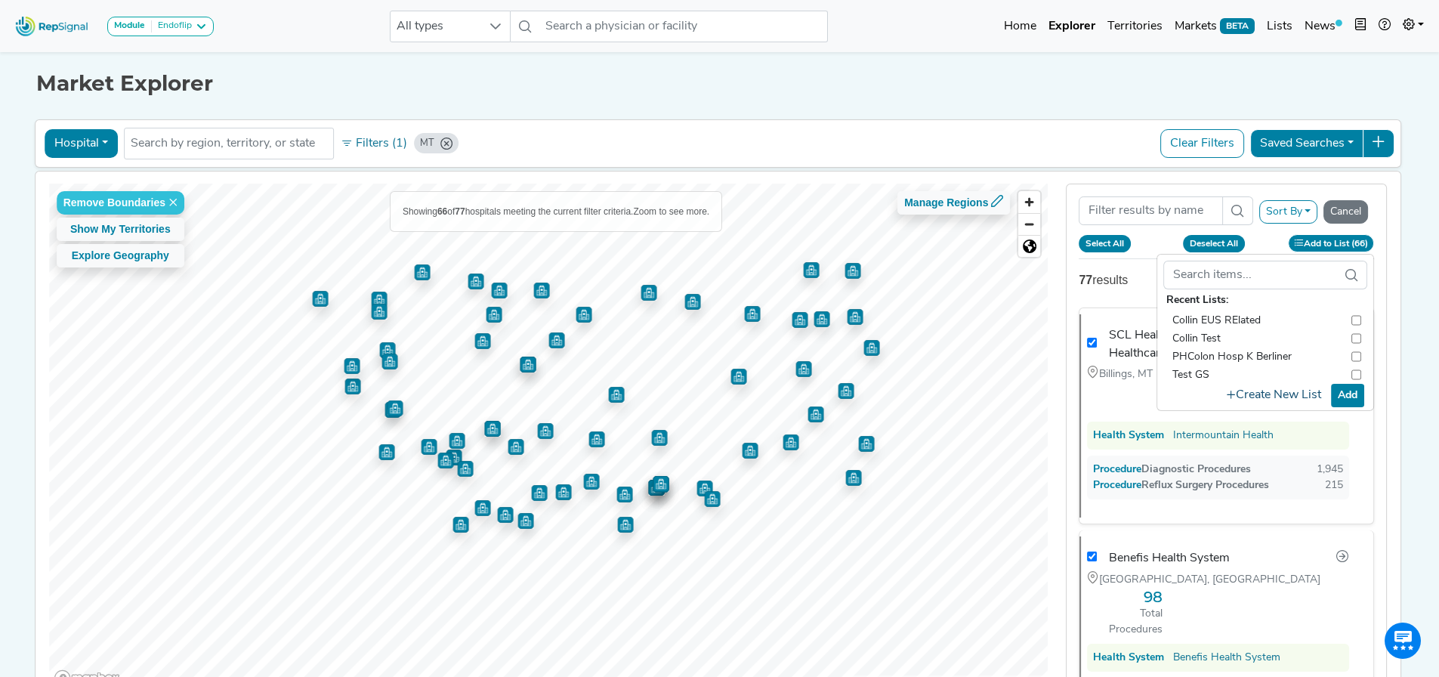
checkbox input "true"
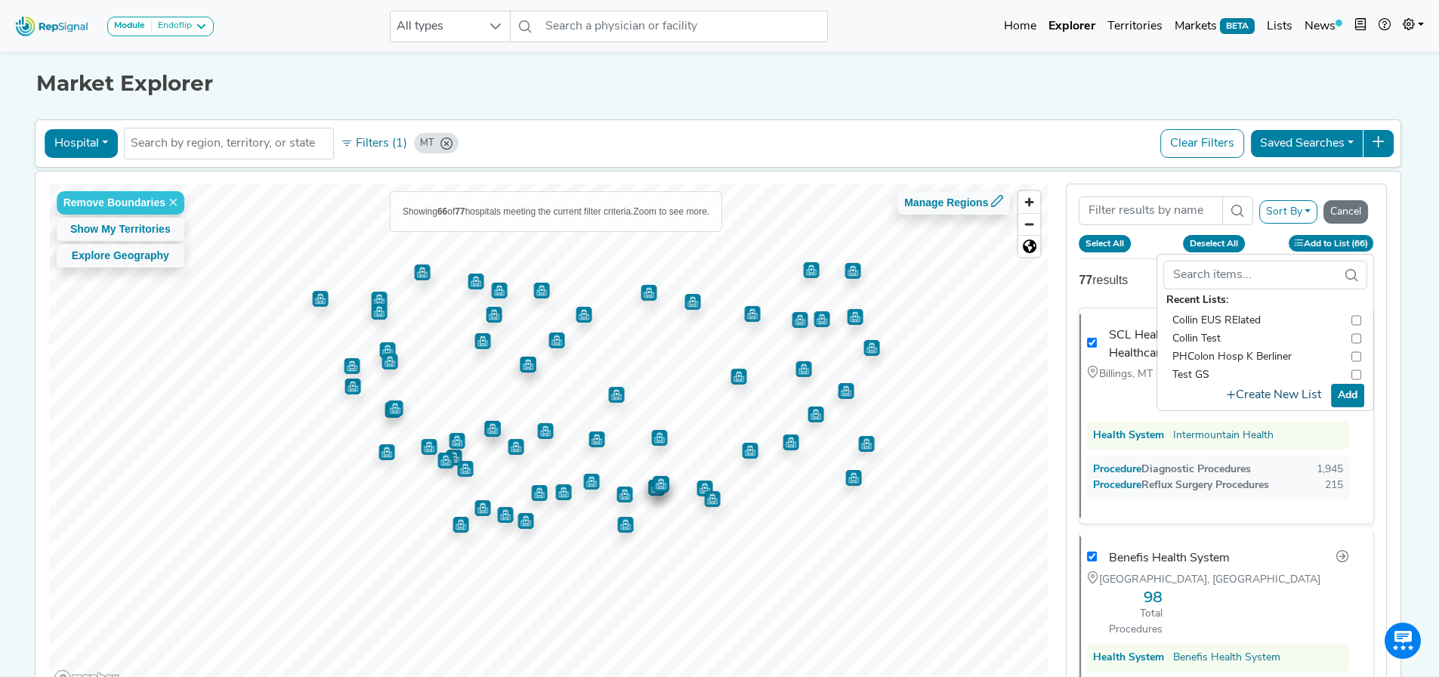
checkbox input "true"
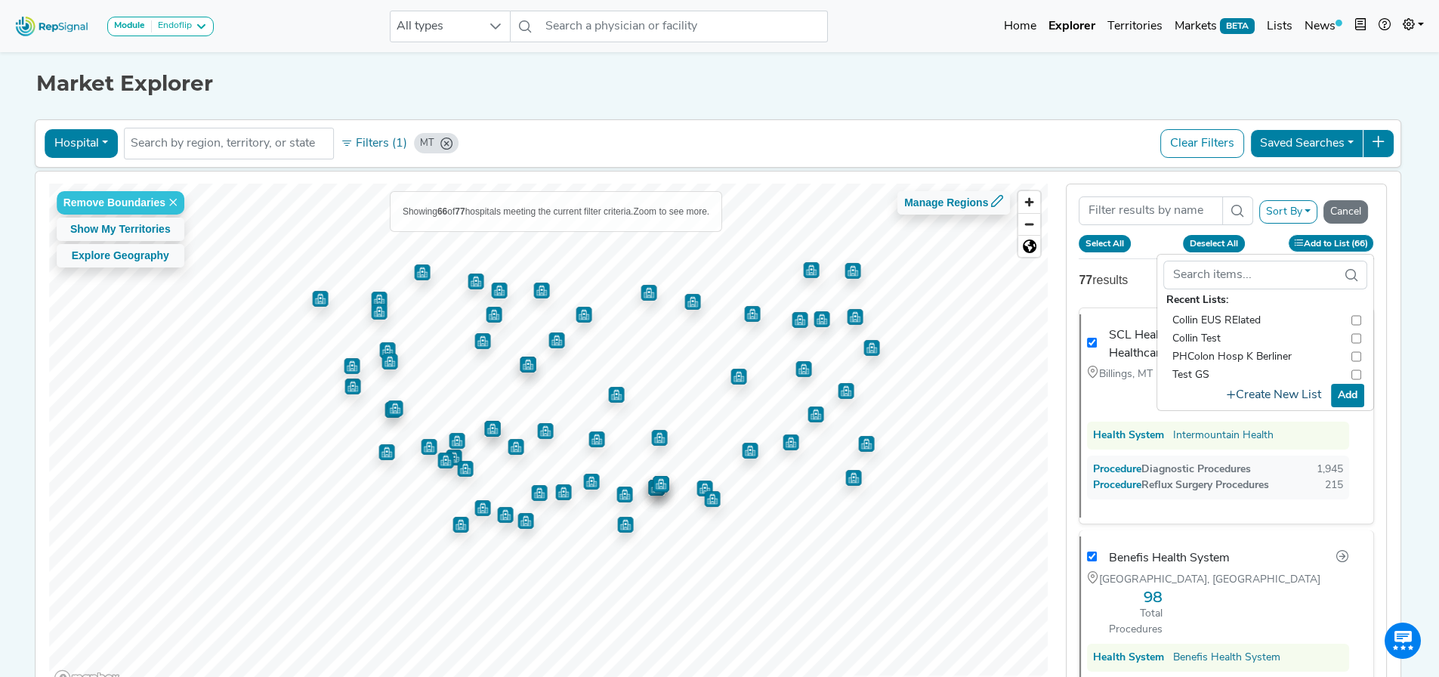
click at [1268, 397] on button "Create New List" at bounding box center [1274, 395] width 108 height 29
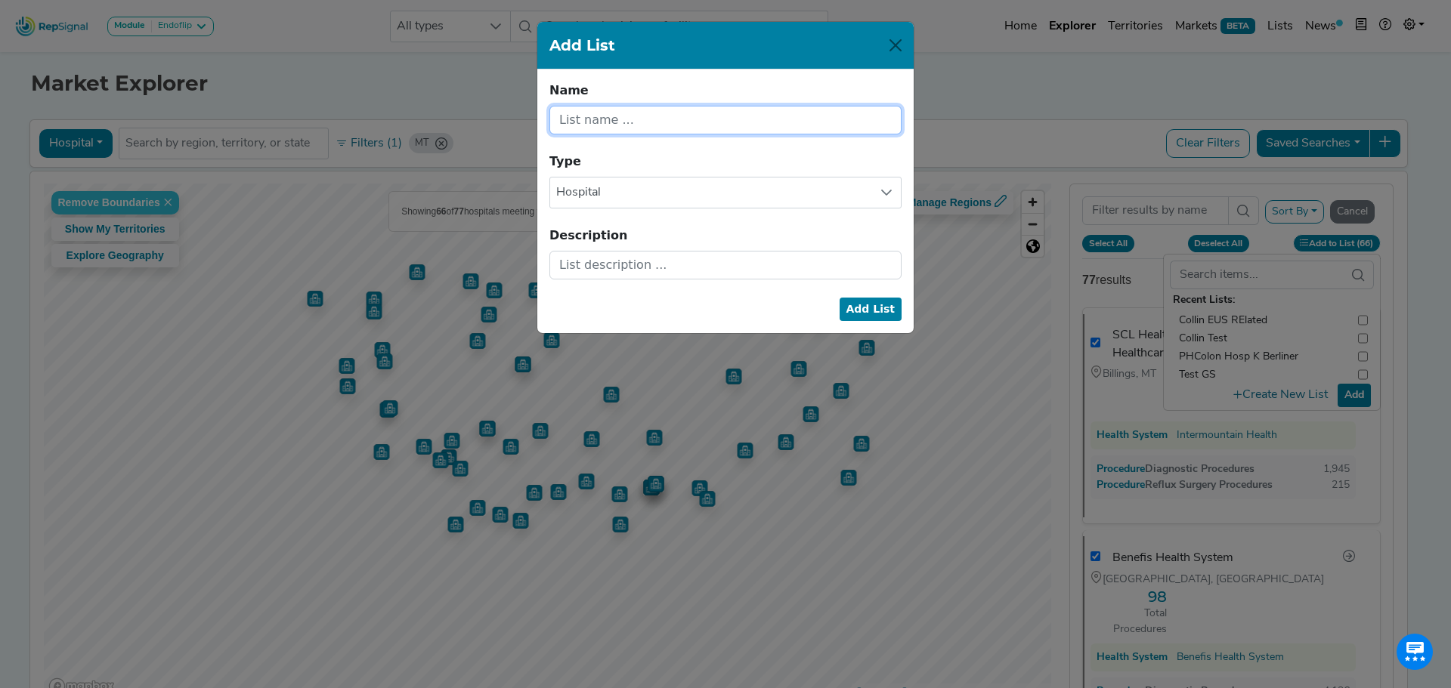
click at [642, 125] on input "text" at bounding box center [725, 120] width 352 height 29
drag, startPoint x: 615, startPoint y: 113, endPoint x: 751, endPoint y: 104, distance: 136.4
click at [752, 104] on div "Name Montana Diagnostic Procedures Name cannot be blank." at bounding box center [725, 108] width 352 height 53
click at [775, 121] on input "Montana Nissen Fundo, POEM, Heller" at bounding box center [725, 120] width 352 height 29
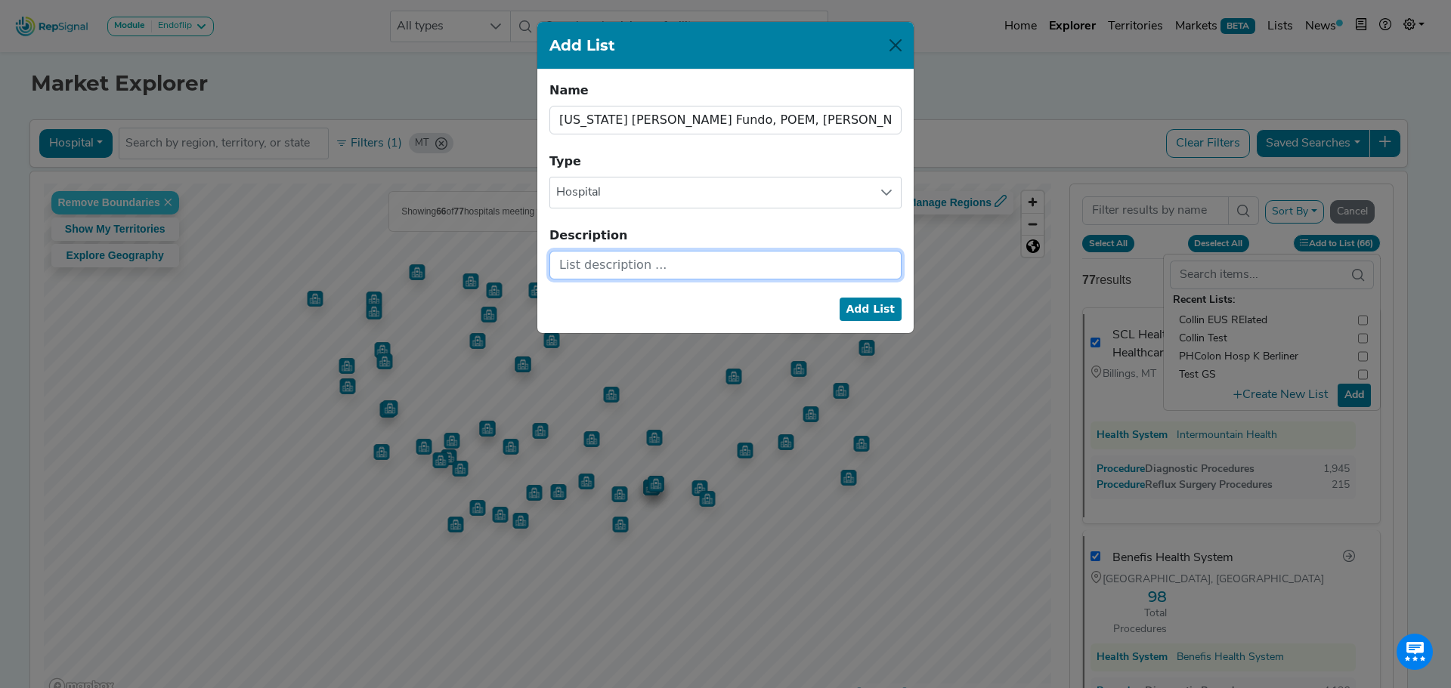
click at [629, 267] on input "text" at bounding box center [725, 265] width 352 height 29
click at [869, 311] on button "Add List" at bounding box center [870, 309] width 63 height 23
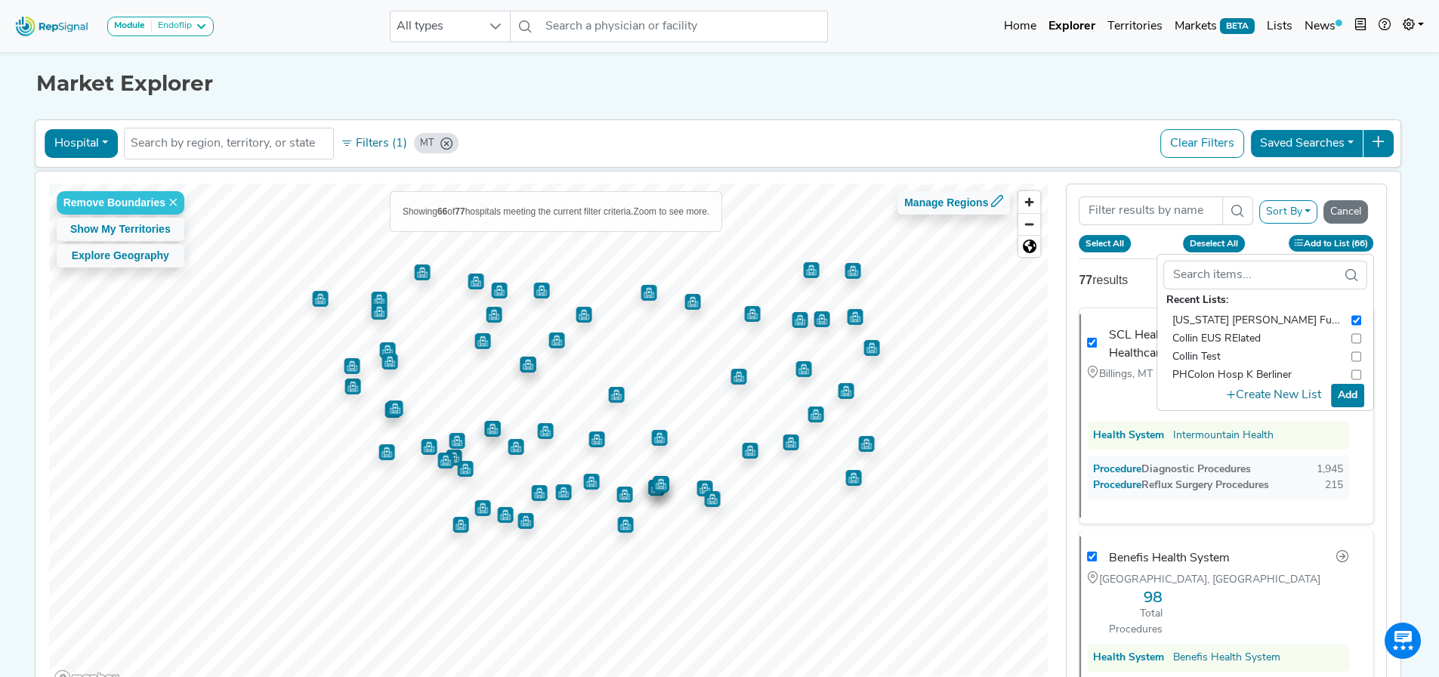
click at [1354, 398] on button "Add" at bounding box center [1347, 395] width 33 height 23
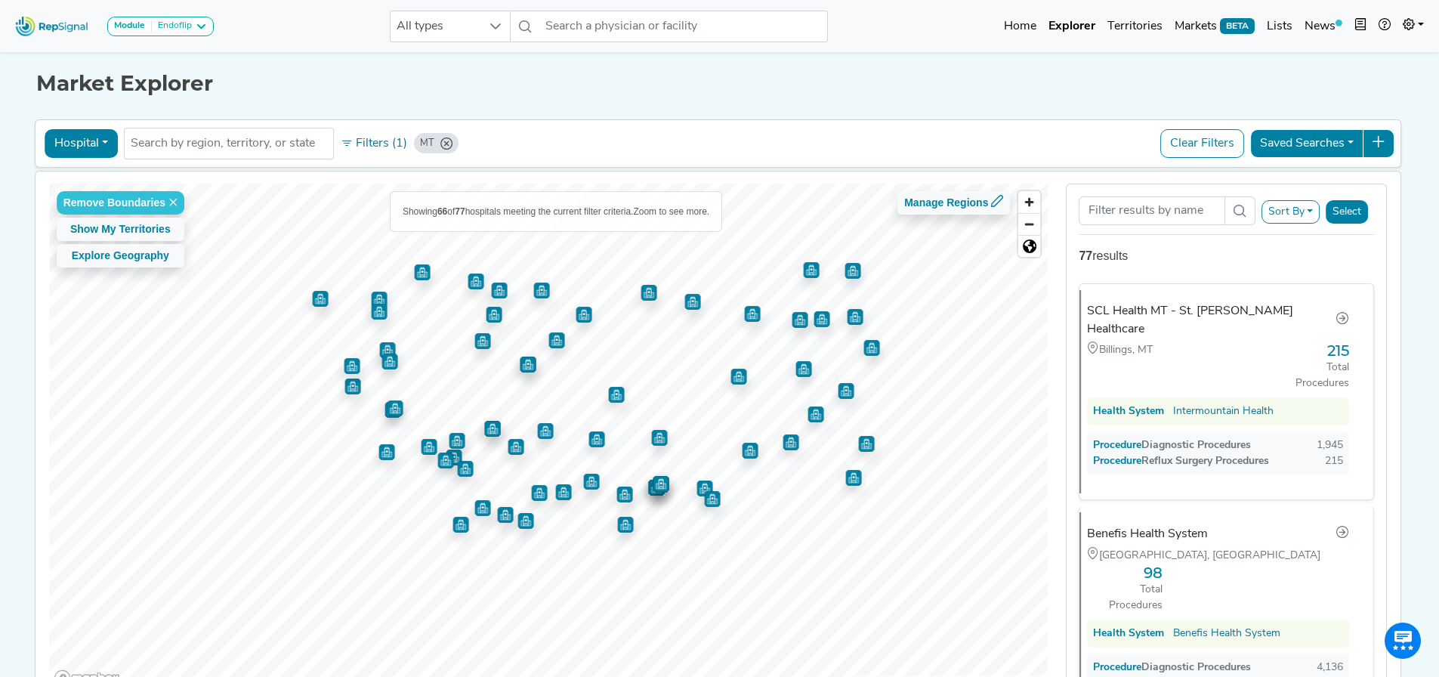
click at [1221, 79] on h1 "Market Explorer" at bounding box center [720, 84] width 1368 height 26
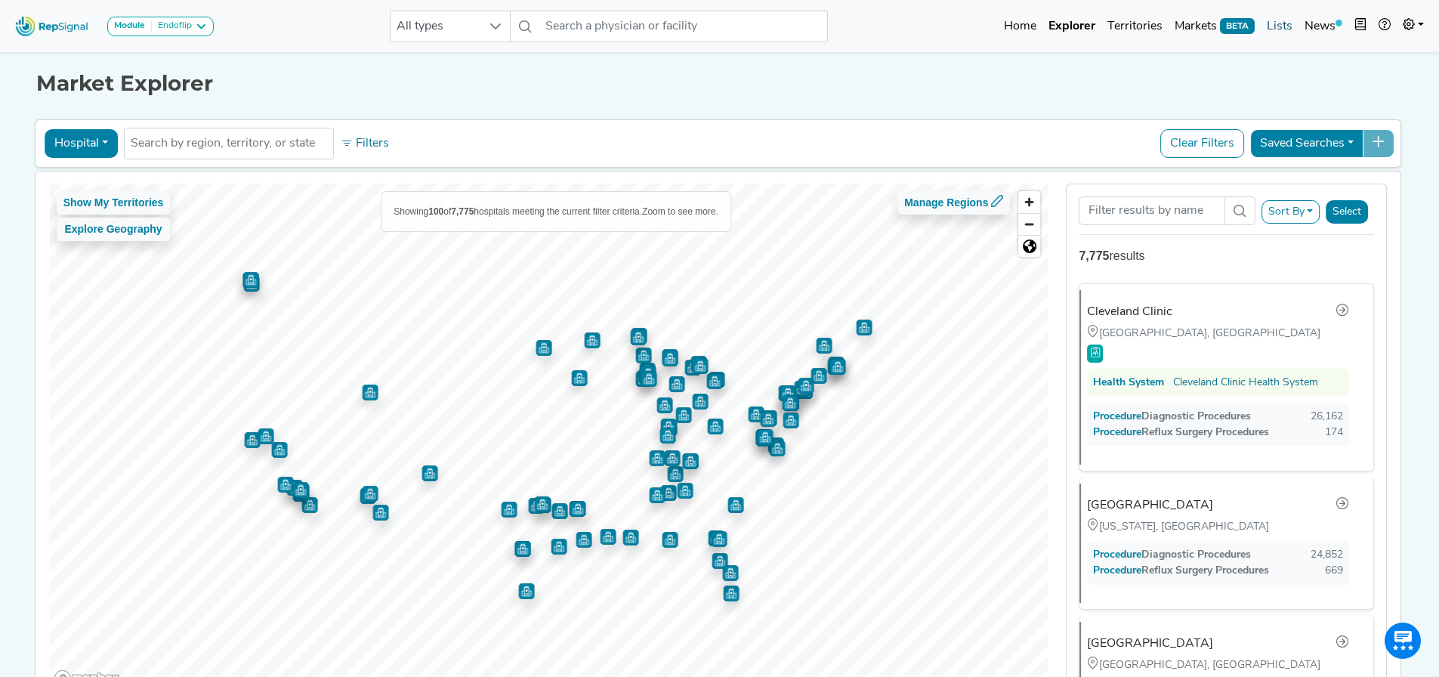
click at [1289, 26] on link "Lists" at bounding box center [1280, 26] width 38 height 30
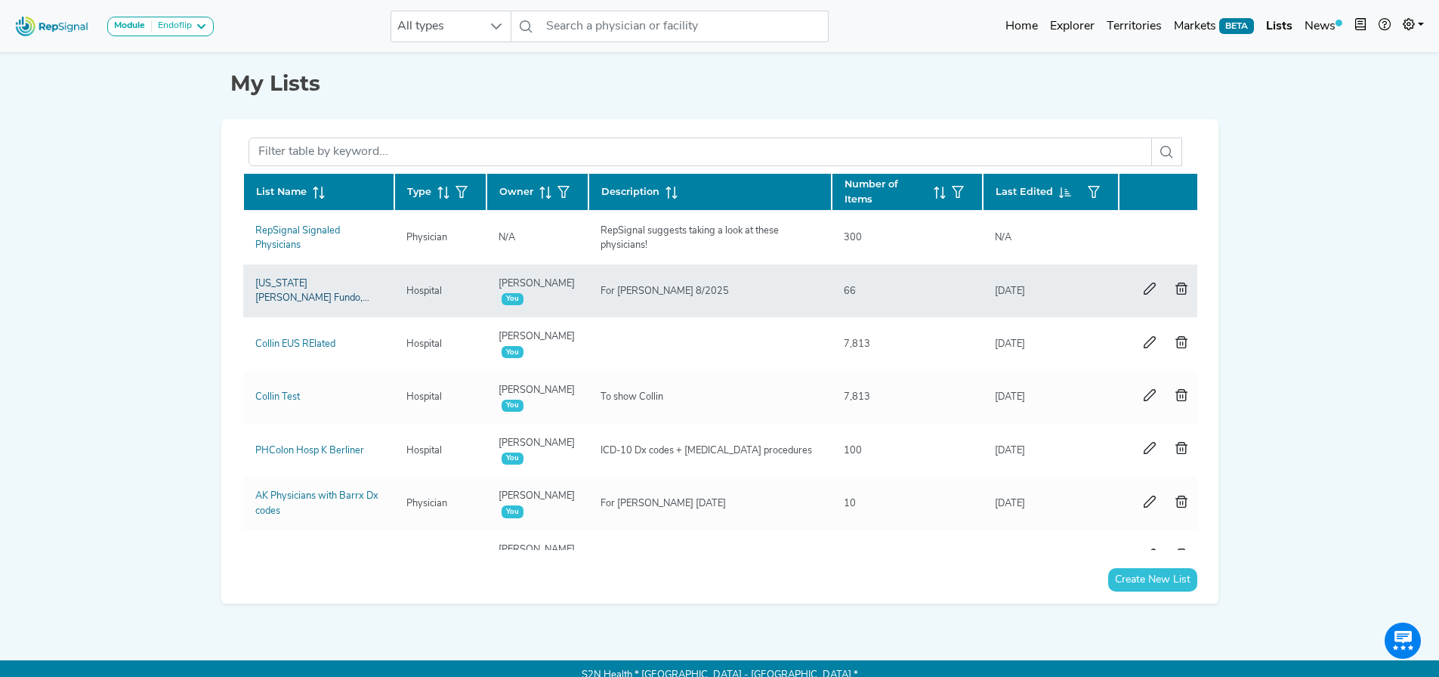
click at [325, 294] on link "[US_STATE] [PERSON_NAME] Fundo, POEM, [PERSON_NAME][MEDICAL_DATA]" at bounding box center [312, 306] width 114 height 54
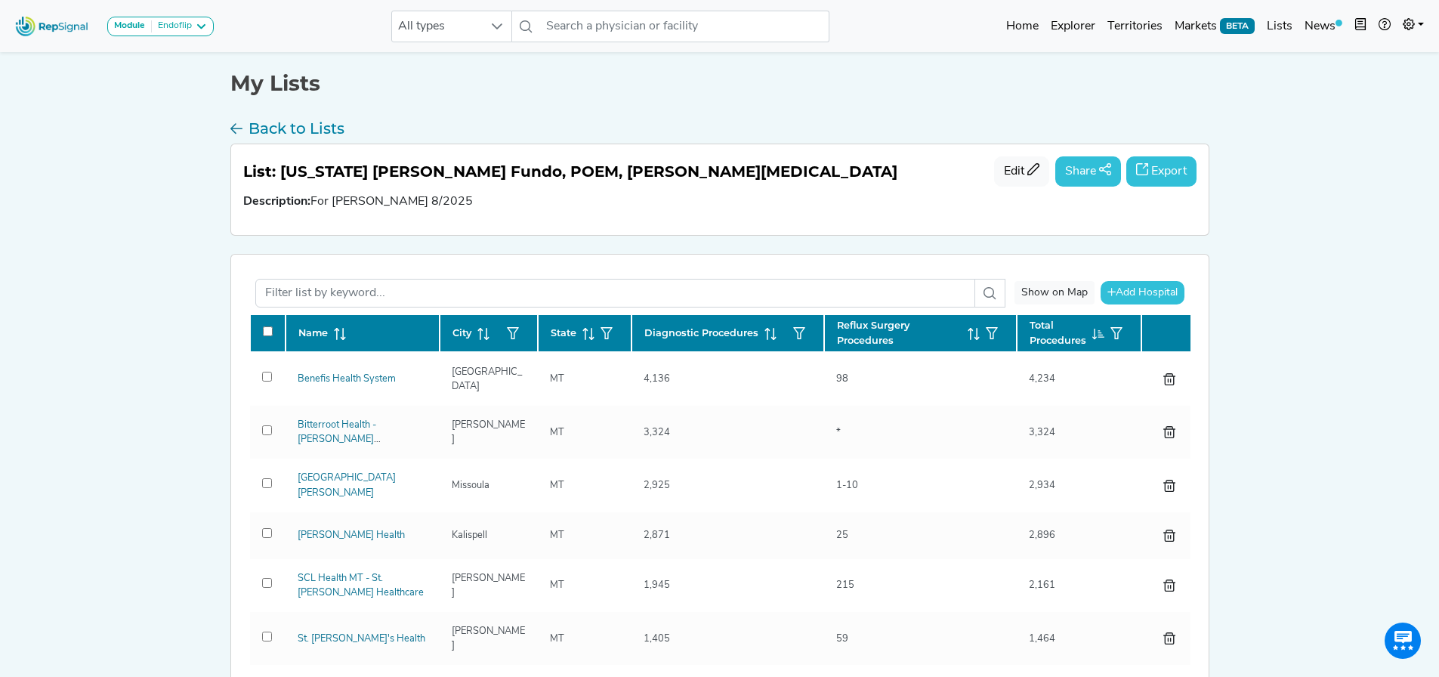
click at [862, 331] on span "Reflux Surgery Procedures" at bounding box center [899, 332] width 125 height 29
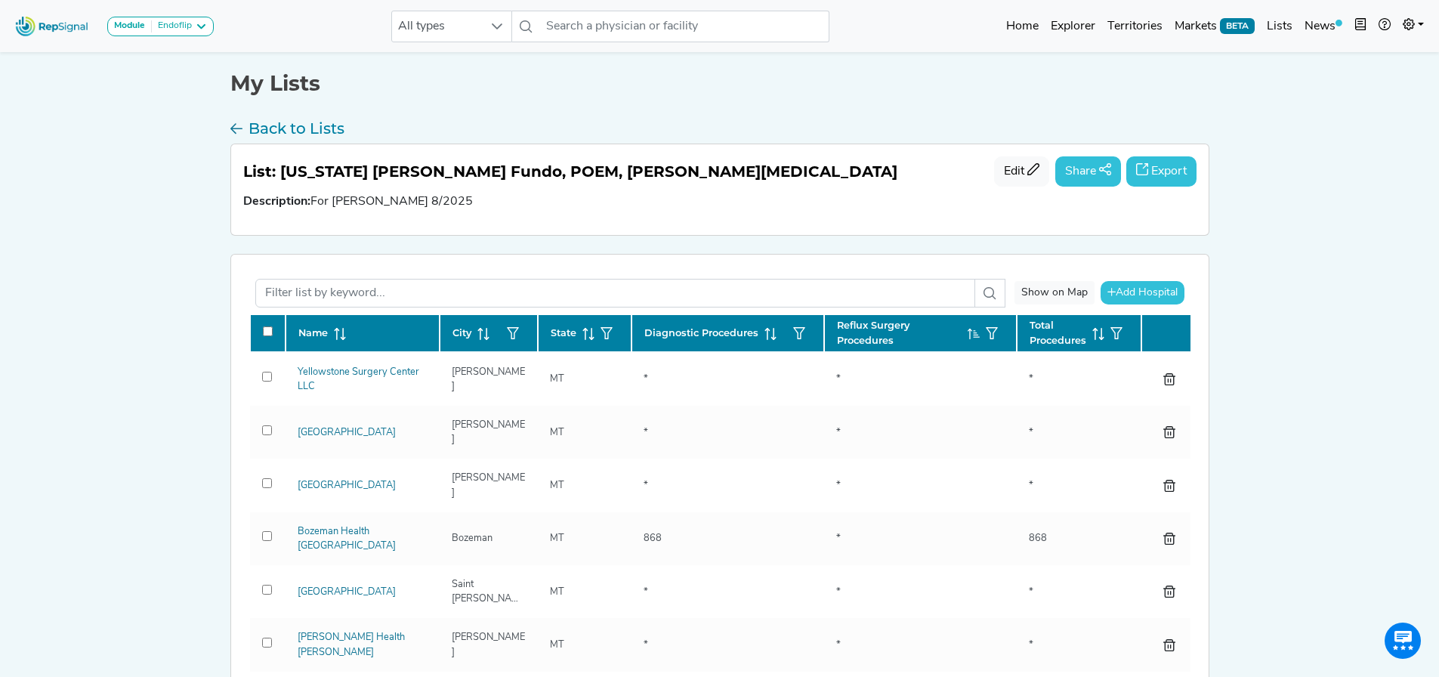
click at [954, 336] on span "Reflux Surgery Procedures" at bounding box center [899, 332] width 125 height 29
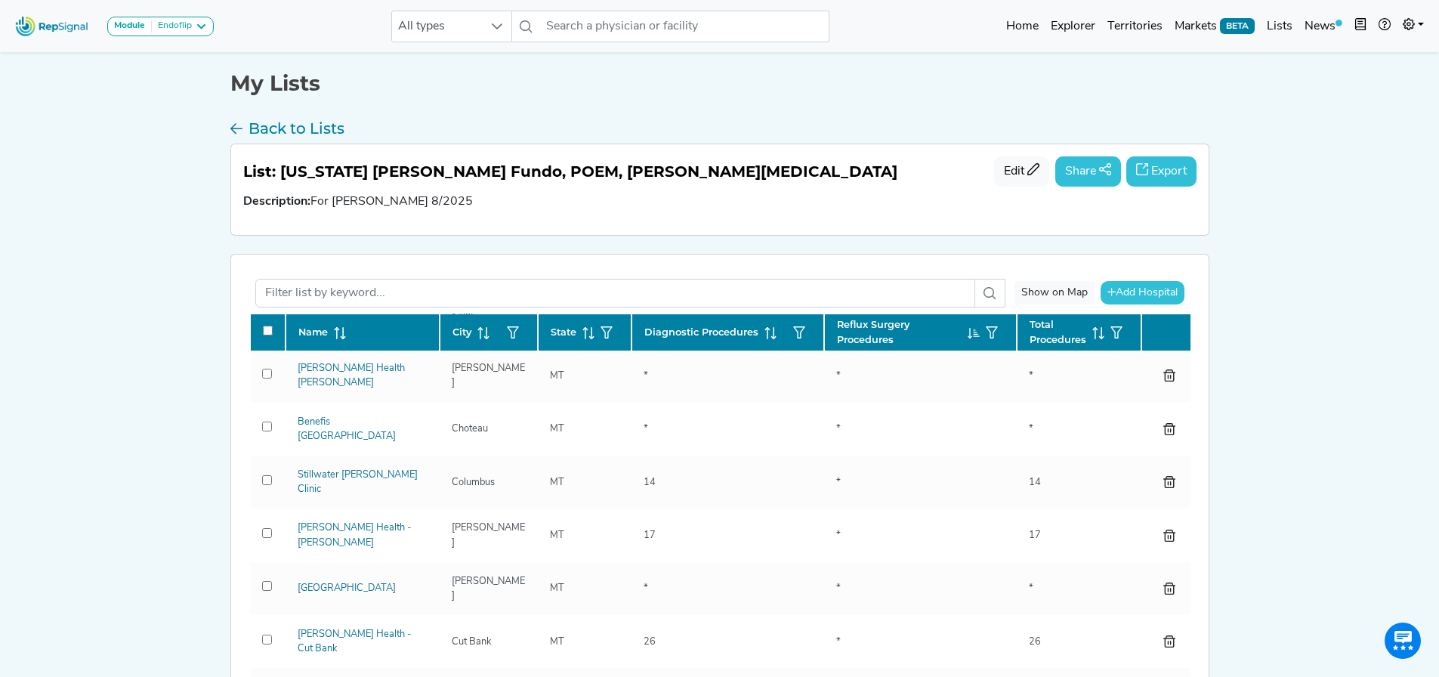
click at [264, 326] on input "checkbox" at bounding box center [268, 331] width 10 height 10
checkbox input "true"
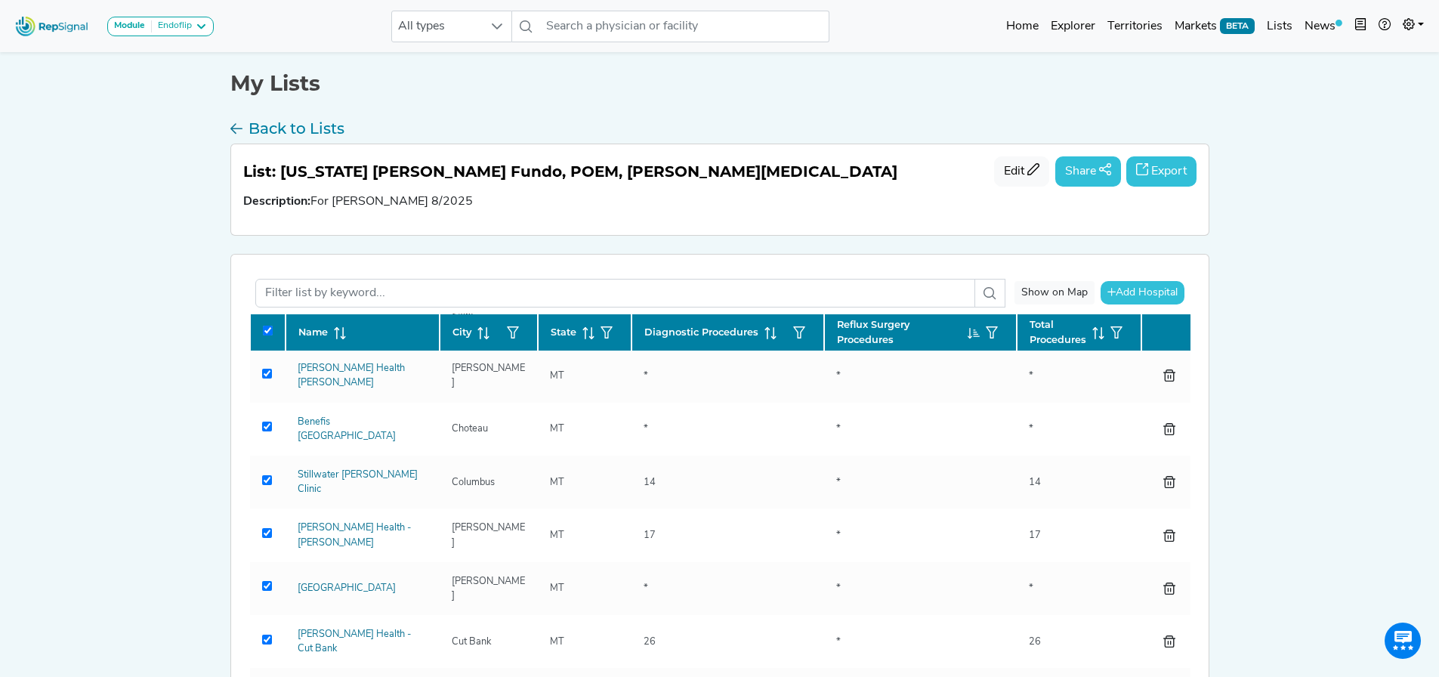
checkbox input "true"
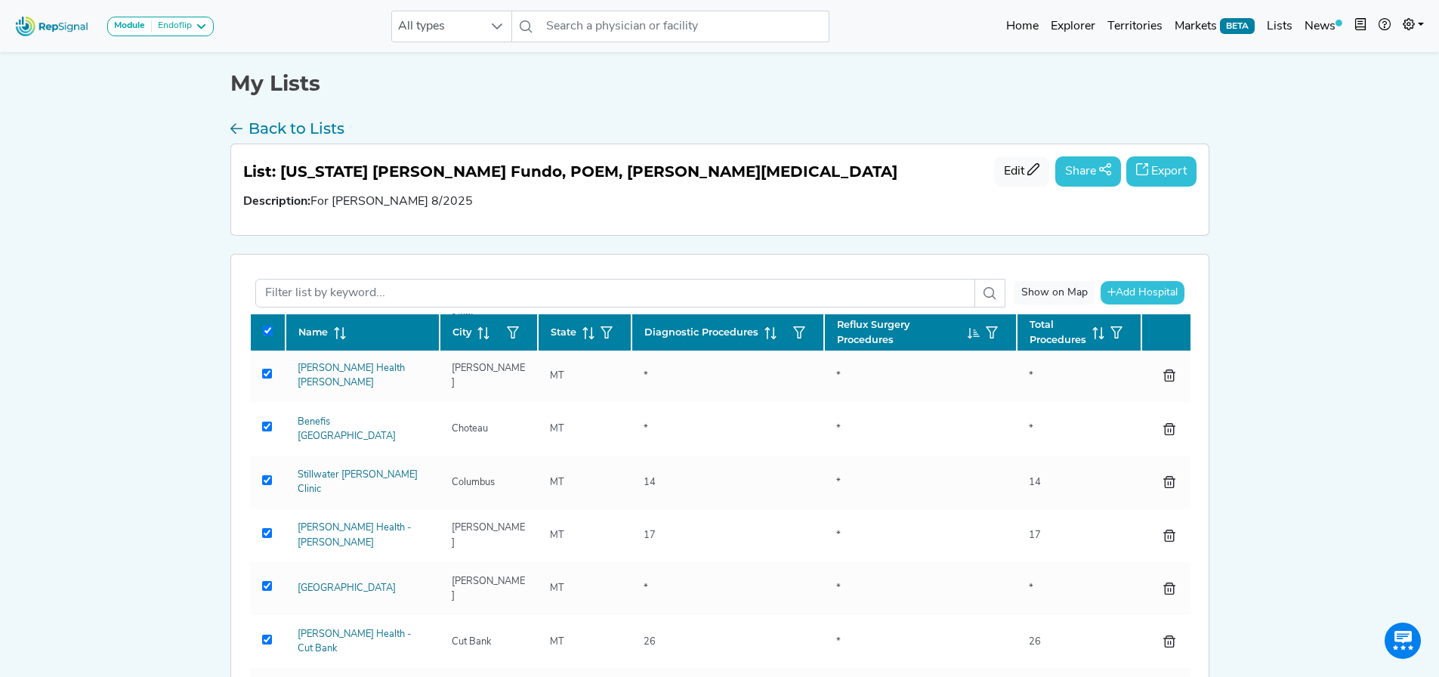
checkbox input "true"
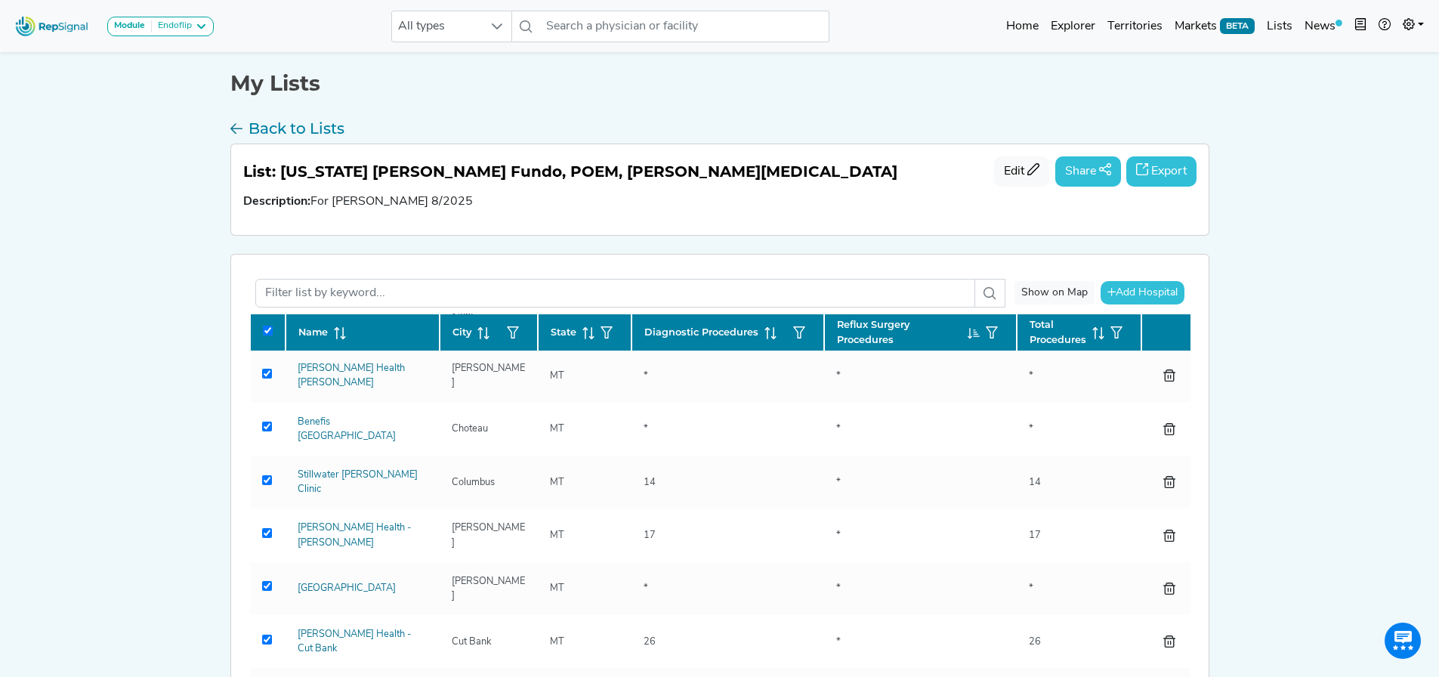
checkbox input "true"
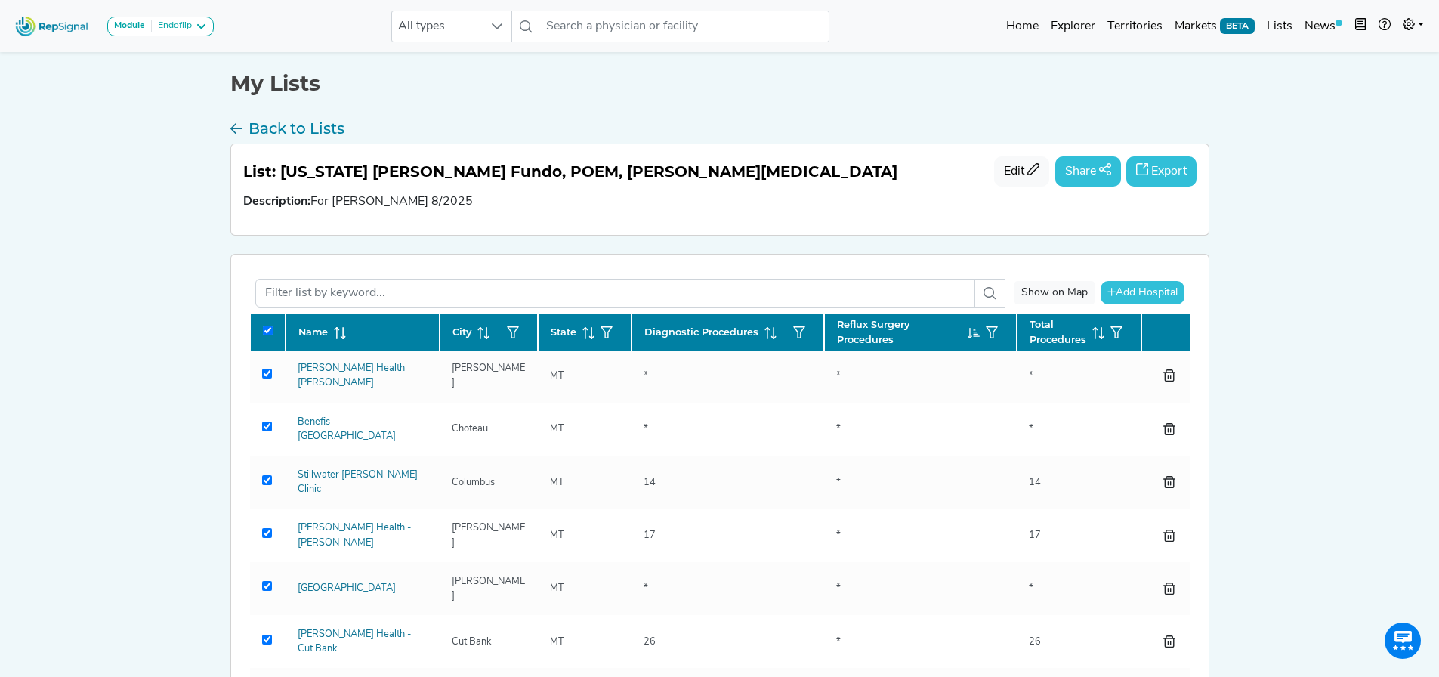
checkbox input "true"
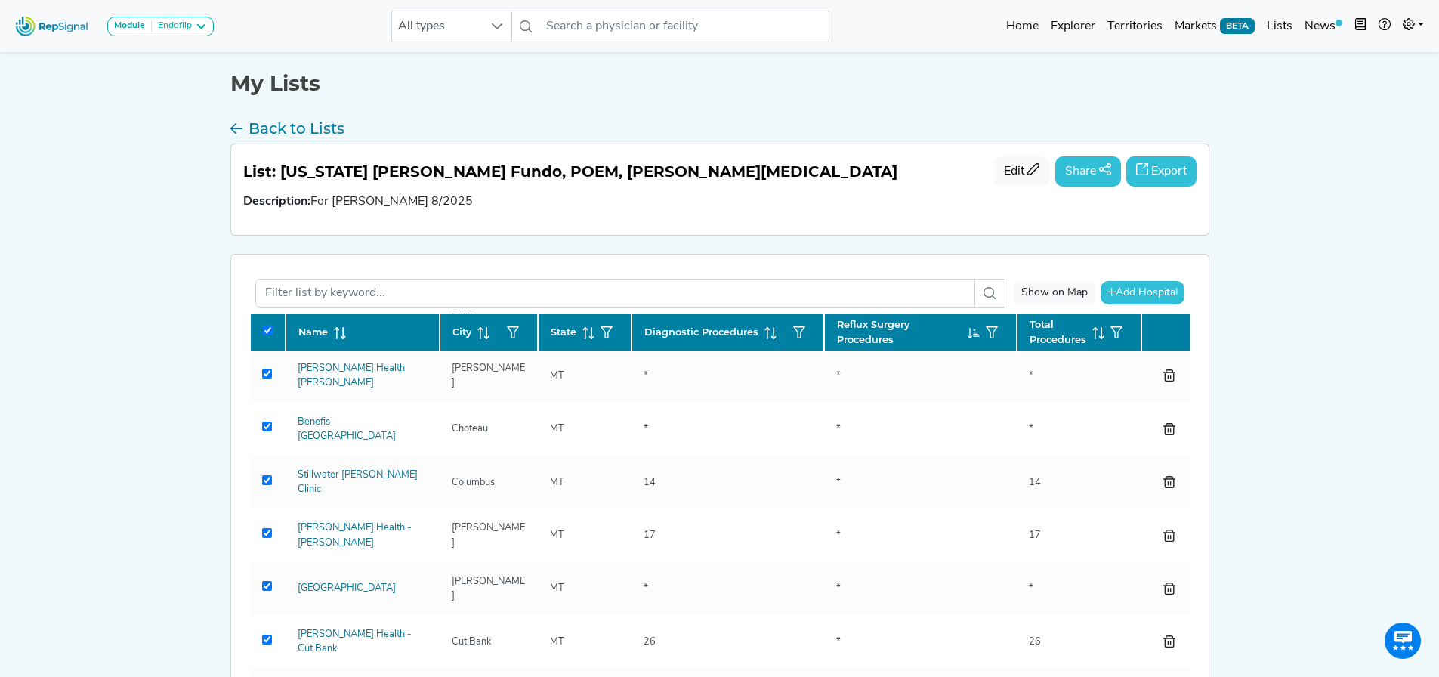
checkbox input "true"
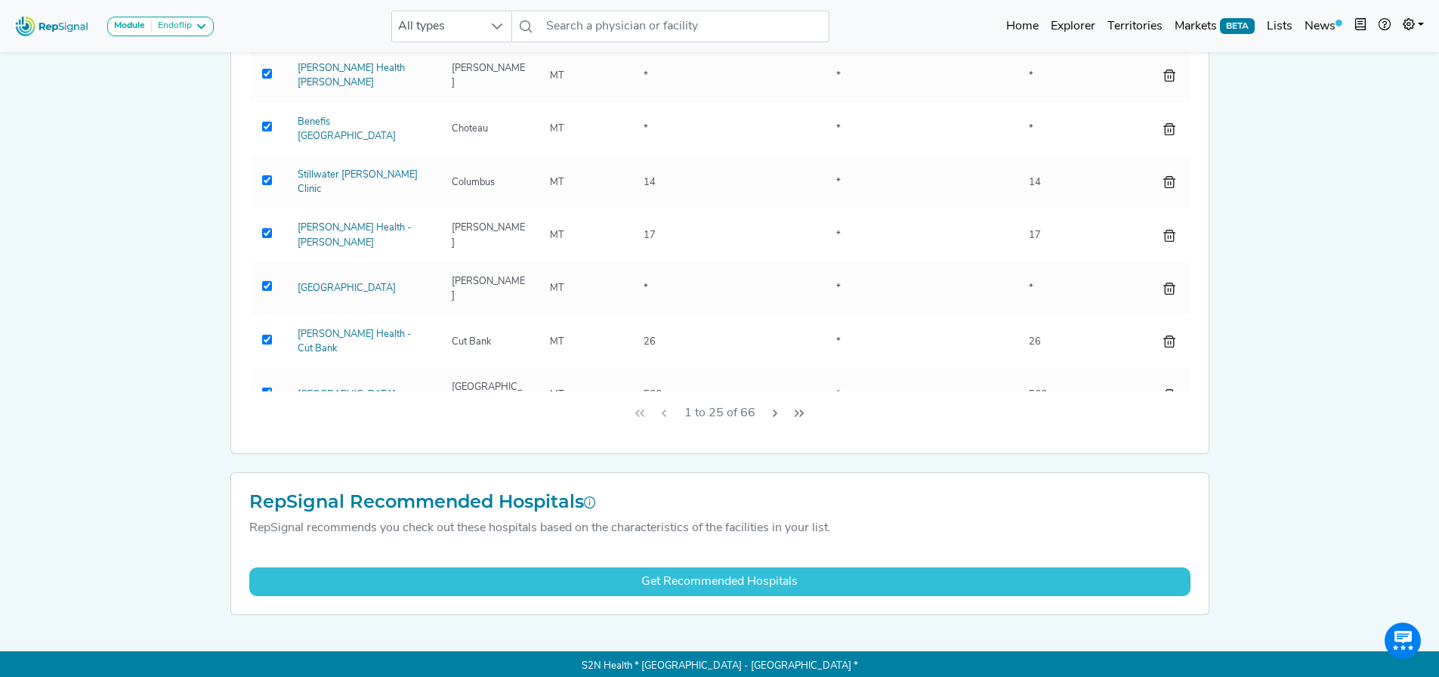
scroll to position [305, 0]
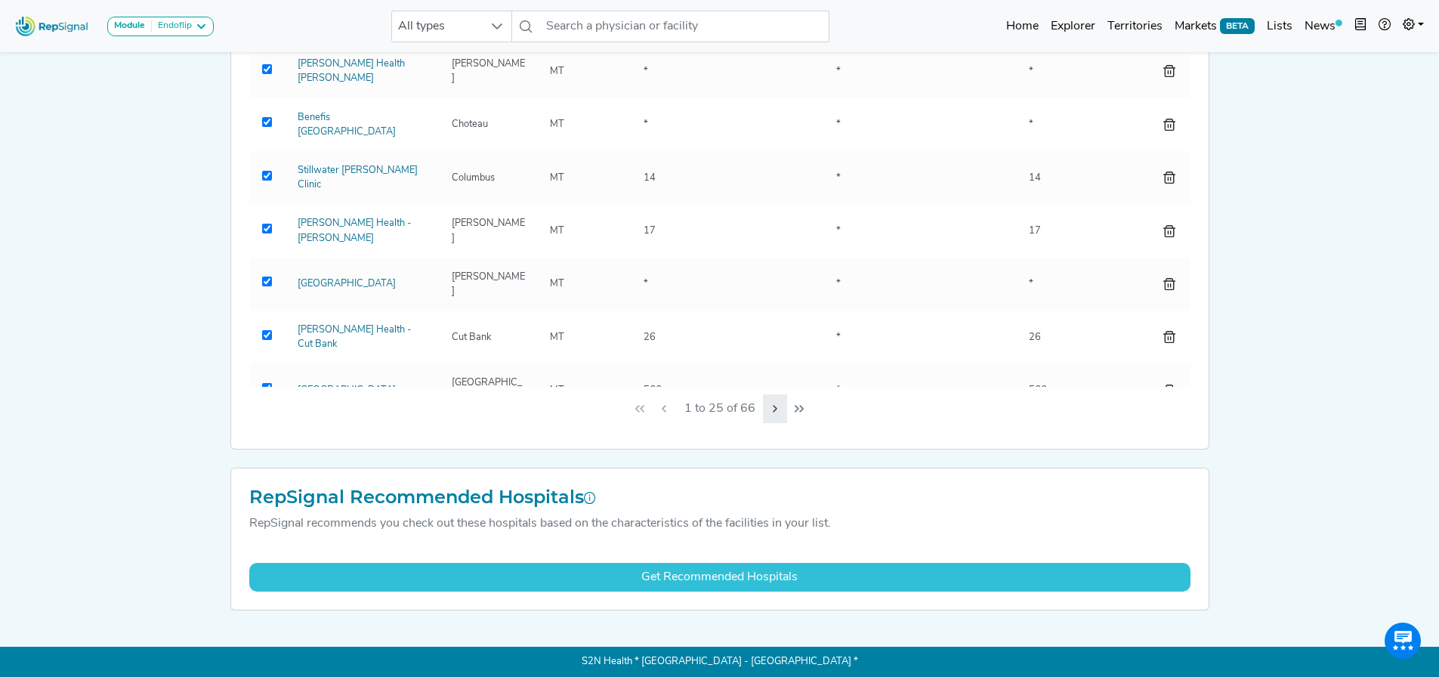
click at [780, 414] on icon "Next Page" at bounding box center [775, 409] width 12 height 12
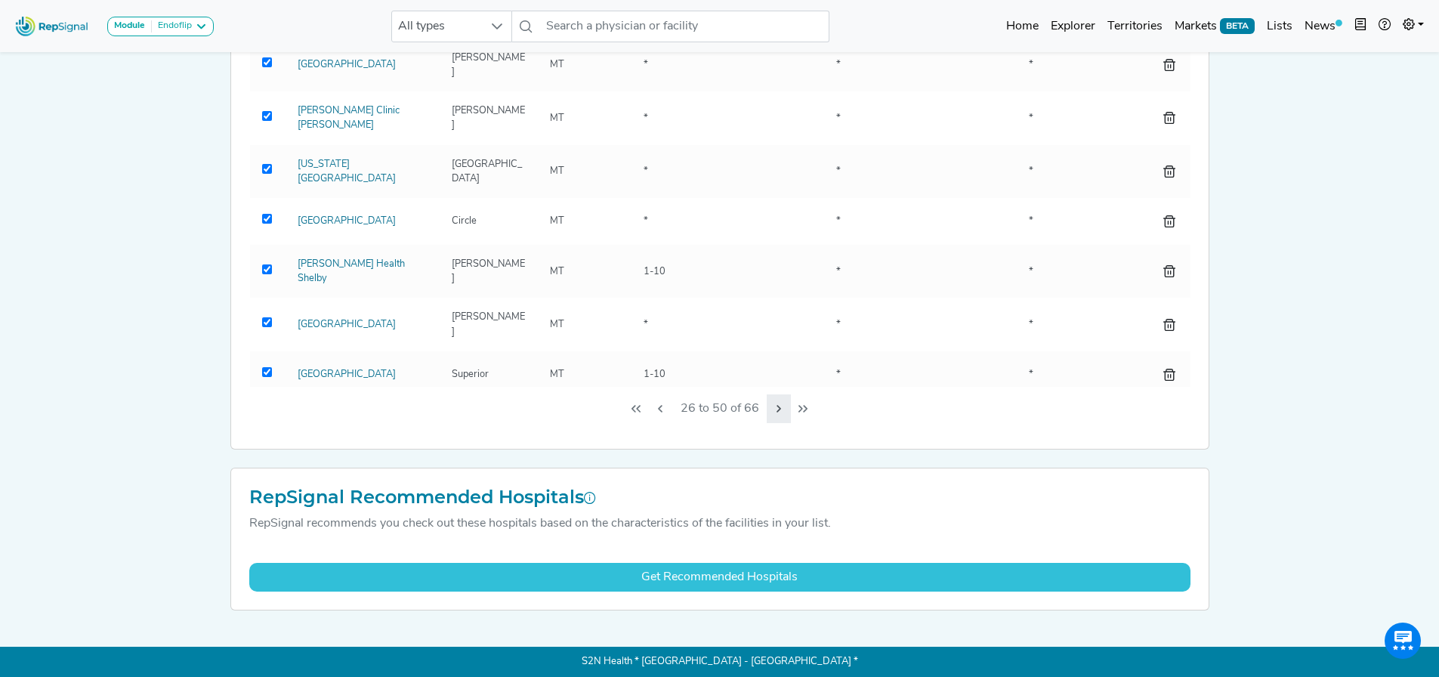
click at [780, 414] on icon "Next Page" at bounding box center [779, 409] width 12 height 12
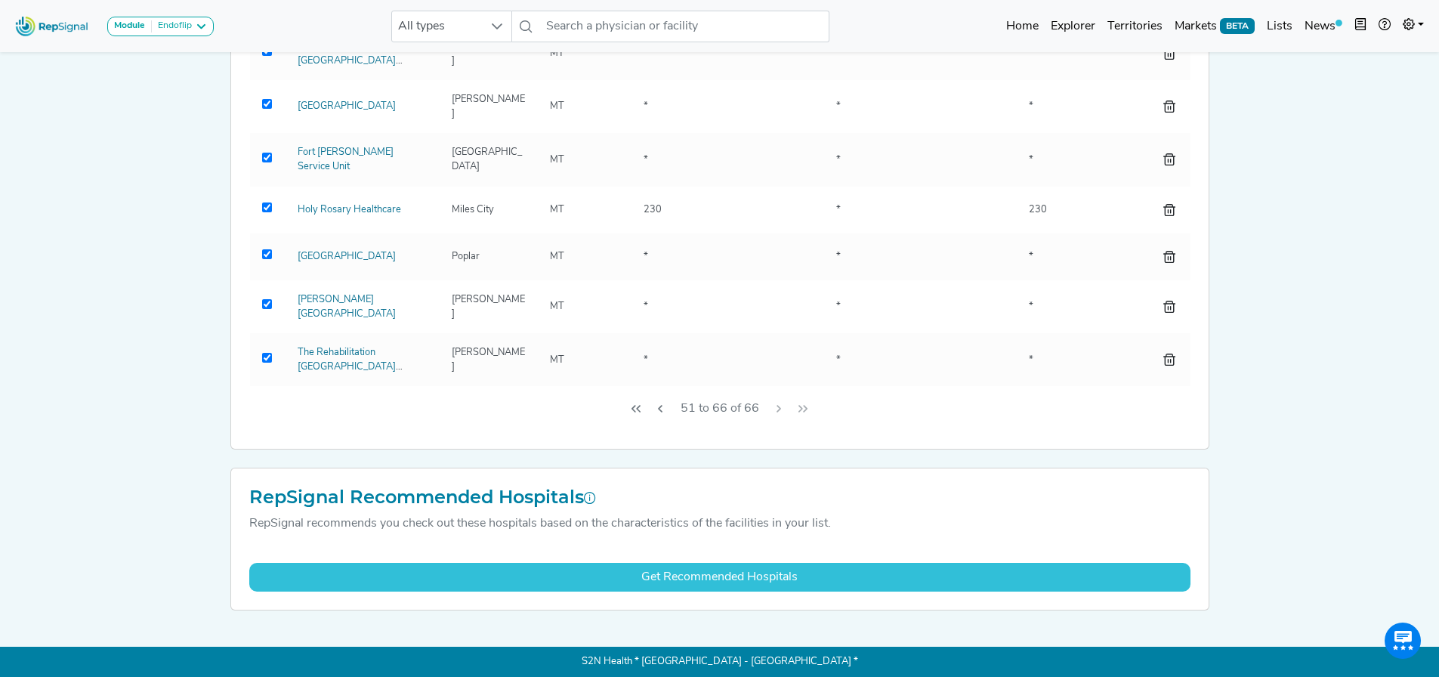
scroll to position [460, 0]
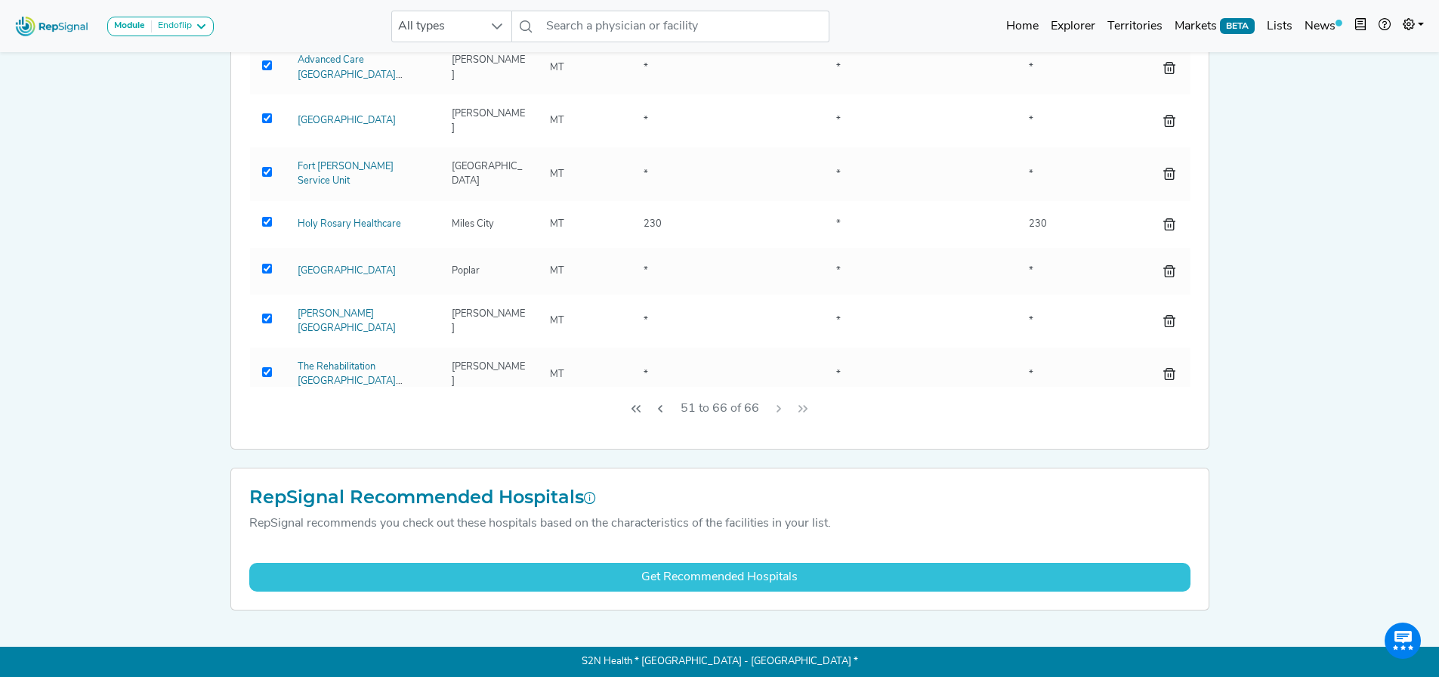
click at [780, 414] on div "51 to 66 of 66" at bounding box center [719, 409] width 941 height 44
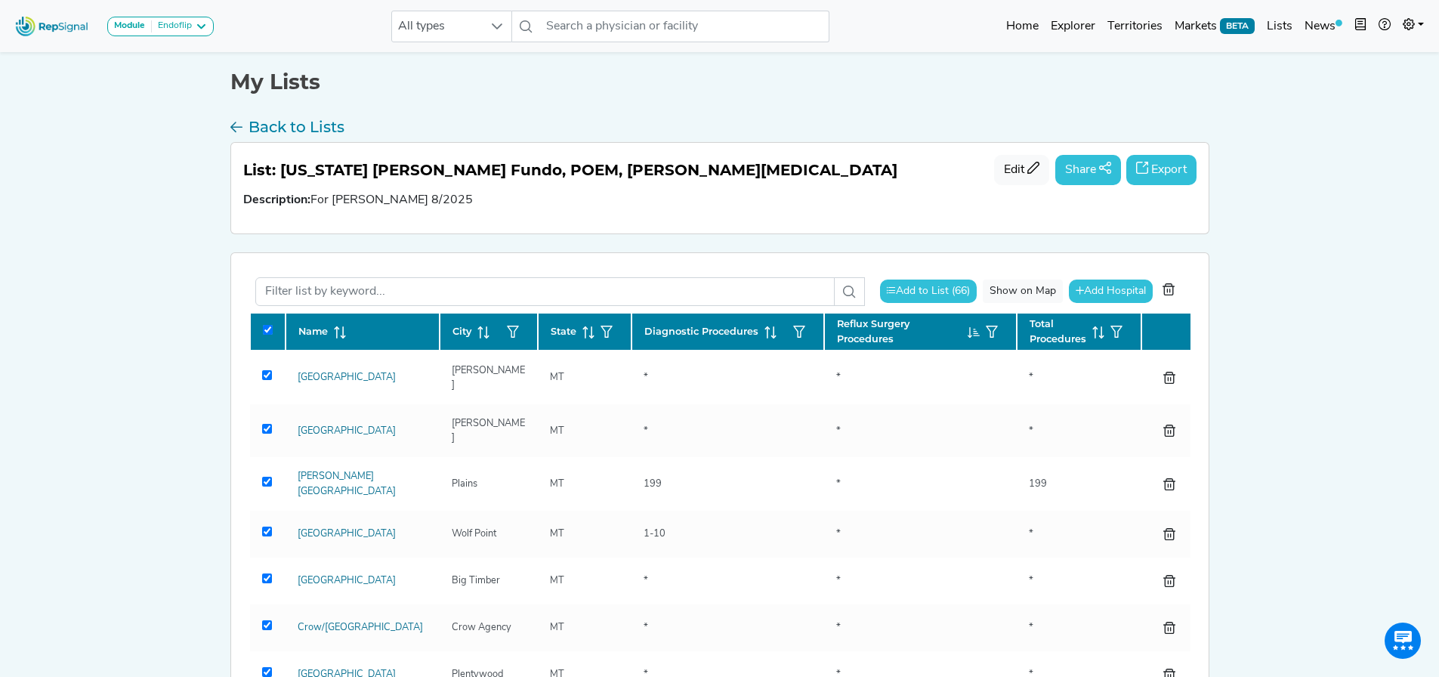
scroll to position [0, 0]
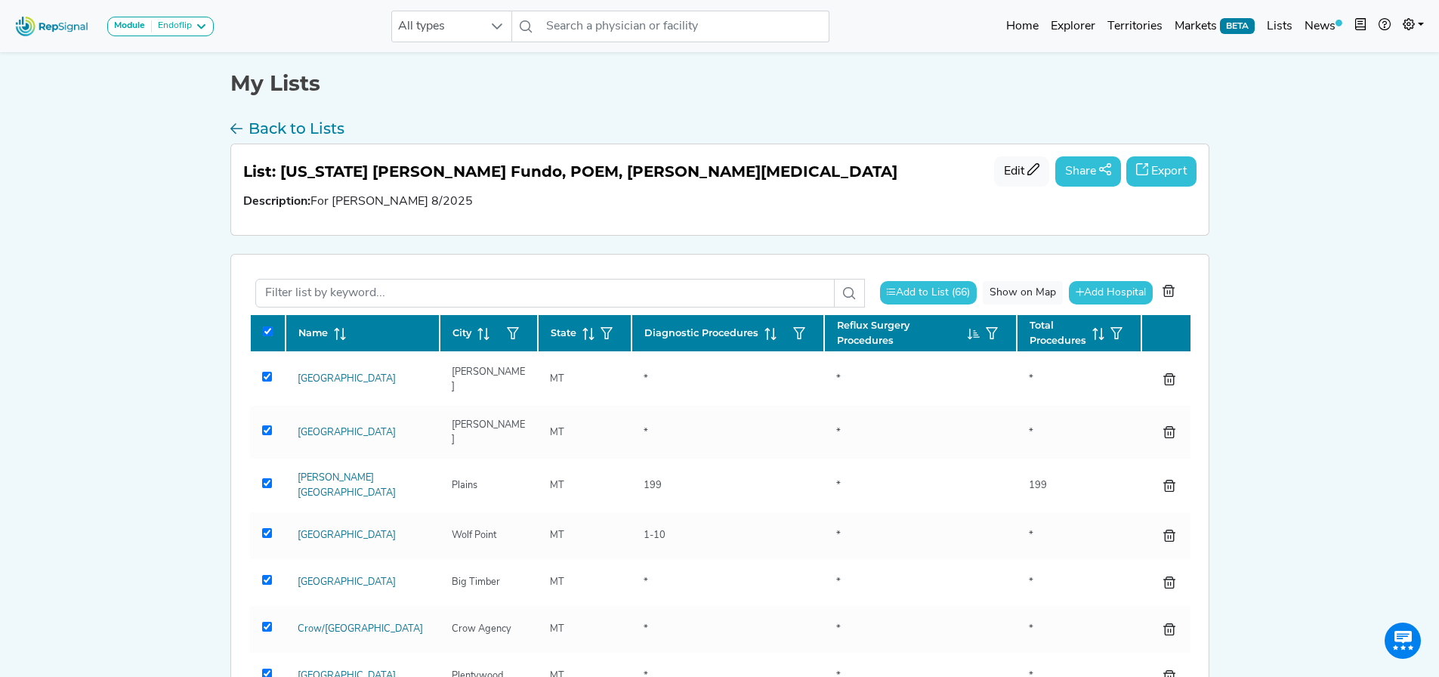
click at [1152, 175] on button "Export" at bounding box center [1162, 171] width 70 height 30
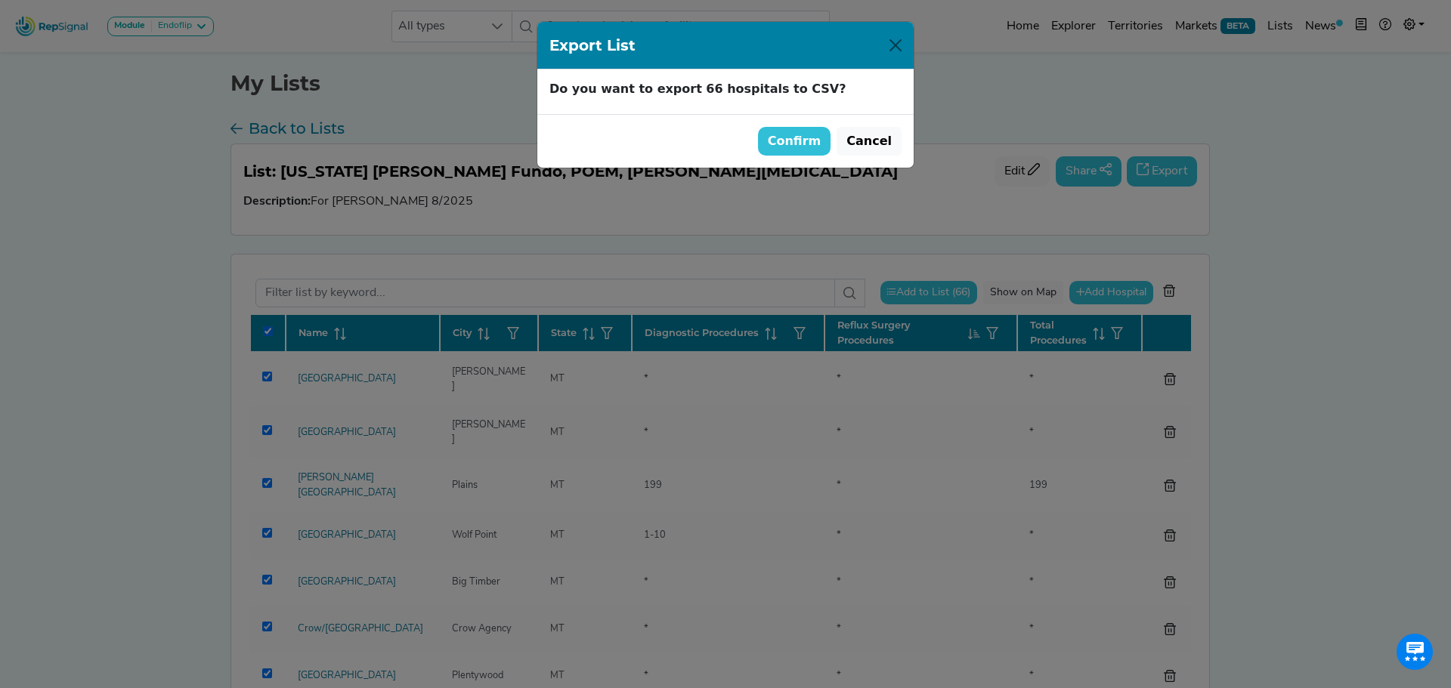
click at [824, 144] on button "Confirm" at bounding box center [794, 141] width 73 height 29
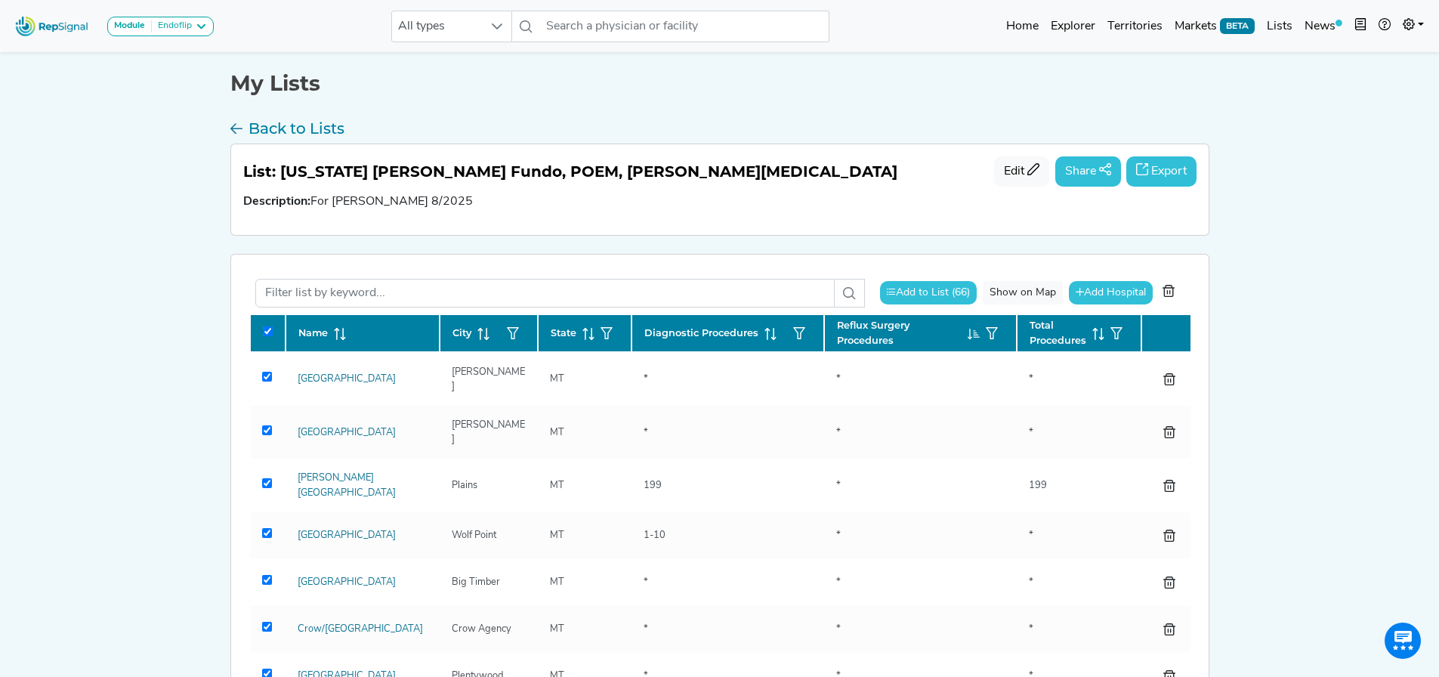
click at [471, 86] on h1 "My Lists" at bounding box center [719, 84] width 979 height 26
